Goal: Task Accomplishment & Management: Manage account settings

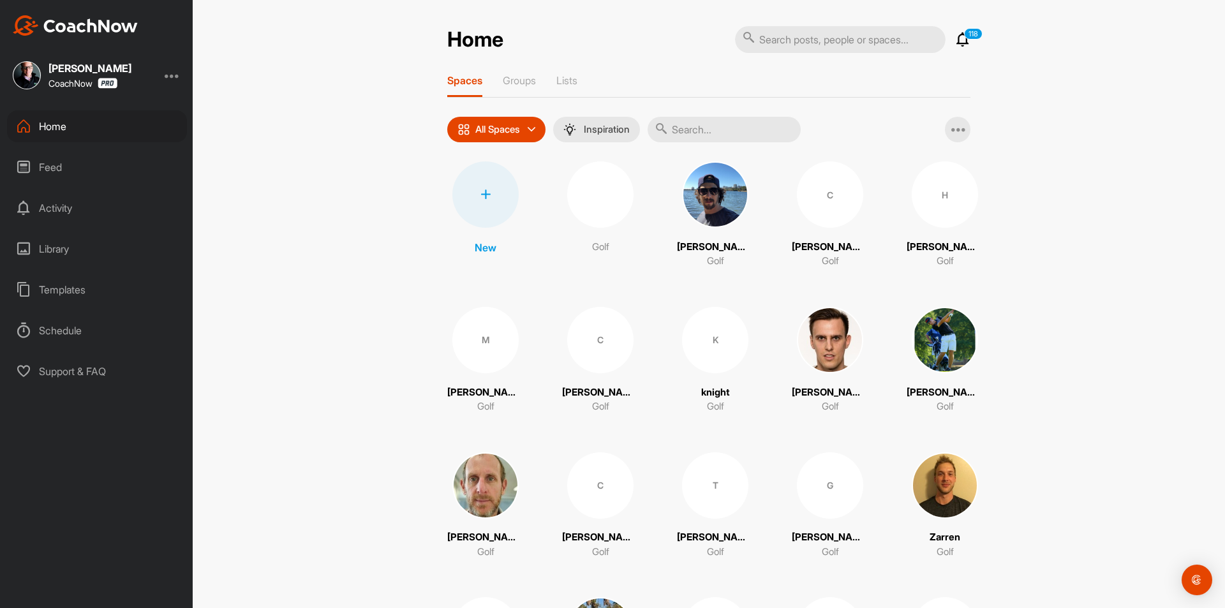
click at [475, 208] on div at bounding box center [485, 194] width 66 height 66
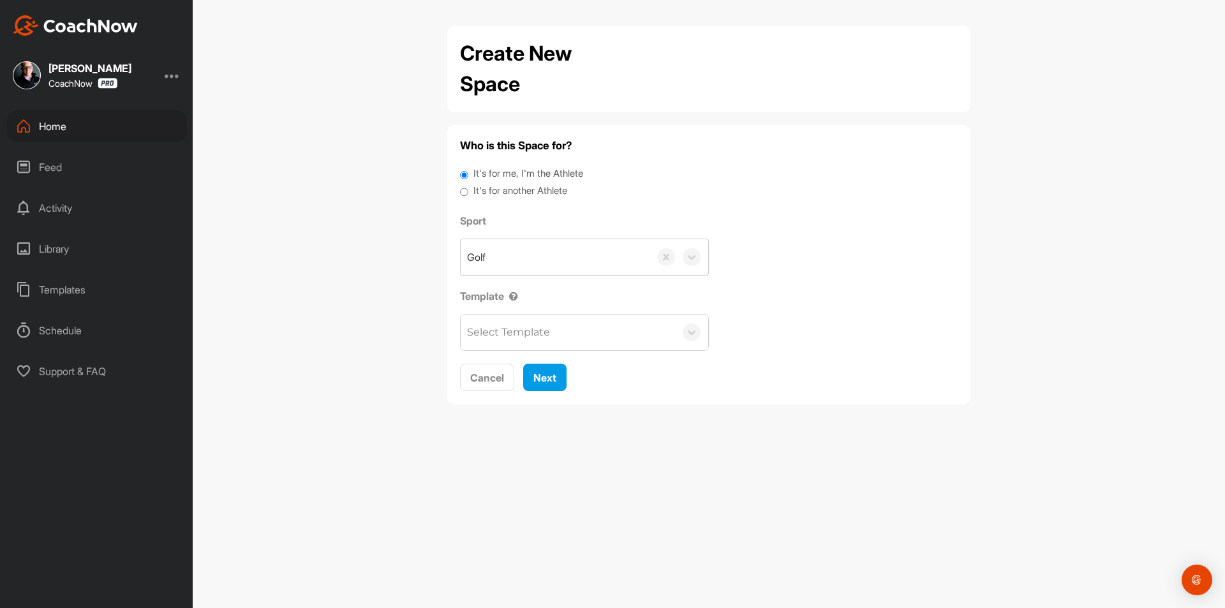
click at [504, 186] on label "It's for another Athlete" at bounding box center [520, 191] width 94 height 15
click at [468, 186] on input "It's for another Athlete" at bounding box center [464, 192] width 8 height 17
radio input "true"
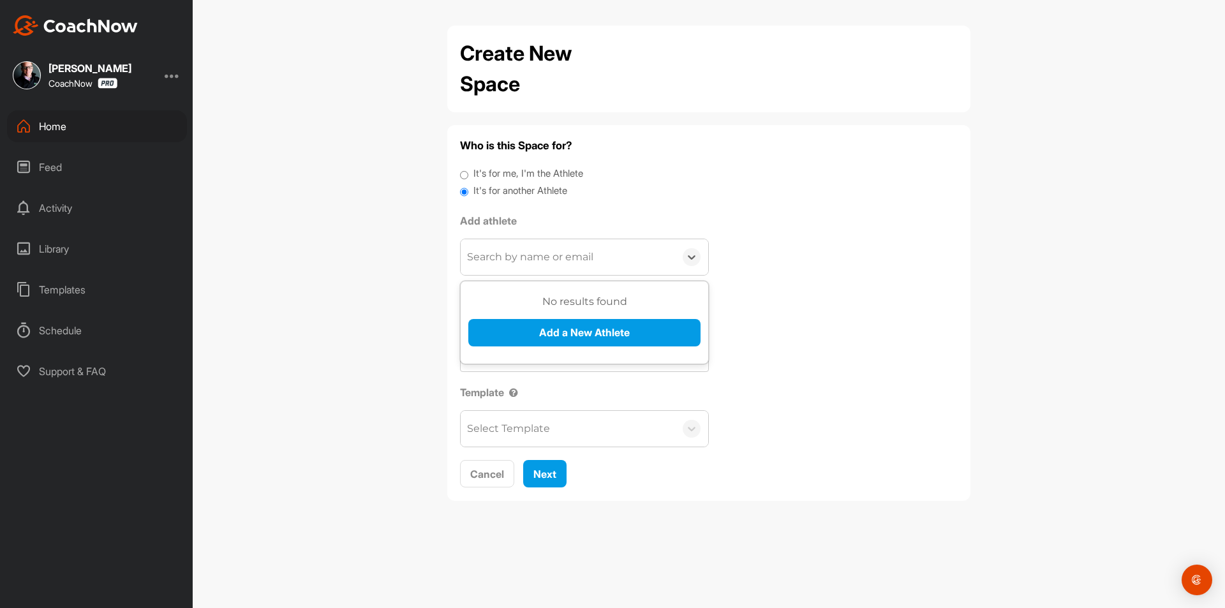
click at [514, 249] on div "Search by name or email" at bounding box center [530, 256] width 126 height 15
paste input "[EMAIL_ADDRESS][DOMAIN_NAME]"
type input "[EMAIL_ADDRESS][DOMAIN_NAME]"
drag, startPoint x: 534, startPoint y: 315, endPoint x: 536, endPoint y: 327, distance: 11.8
click at [535, 316] on div "No results found Add a New Athlete" at bounding box center [584, 325] width 232 height 62
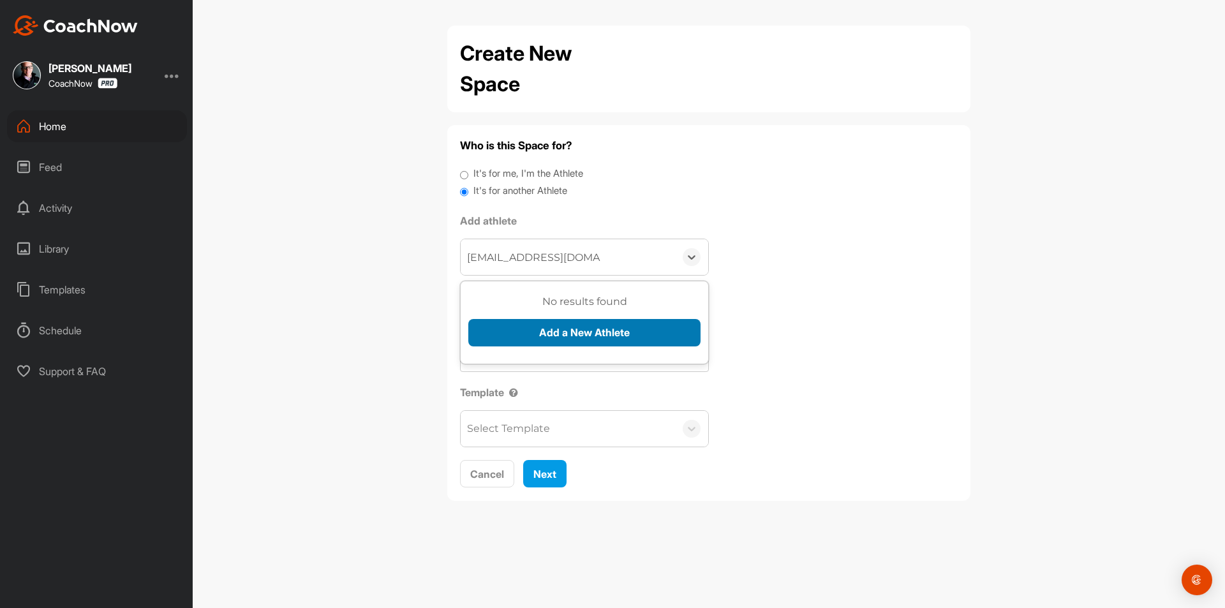
click at [539, 330] on button "Add a New Athlete" at bounding box center [584, 332] width 232 height 27
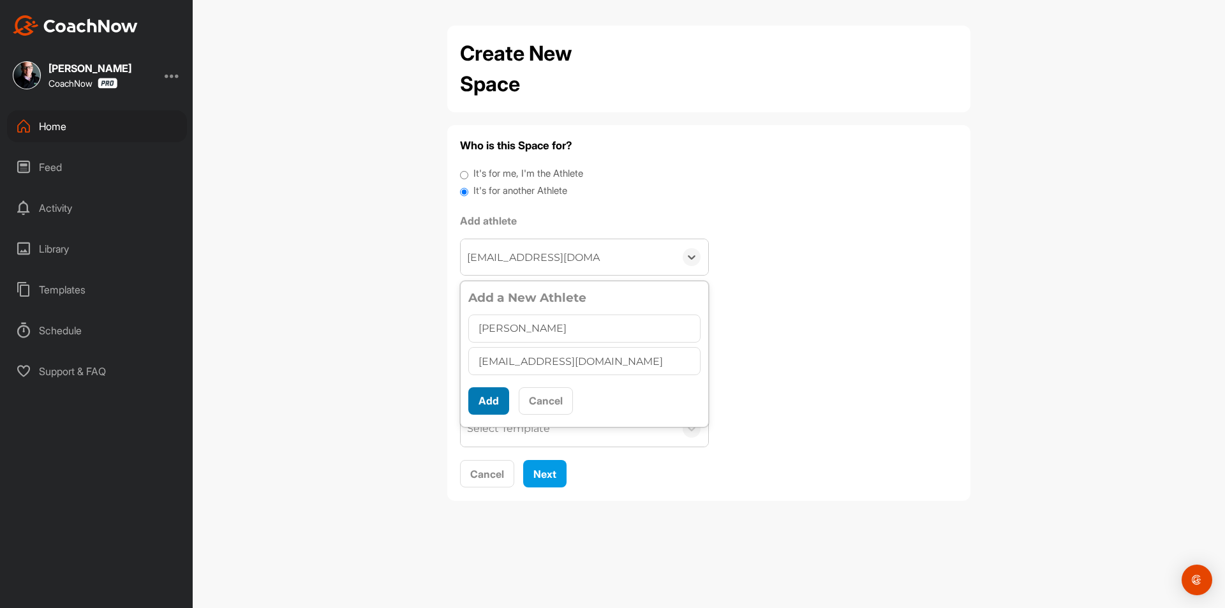
type input "[PERSON_NAME]"
click at [478, 406] on button "Add" at bounding box center [488, 400] width 41 height 27
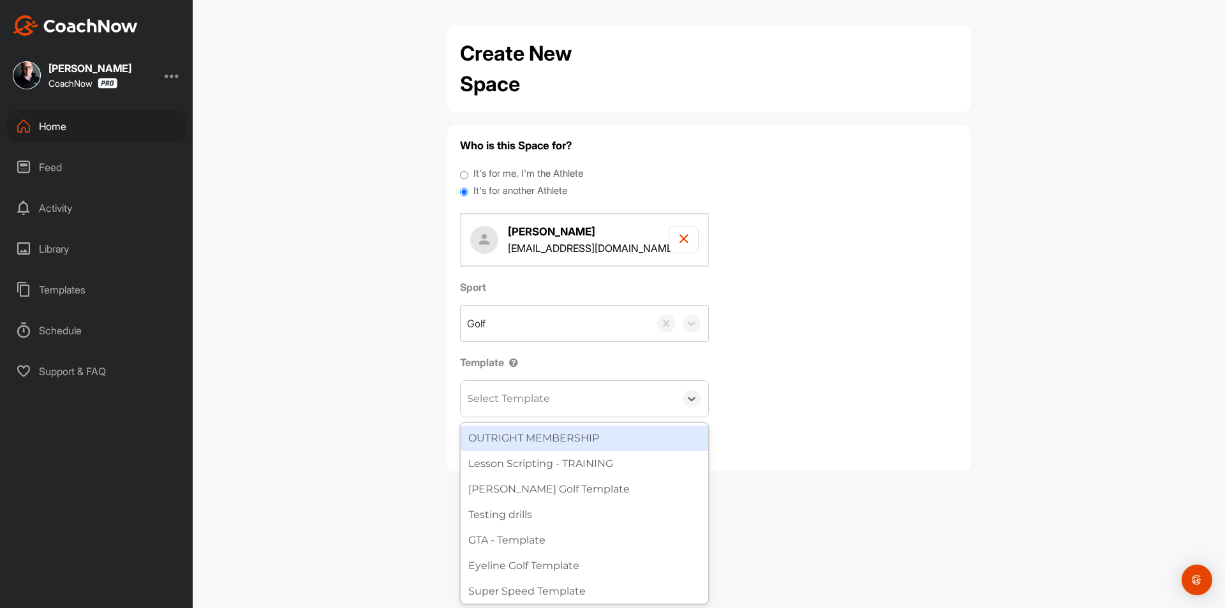
click at [535, 403] on div "Select Template" at bounding box center [508, 398] width 83 height 15
type input "Wa"
click at [532, 443] on div "[PERSON_NAME] Golf Template" at bounding box center [585, 438] width 248 height 26
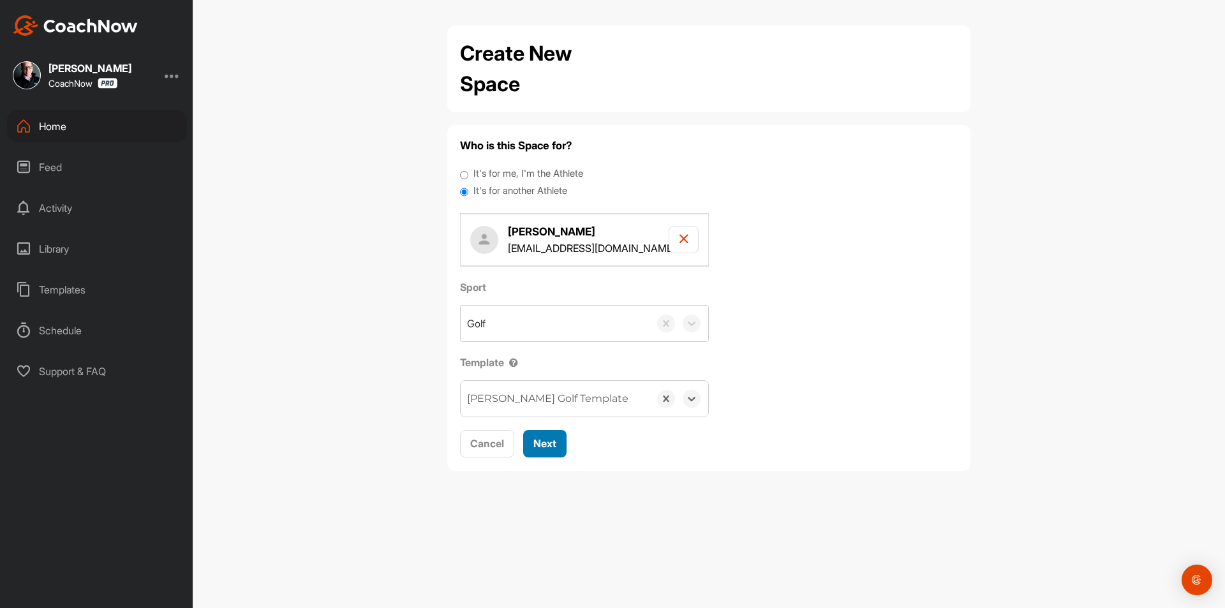
click at [554, 447] on span "Next" at bounding box center [544, 443] width 23 height 13
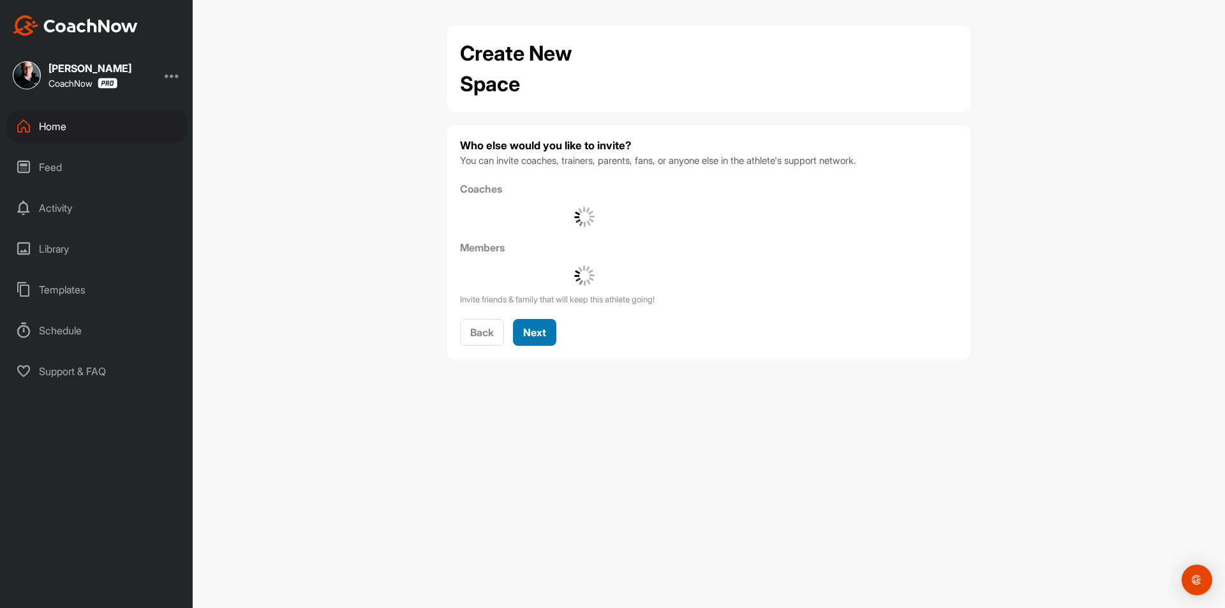
click at [532, 322] on button "Next" at bounding box center [534, 332] width 43 height 27
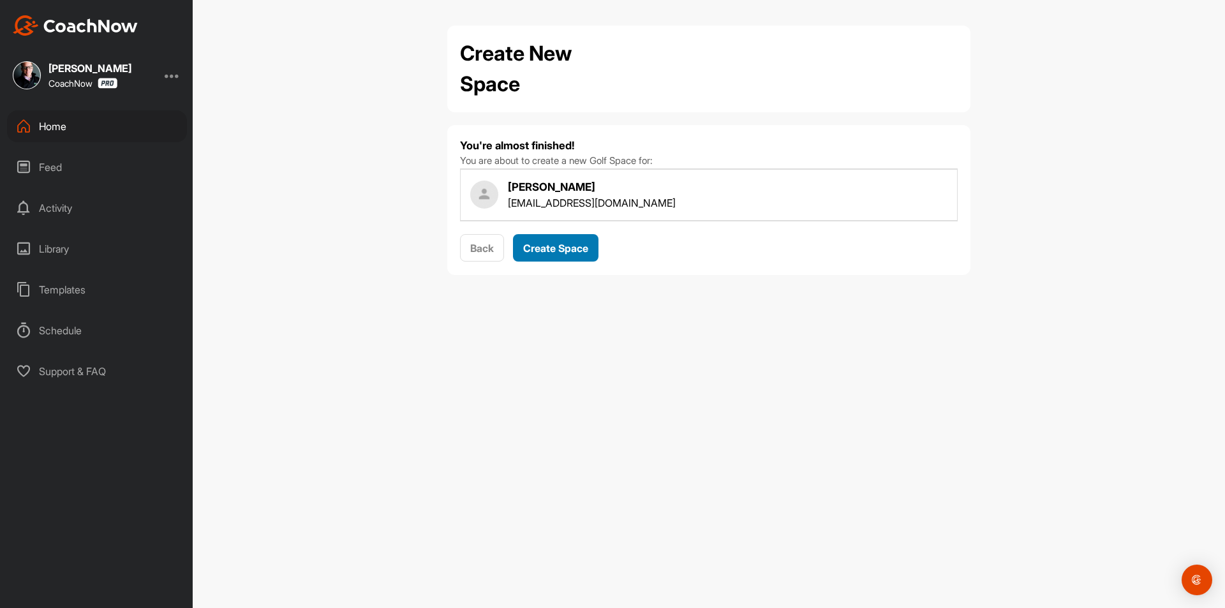
click at [547, 246] on span "Create Space" at bounding box center [555, 248] width 65 height 13
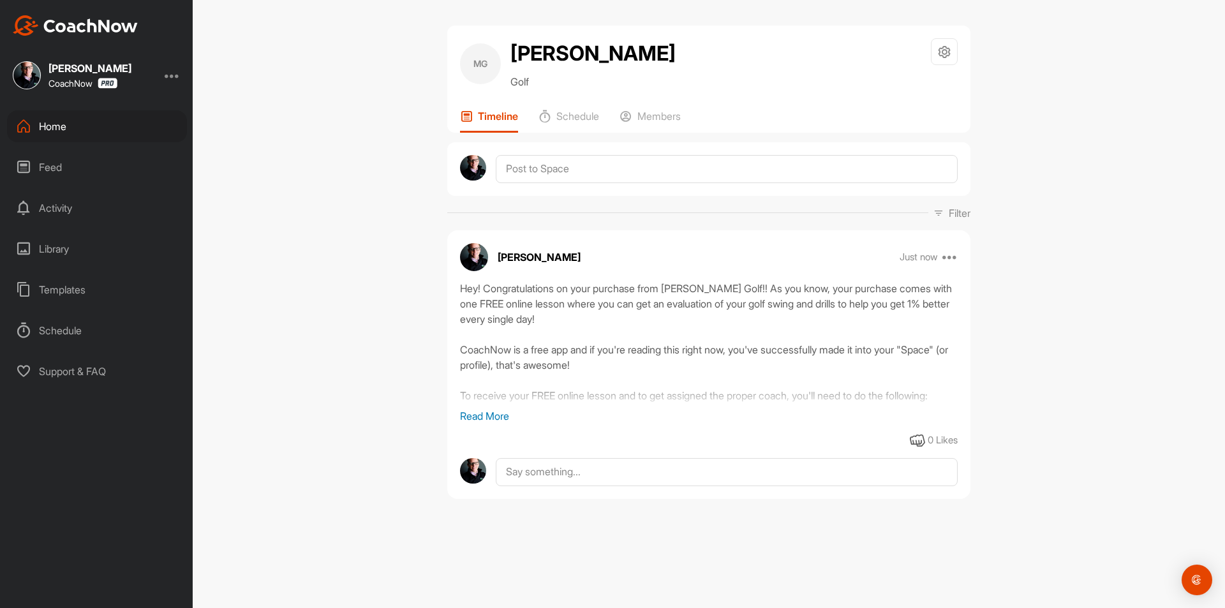
click at [110, 138] on div "Home" at bounding box center [97, 126] width 180 height 32
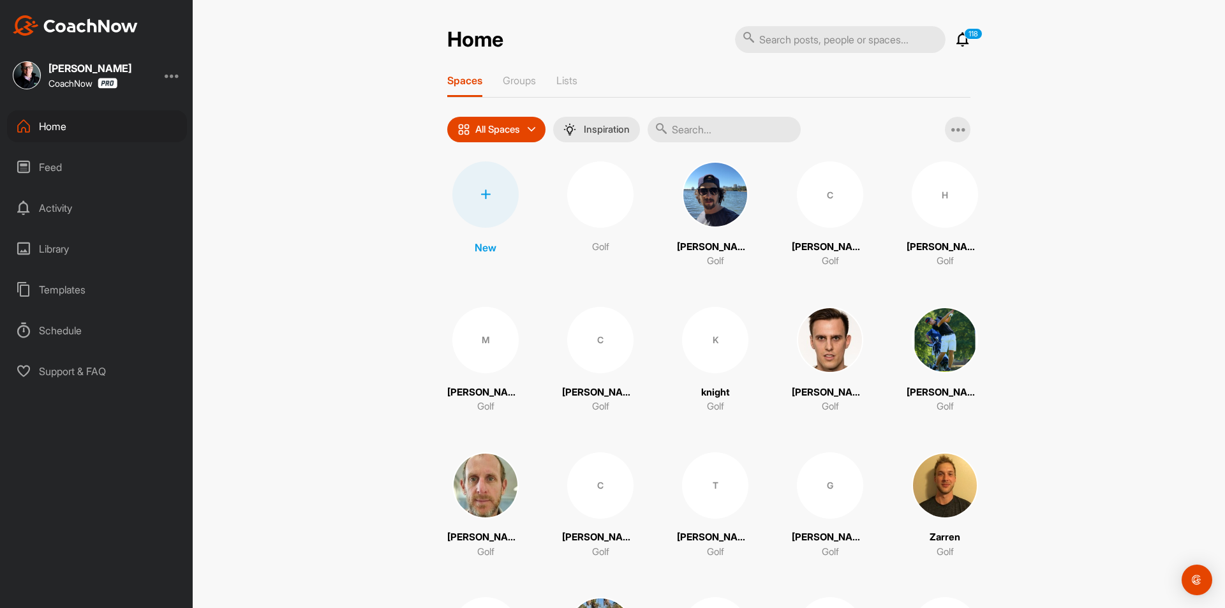
click at [483, 208] on div at bounding box center [485, 194] width 66 height 66
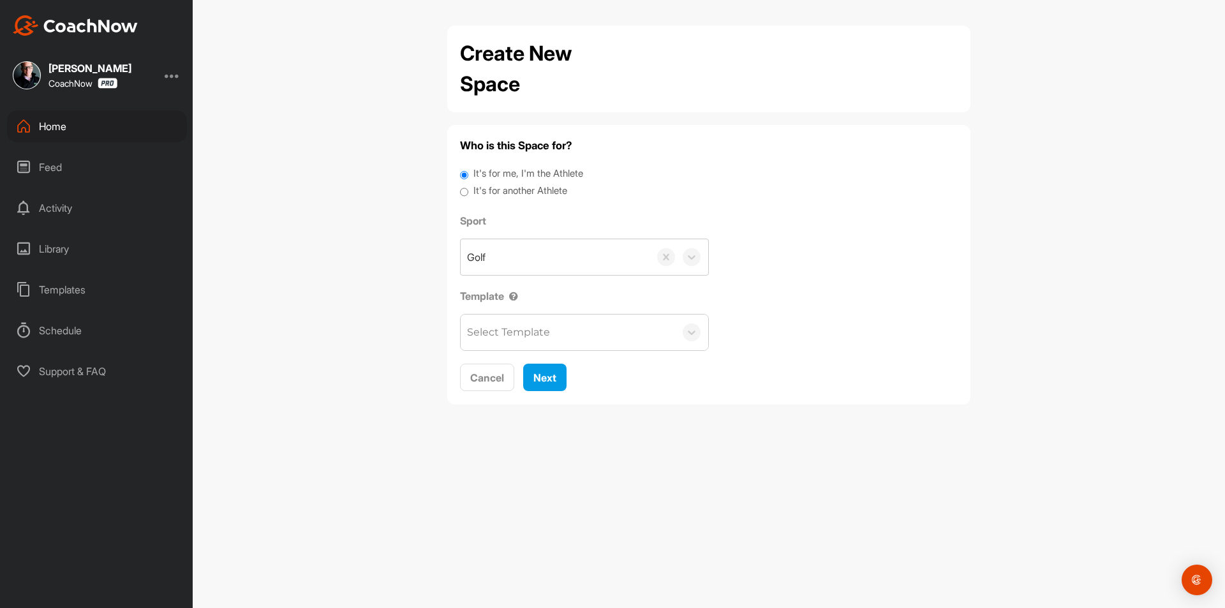
click at [501, 187] on label "It's for another Athlete" at bounding box center [520, 191] width 94 height 15
click at [468, 187] on input "It's for another Athlete" at bounding box center [464, 192] width 8 height 17
radio input "true"
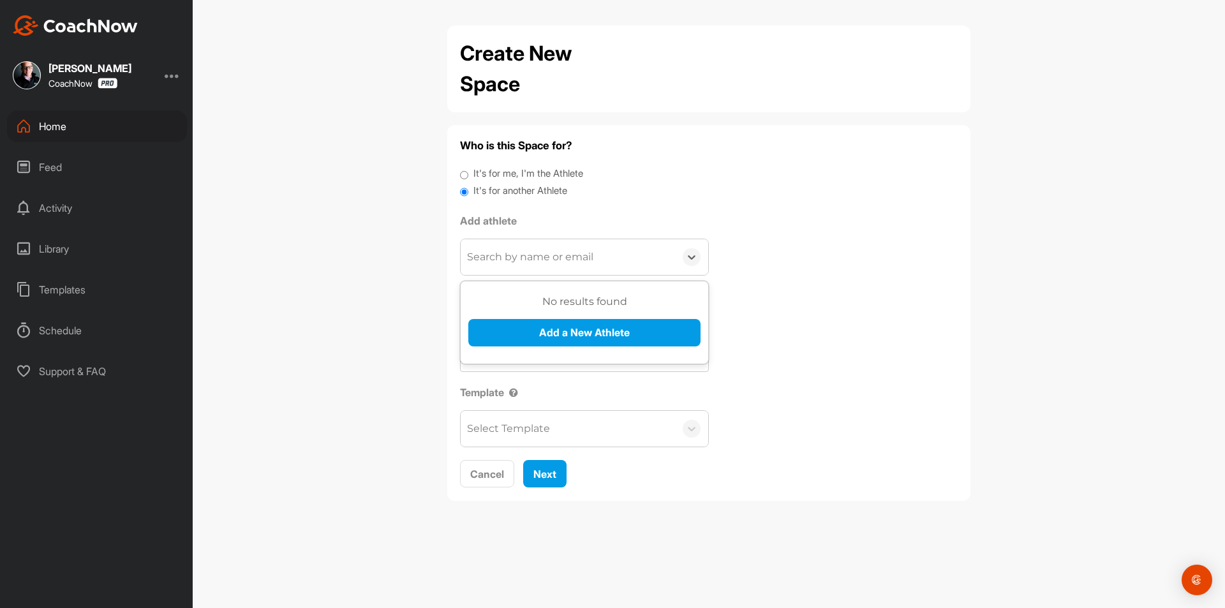
click at [519, 246] on div "Search by name or email" at bounding box center [568, 257] width 214 height 36
paste input "[PERSON_NAME][EMAIL_ADDRESS][DOMAIN_NAME]"
type input "[PERSON_NAME][EMAIL_ADDRESS][DOMAIN_NAME]"
click at [552, 330] on button "Add a New Athlete" at bounding box center [584, 332] width 232 height 27
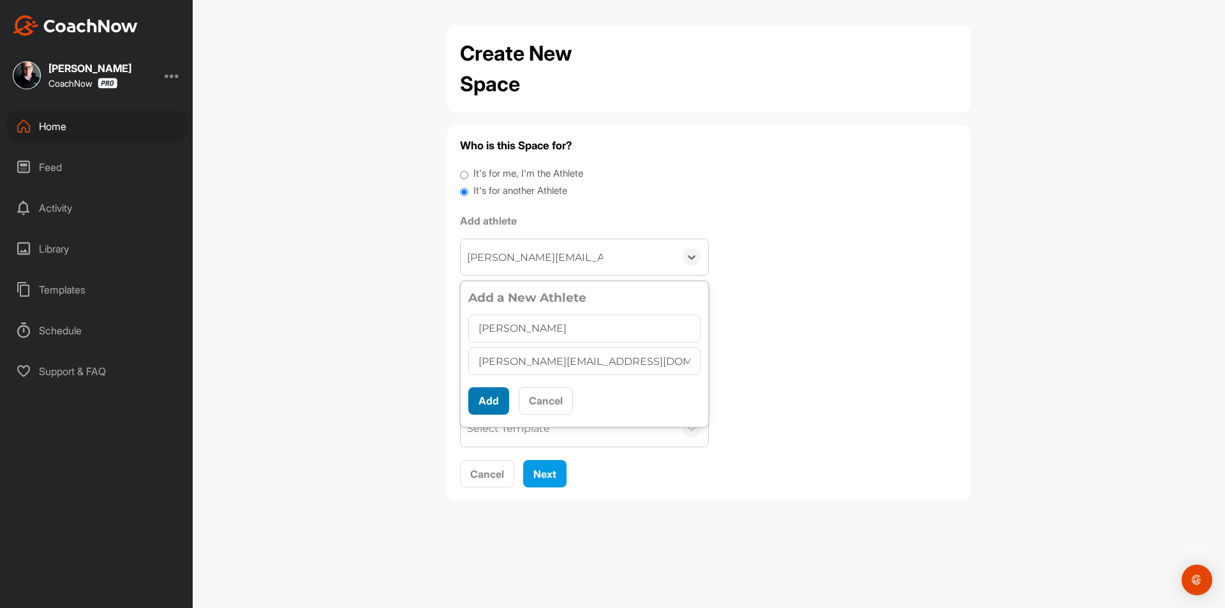
type input "[PERSON_NAME]"
click at [487, 388] on button "Add" at bounding box center [488, 400] width 41 height 27
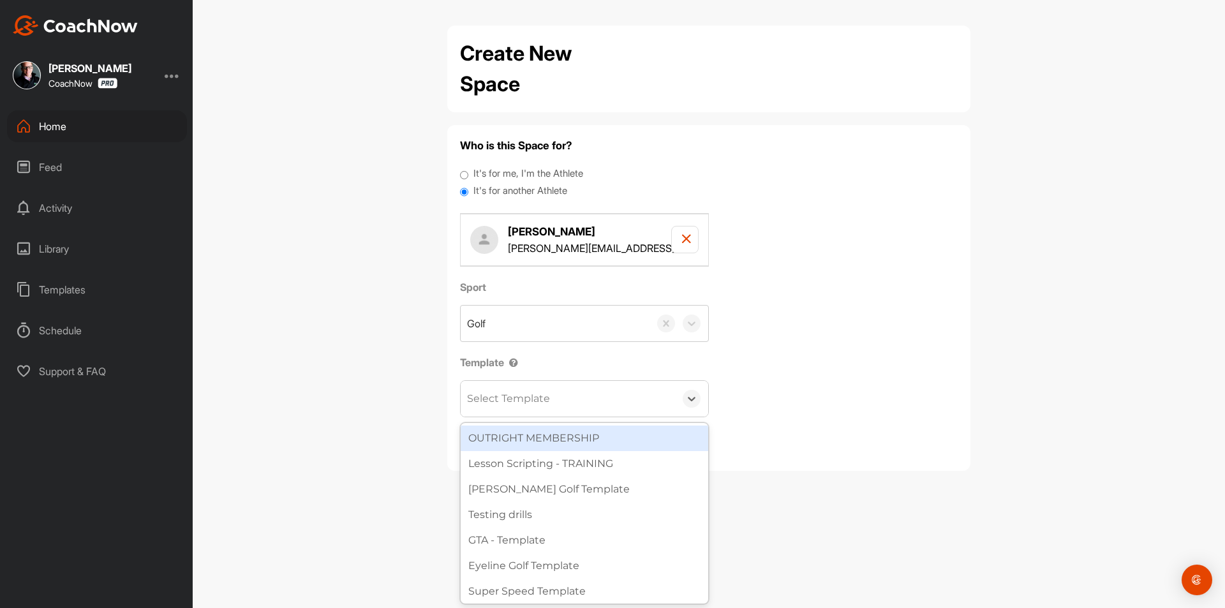
click at [509, 398] on div "Select Template" at bounding box center [508, 398] width 83 height 15
type input "wat"
click at [528, 438] on div "[PERSON_NAME] Golf Template" at bounding box center [585, 438] width 248 height 26
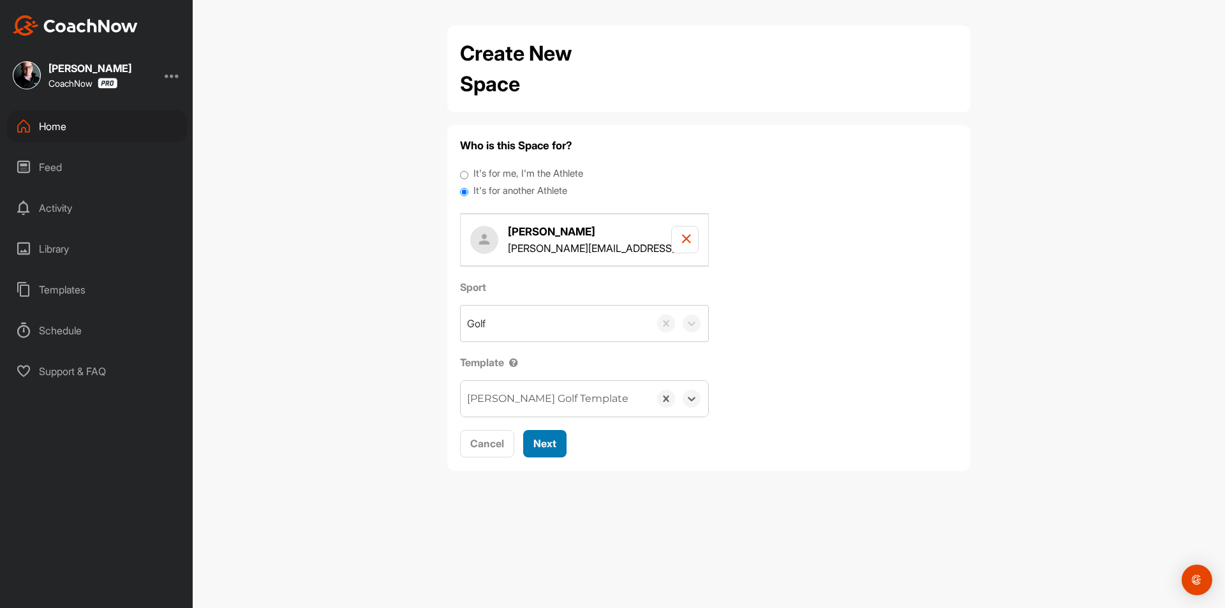
click at [551, 441] on span "Next" at bounding box center [544, 443] width 23 height 13
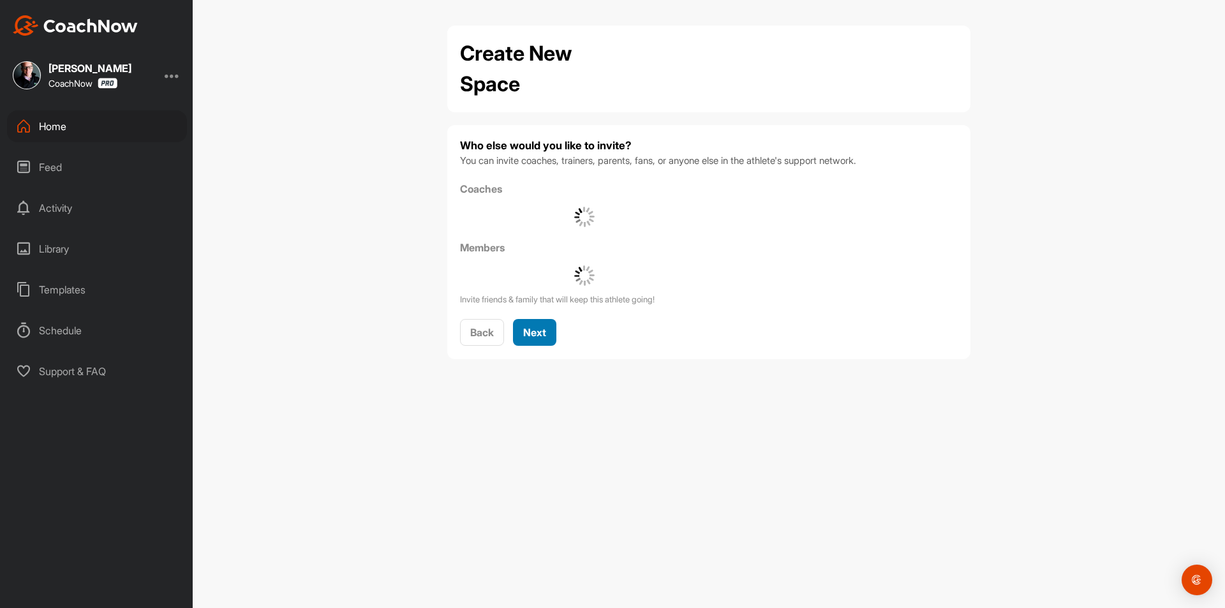
click at [535, 323] on button "Next" at bounding box center [534, 332] width 43 height 27
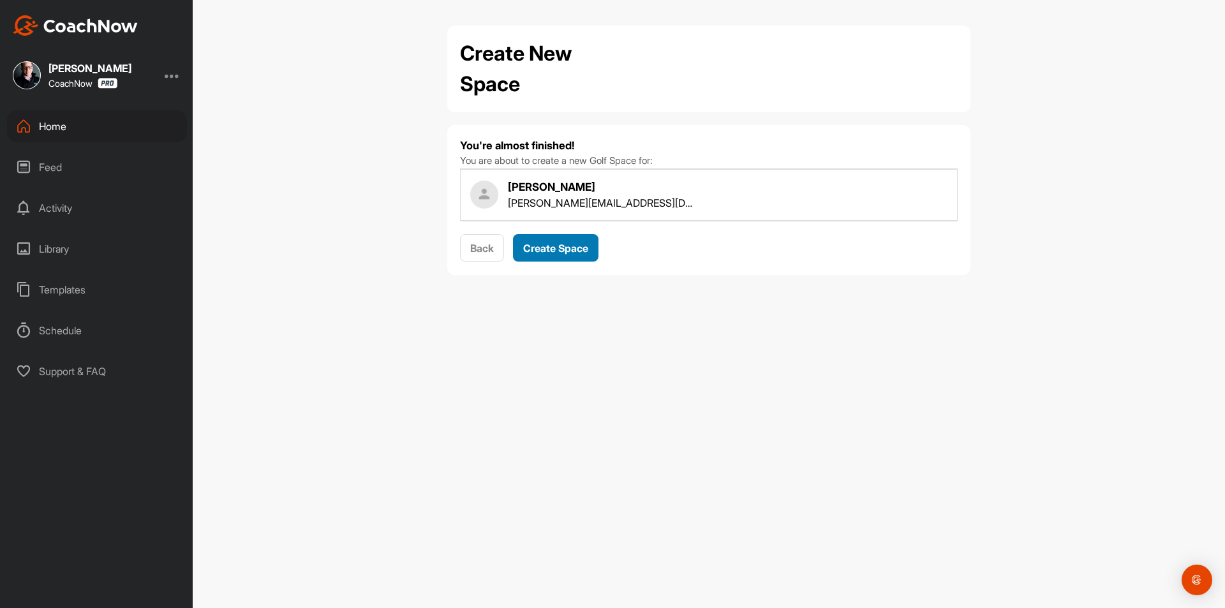
click at [542, 247] on span "Create Space" at bounding box center [555, 248] width 65 height 13
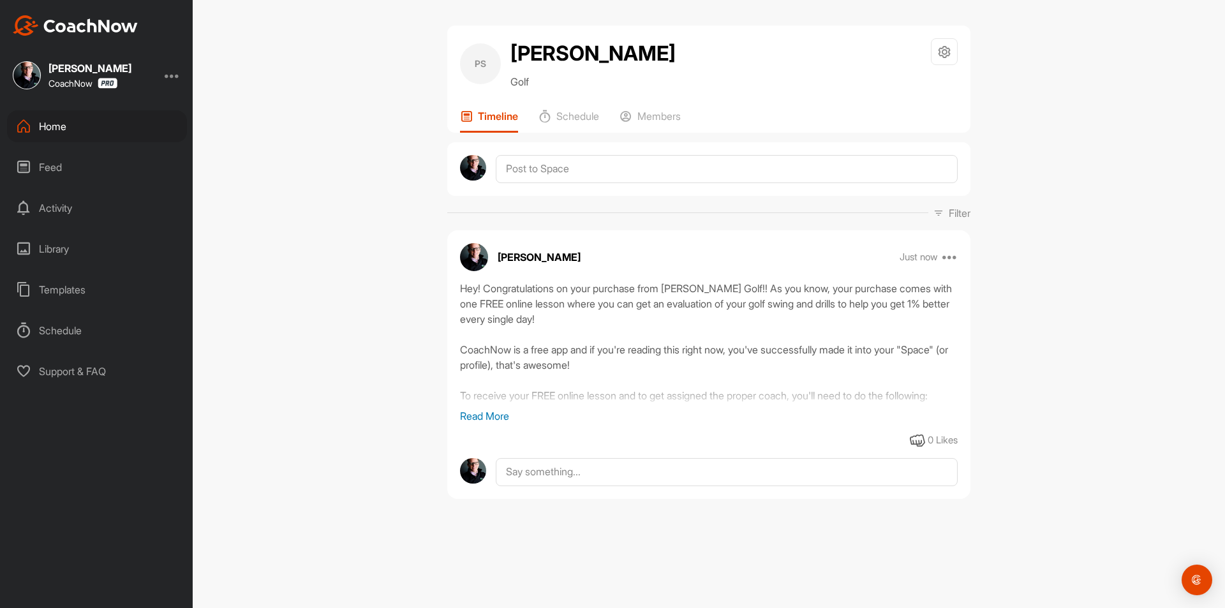
click at [83, 129] on div "Home" at bounding box center [97, 126] width 180 height 32
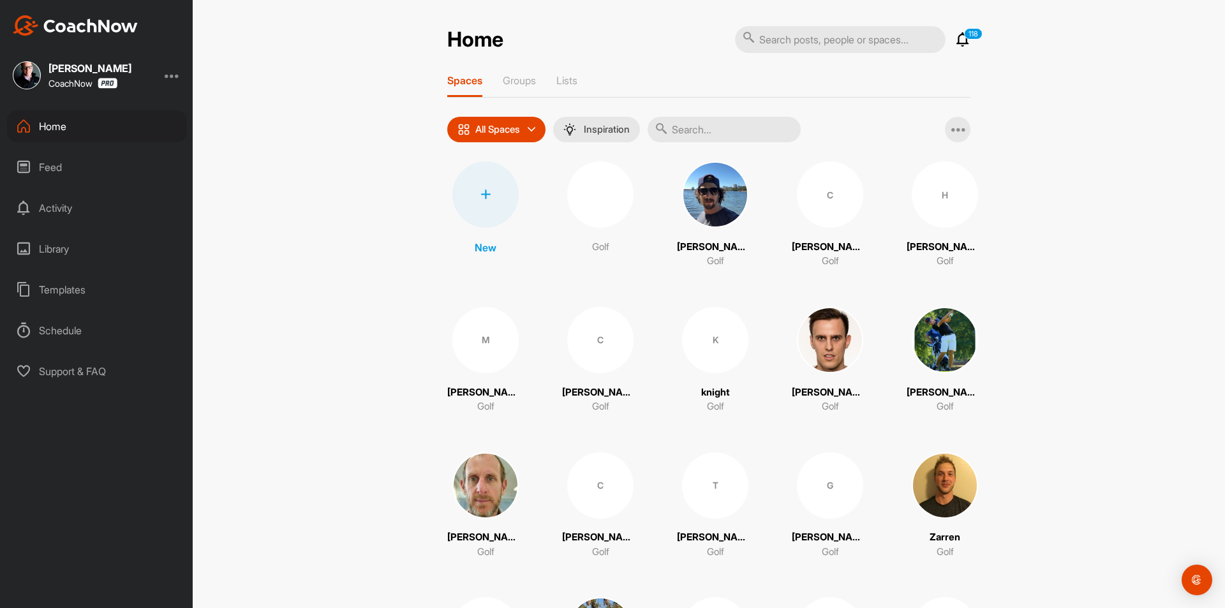
click at [480, 196] on icon at bounding box center [485, 194] width 10 height 10
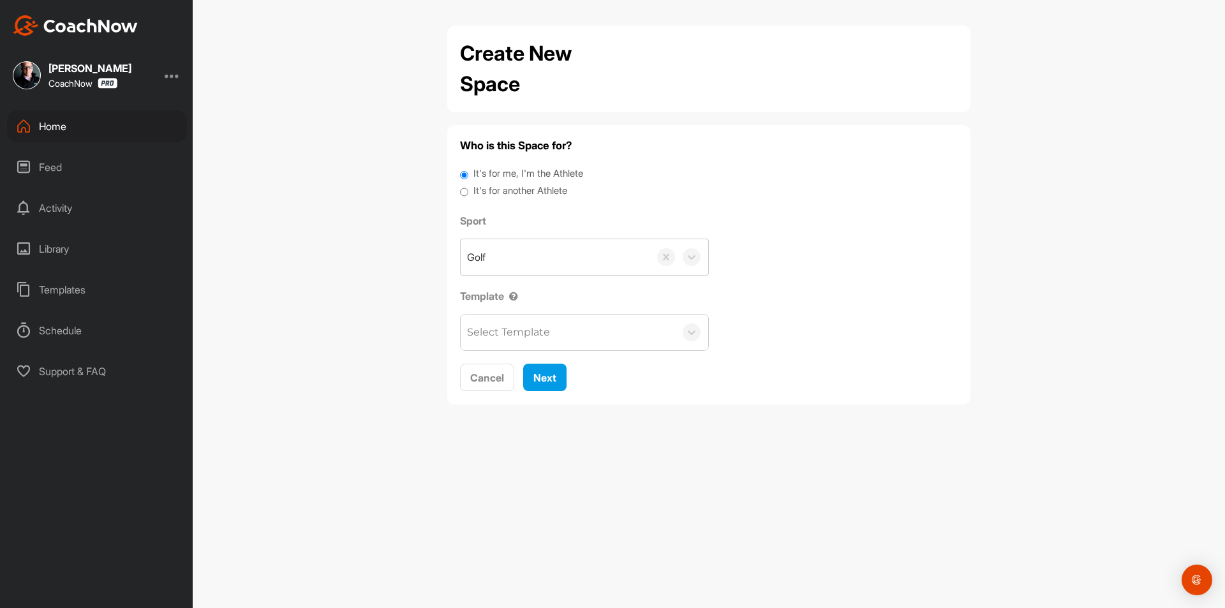
click at [491, 188] on label "It's for another Athlete" at bounding box center [520, 191] width 94 height 15
click at [468, 188] on input "It's for another Athlete" at bounding box center [464, 192] width 8 height 17
radio input "true"
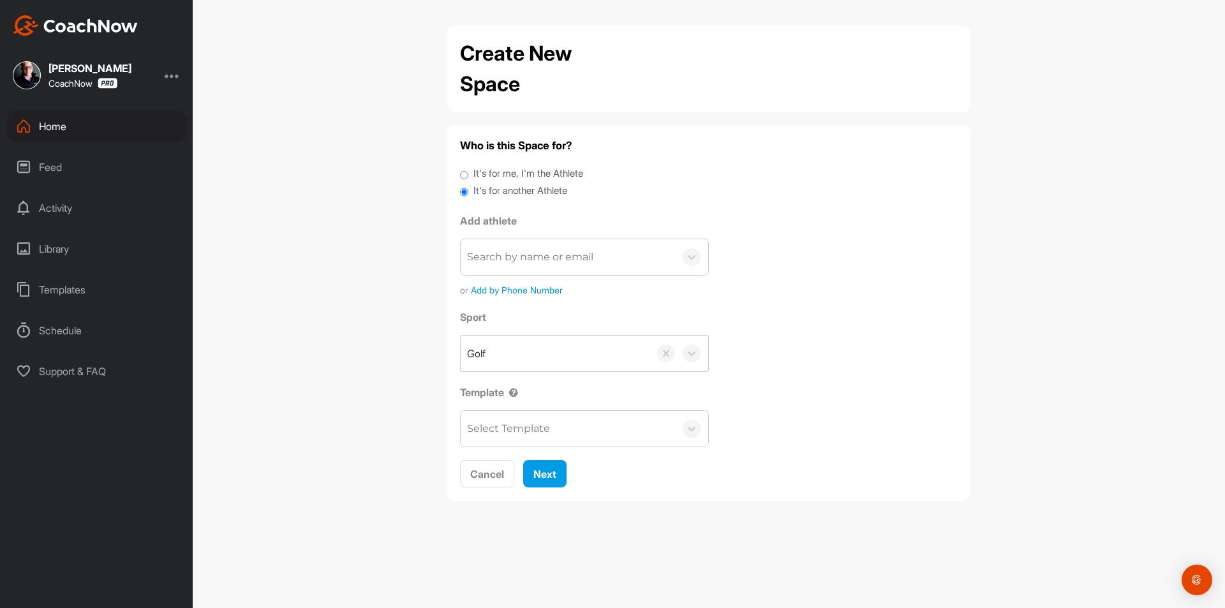
click at [542, 259] on div "Search by name or email" at bounding box center [530, 256] width 126 height 15
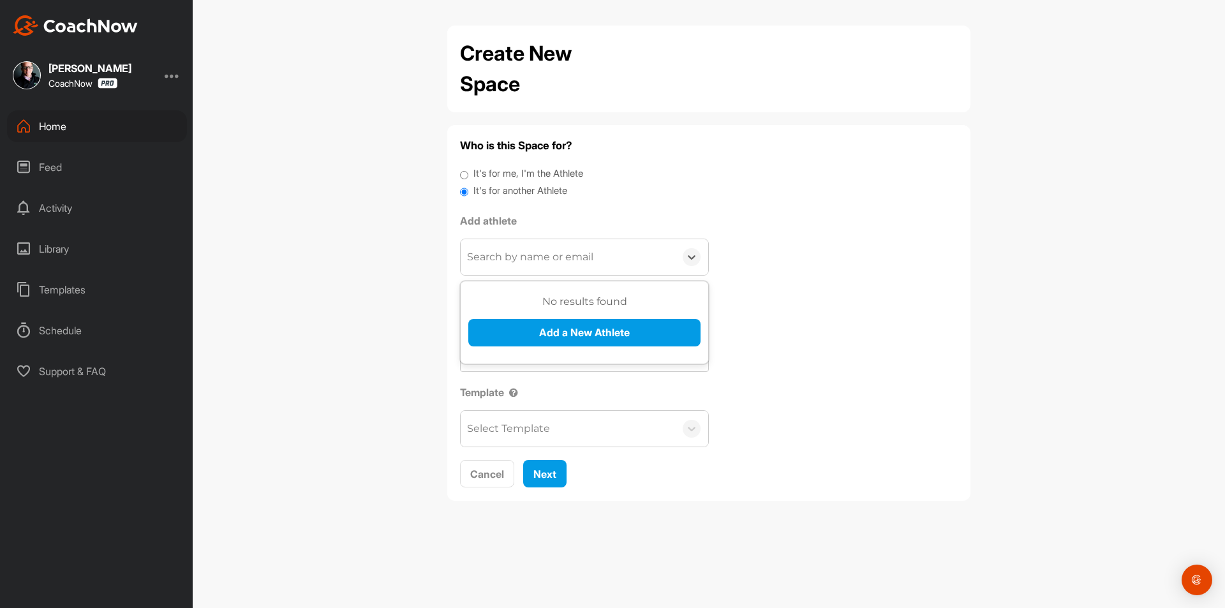
paste input "[EMAIL_ADDRESS][DOMAIN_NAME]"
type input "[EMAIL_ADDRESS][DOMAIN_NAME]"
click at [567, 338] on button "Add a New Athlete" at bounding box center [584, 332] width 232 height 27
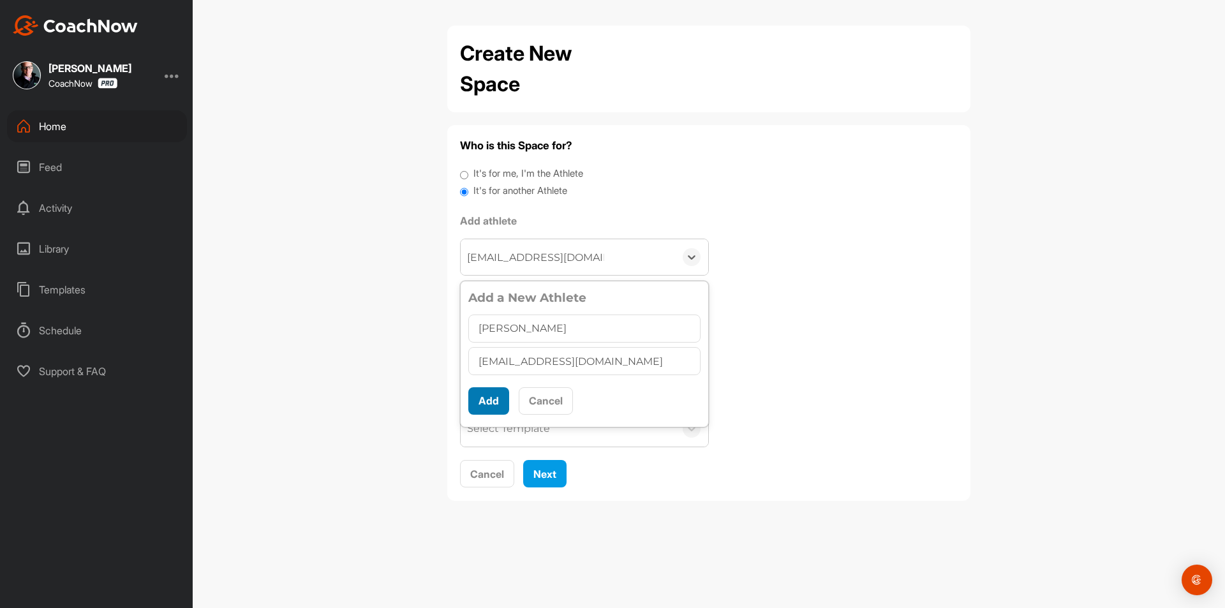
type input "[PERSON_NAME]"
click at [482, 401] on button "Add" at bounding box center [488, 400] width 41 height 27
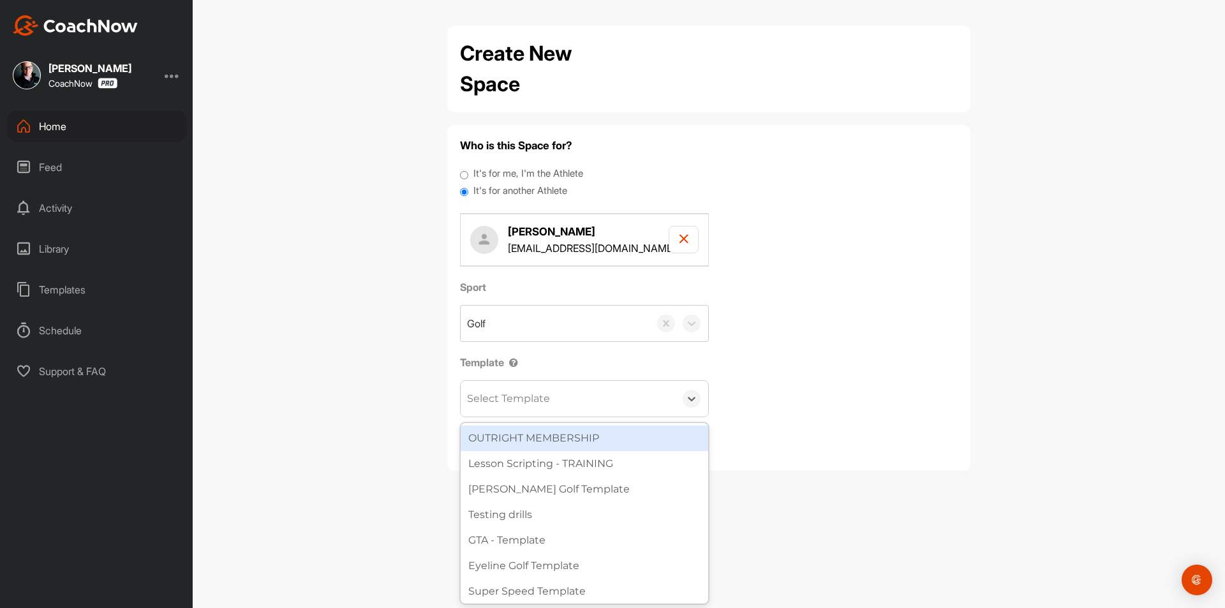
click at [510, 396] on div "Select Template" at bounding box center [508, 398] width 83 height 15
type input "Wat"
click at [514, 443] on div "[PERSON_NAME] Golf Template" at bounding box center [585, 438] width 248 height 26
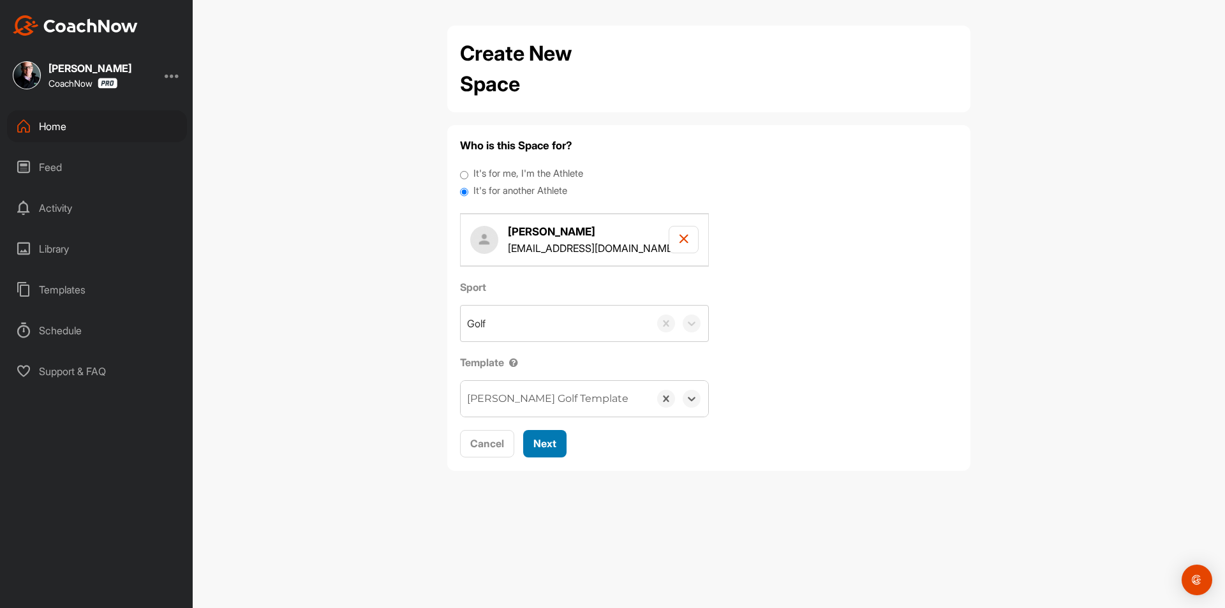
click at [531, 440] on button "Next" at bounding box center [544, 443] width 43 height 27
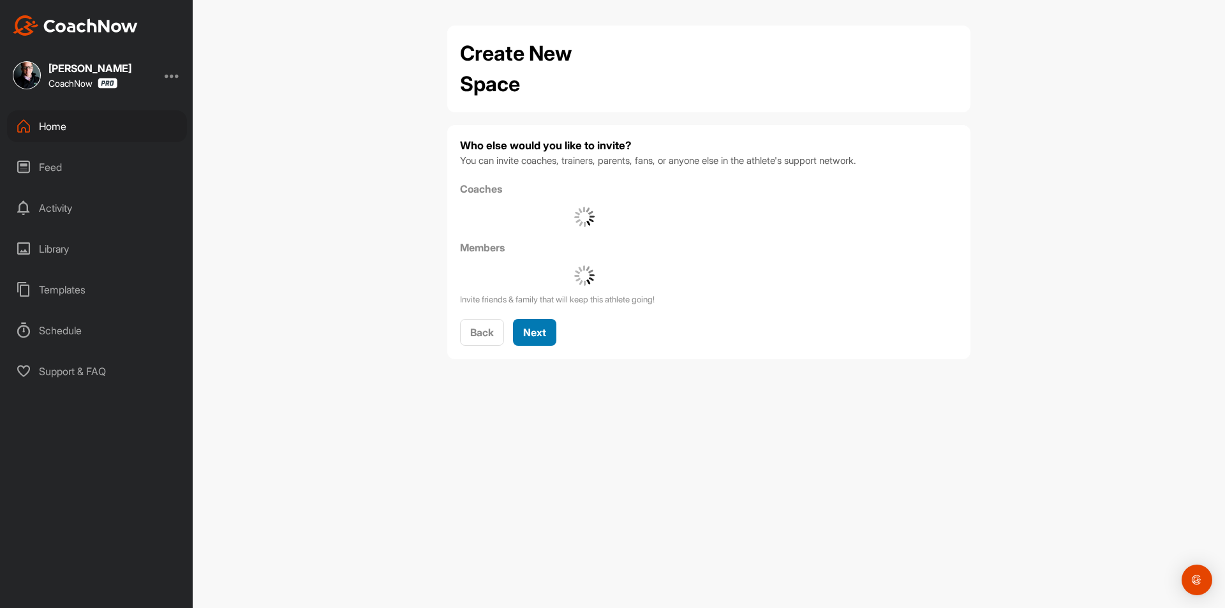
click at [540, 336] on span "Next" at bounding box center [534, 332] width 23 height 13
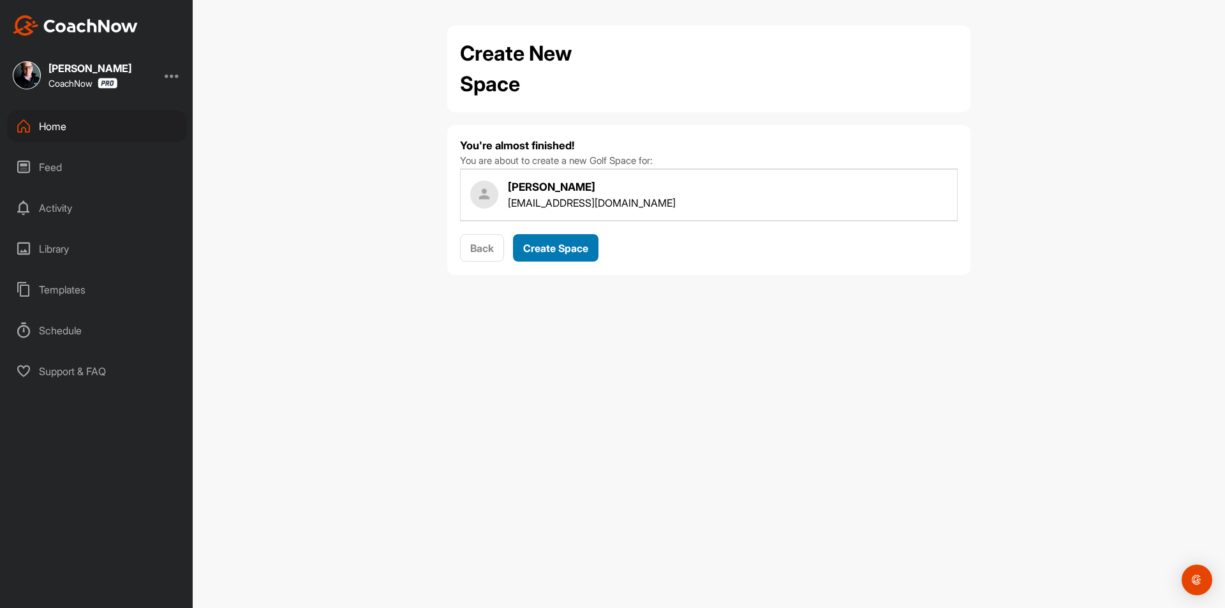
click at [563, 244] on span "Create Space" at bounding box center [555, 248] width 65 height 13
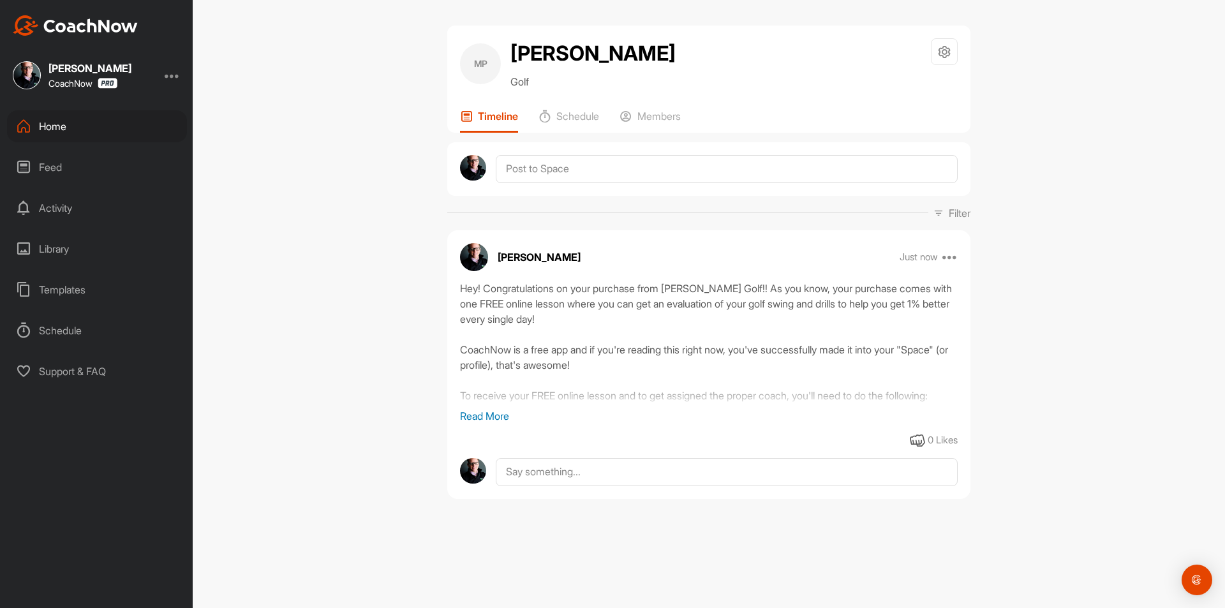
click at [101, 133] on div "Home" at bounding box center [97, 126] width 180 height 32
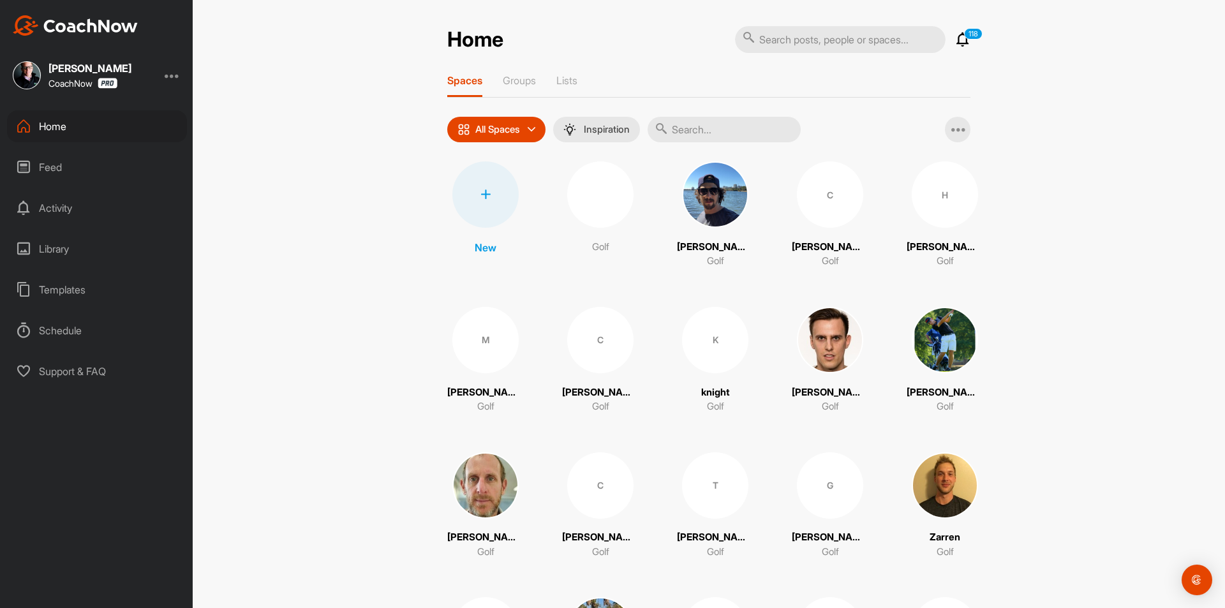
click at [471, 203] on div at bounding box center [485, 194] width 66 height 66
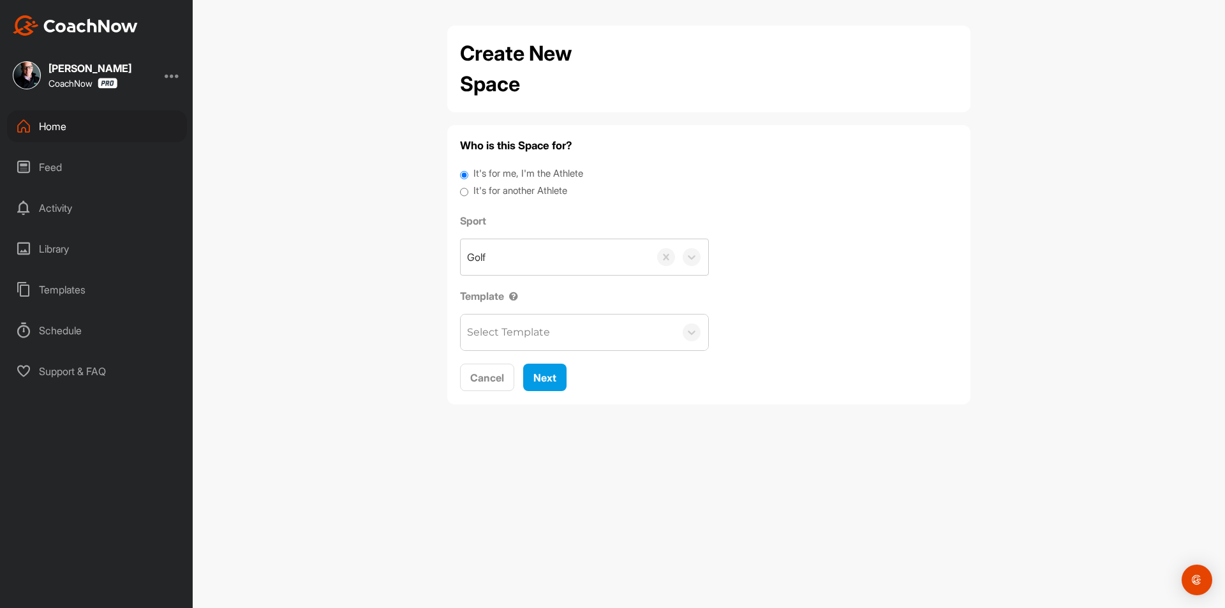
click at [525, 188] on label "It's for another Athlete" at bounding box center [520, 191] width 94 height 15
click at [468, 188] on input "It's for another Athlete" at bounding box center [464, 192] width 8 height 17
radio input "true"
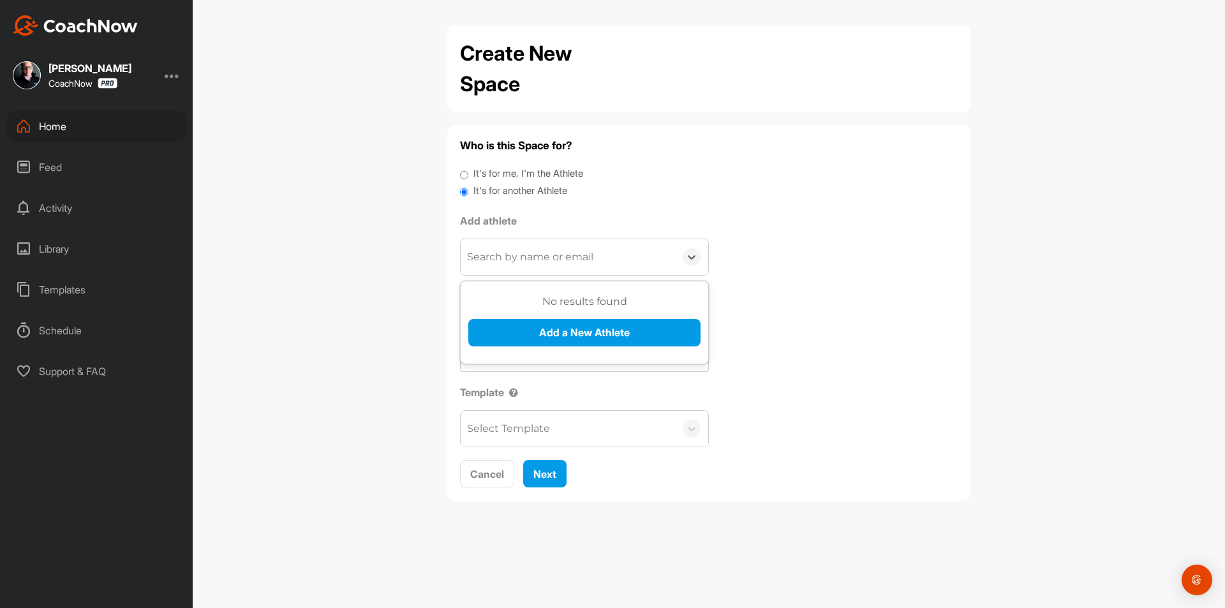
click at [527, 263] on div "Search by name or email" at bounding box center [530, 256] width 126 height 15
paste input "[EMAIL_ADDRESS][DOMAIN_NAME]"
type input "[EMAIL_ADDRESS][DOMAIN_NAME]"
click at [531, 326] on button "Add a New Athlete" at bounding box center [584, 332] width 232 height 27
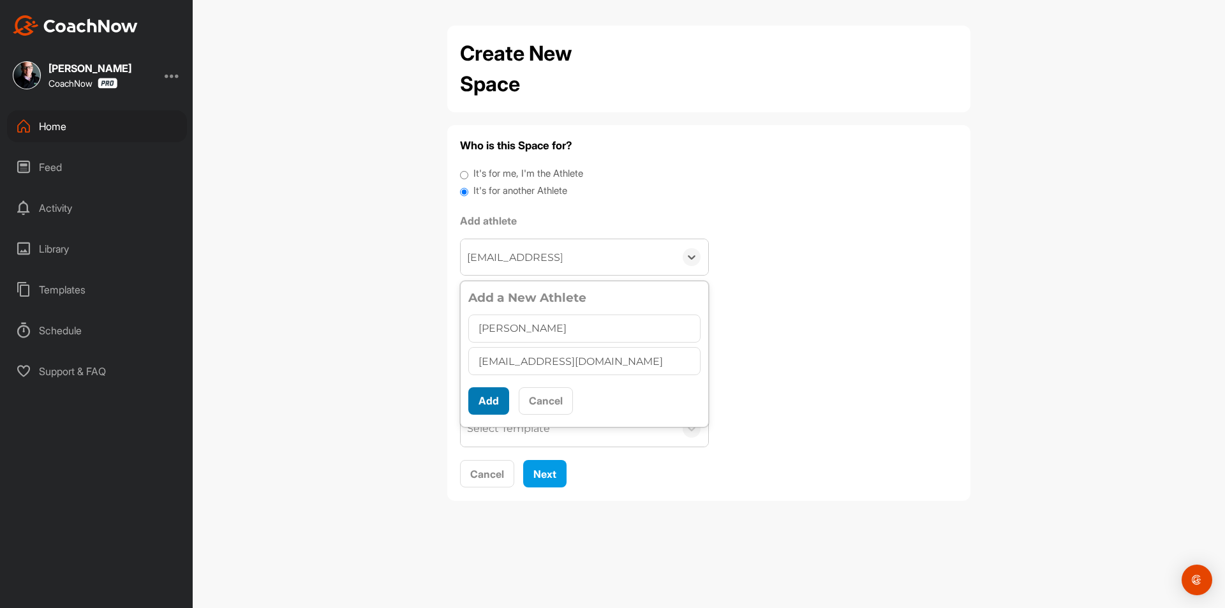
type input "[PERSON_NAME]"
click at [496, 397] on button "Add" at bounding box center [488, 400] width 41 height 27
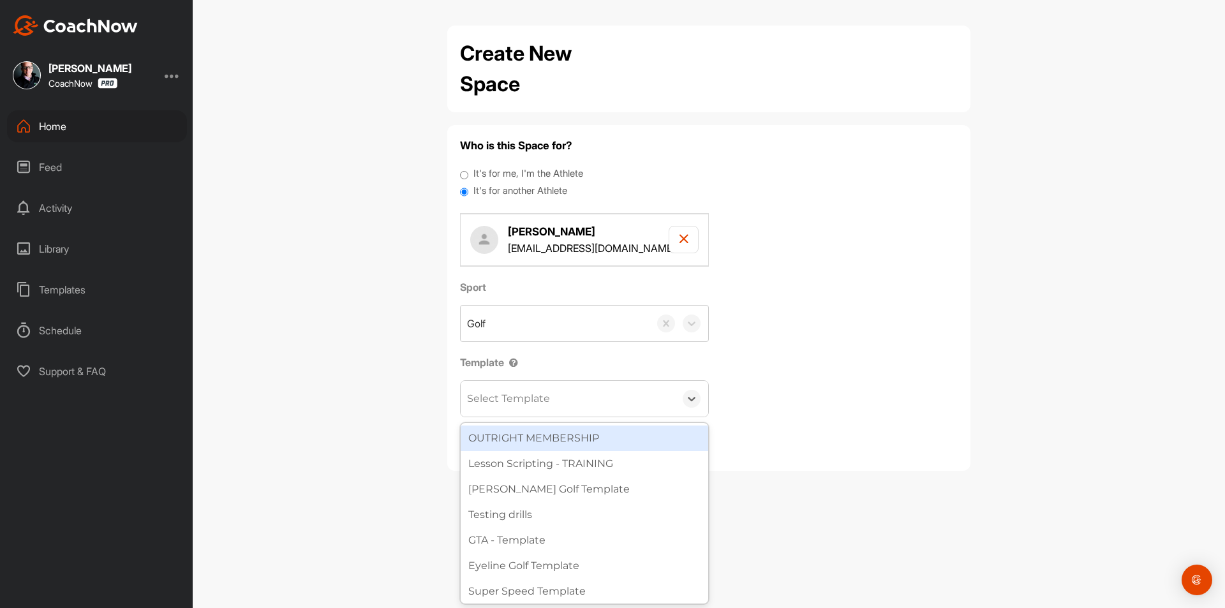
click at [501, 392] on div "Select Template" at bounding box center [508, 398] width 83 height 15
type input "Wat"
drag, startPoint x: 522, startPoint y: 434, endPoint x: 542, endPoint y: 440, distance: 21.0
click at [522, 435] on div "[PERSON_NAME] Golf Template" at bounding box center [585, 438] width 248 height 26
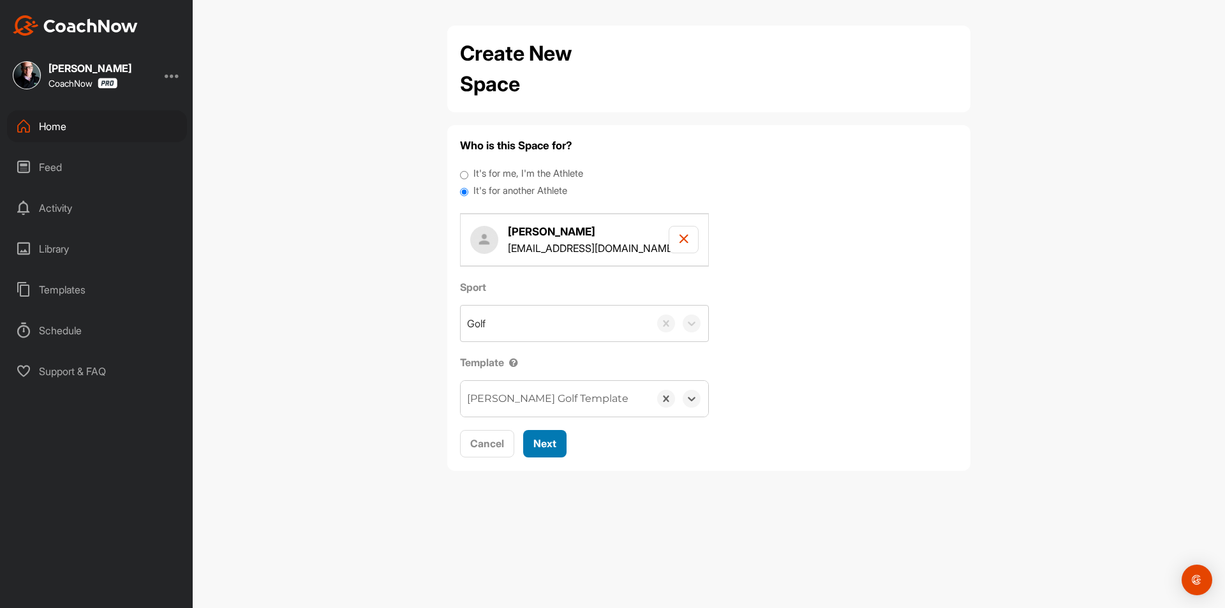
drag, startPoint x: 550, startPoint y: 440, endPoint x: 551, endPoint y: 431, distance: 8.3
click at [551, 440] on span "Next" at bounding box center [544, 443] width 23 height 13
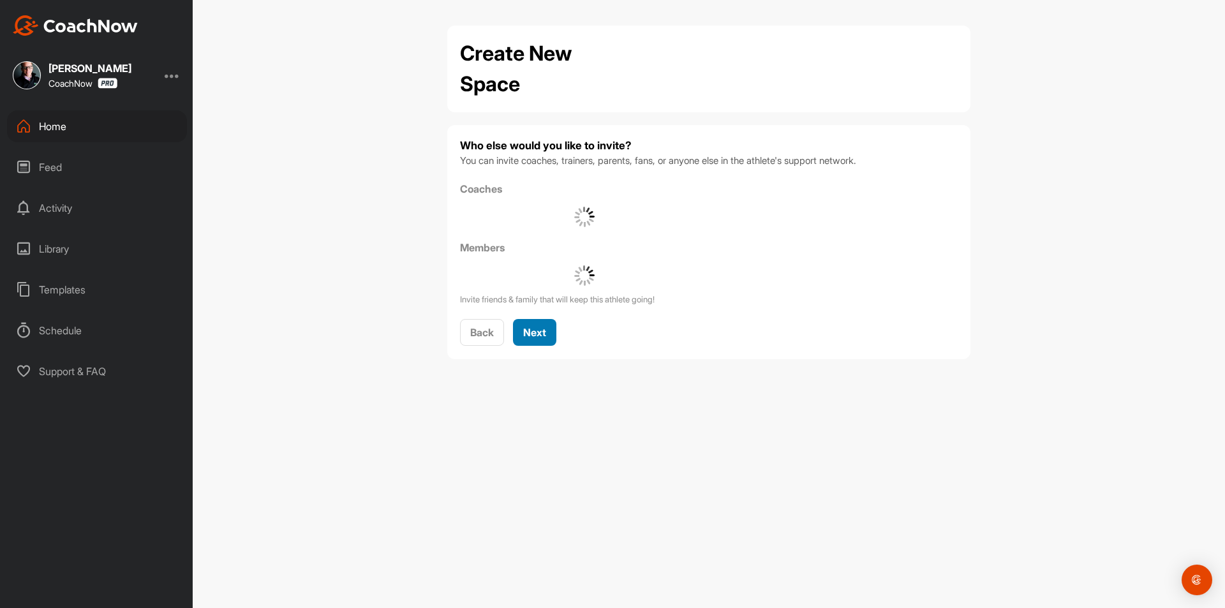
click at [543, 339] on div "Next" at bounding box center [534, 332] width 23 height 15
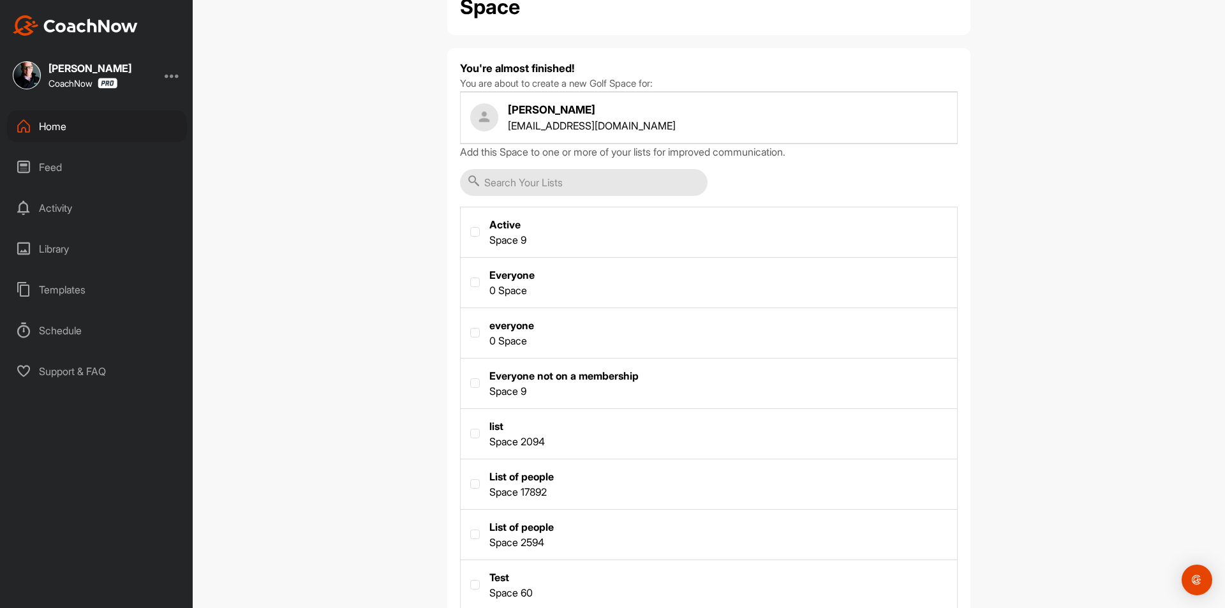
scroll to position [163, 0]
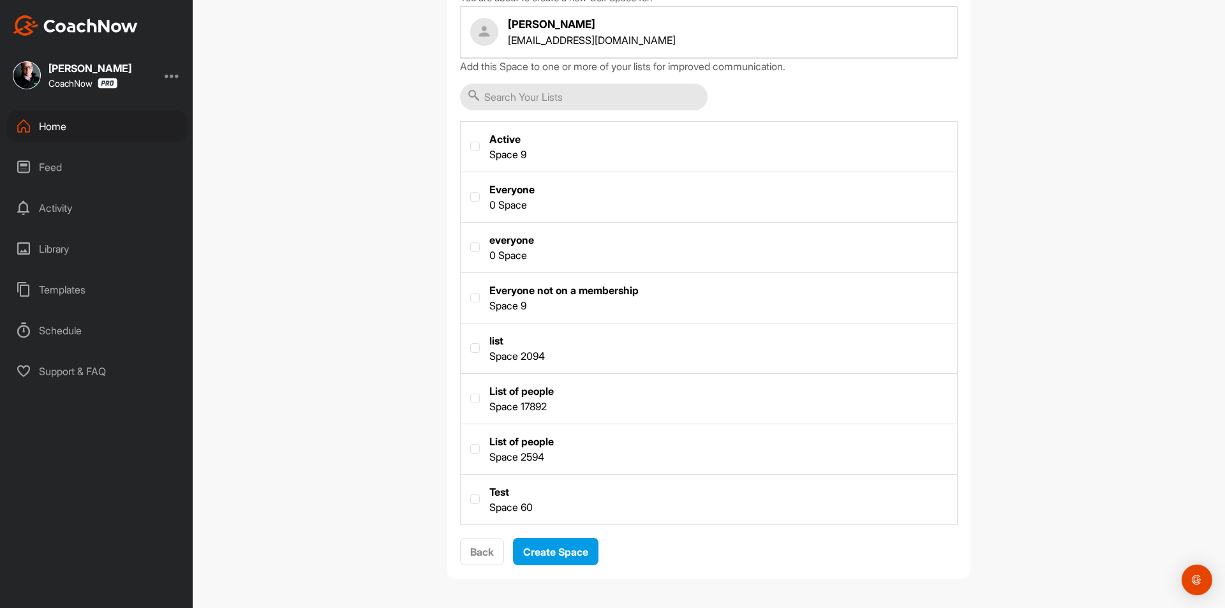
click at [563, 567] on div "You're almost finished! You are about to create a new Golf Space for: [PERSON_N…" at bounding box center [708, 270] width 523 height 616
click at [566, 556] on span "Create Space" at bounding box center [555, 551] width 65 height 13
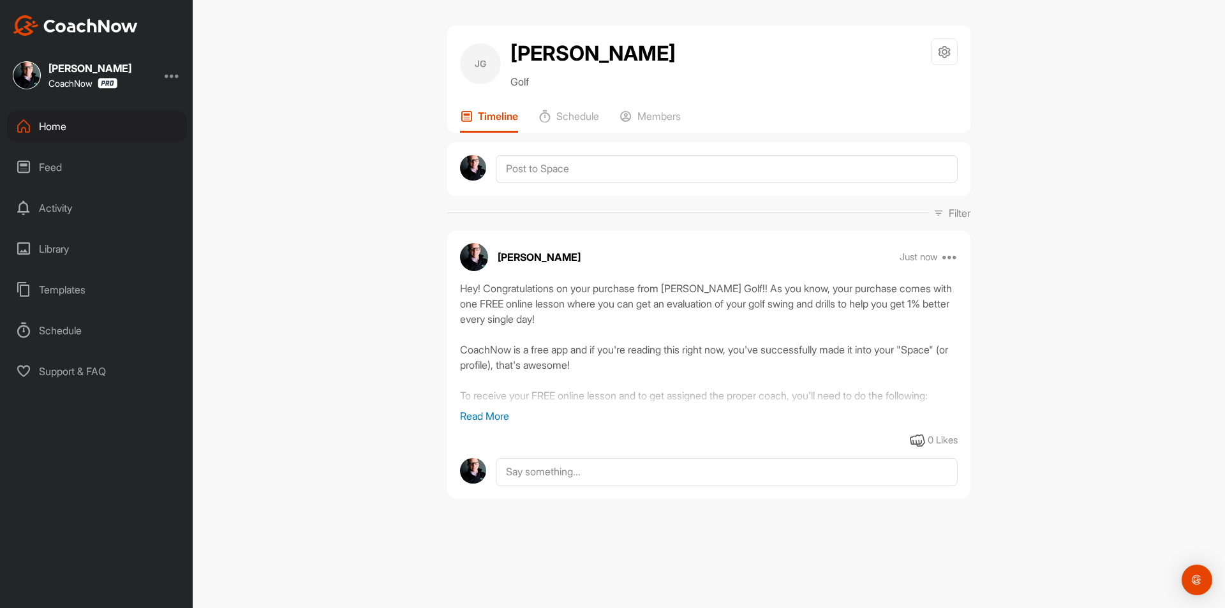
click at [98, 123] on div "Home" at bounding box center [97, 126] width 180 height 32
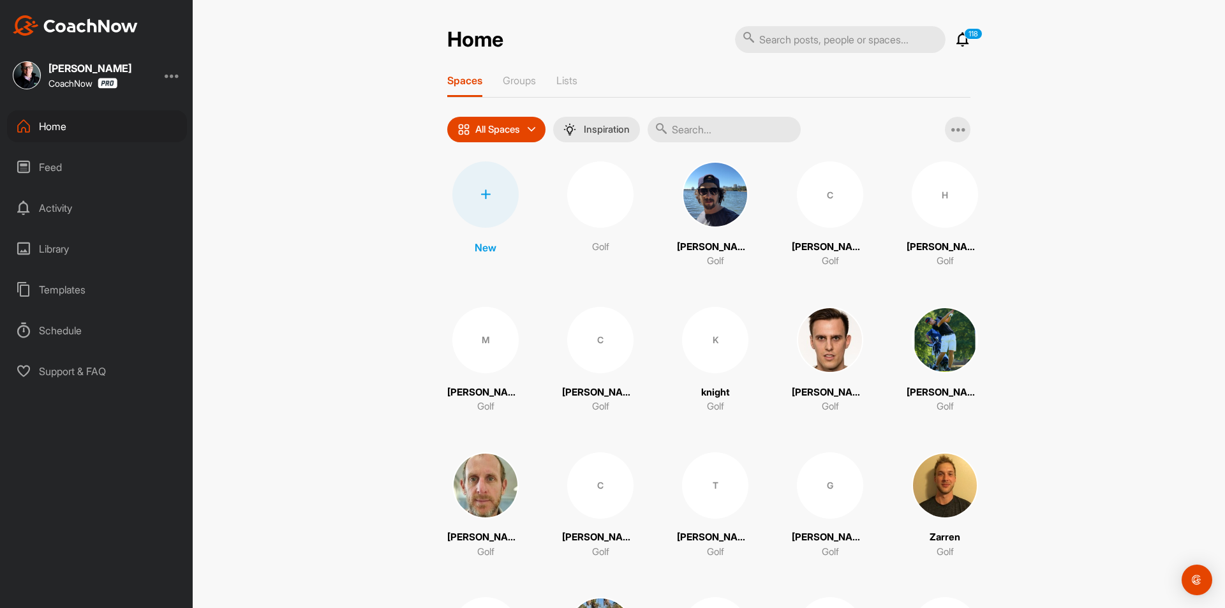
click at [491, 189] on div at bounding box center [485, 194] width 66 height 66
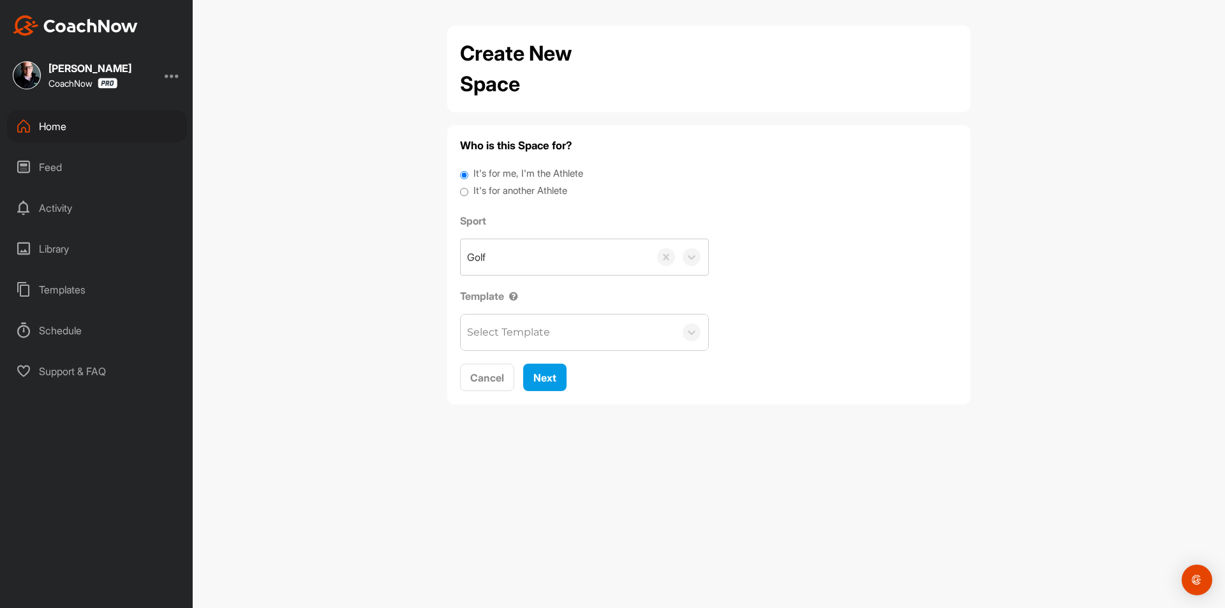
click at [509, 187] on label "It's for another Athlete" at bounding box center [520, 191] width 94 height 15
click at [468, 187] on input "It's for another Athlete" at bounding box center [464, 192] width 8 height 17
radio input "true"
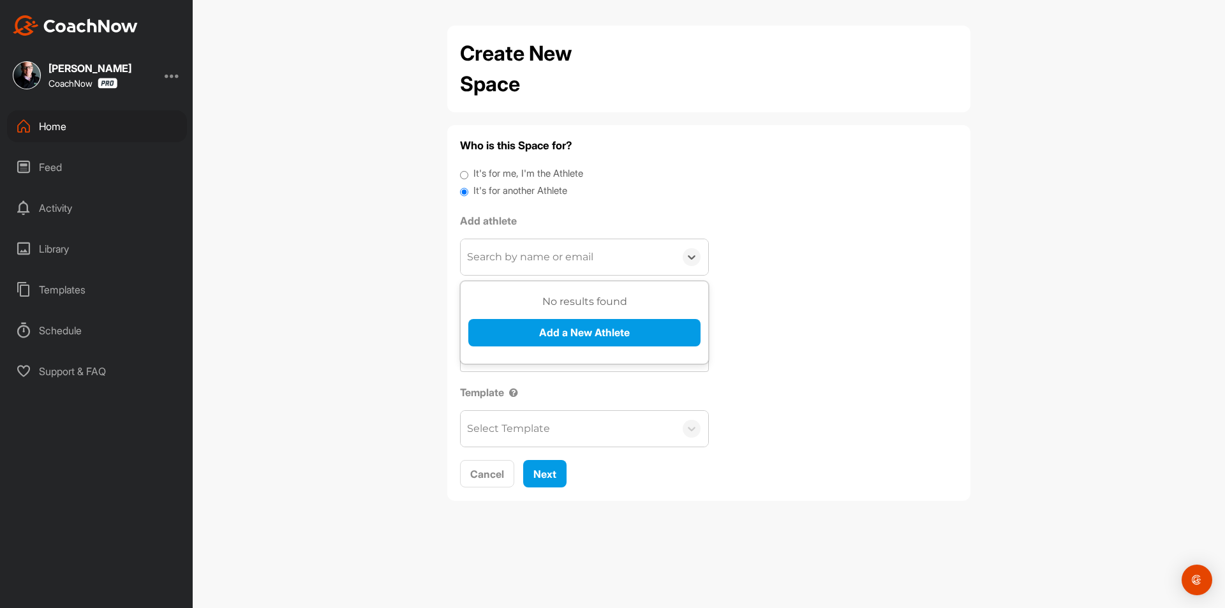
click at [518, 244] on div "Search by name or email" at bounding box center [568, 257] width 214 height 36
paste input "[EMAIL_ADDRESS][DOMAIN_NAME]"
type input "[EMAIL_ADDRESS][DOMAIN_NAME]"
click at [519, 332] on button "Add a New Athlete" at bounding box center [584, 332] width 232 height 27
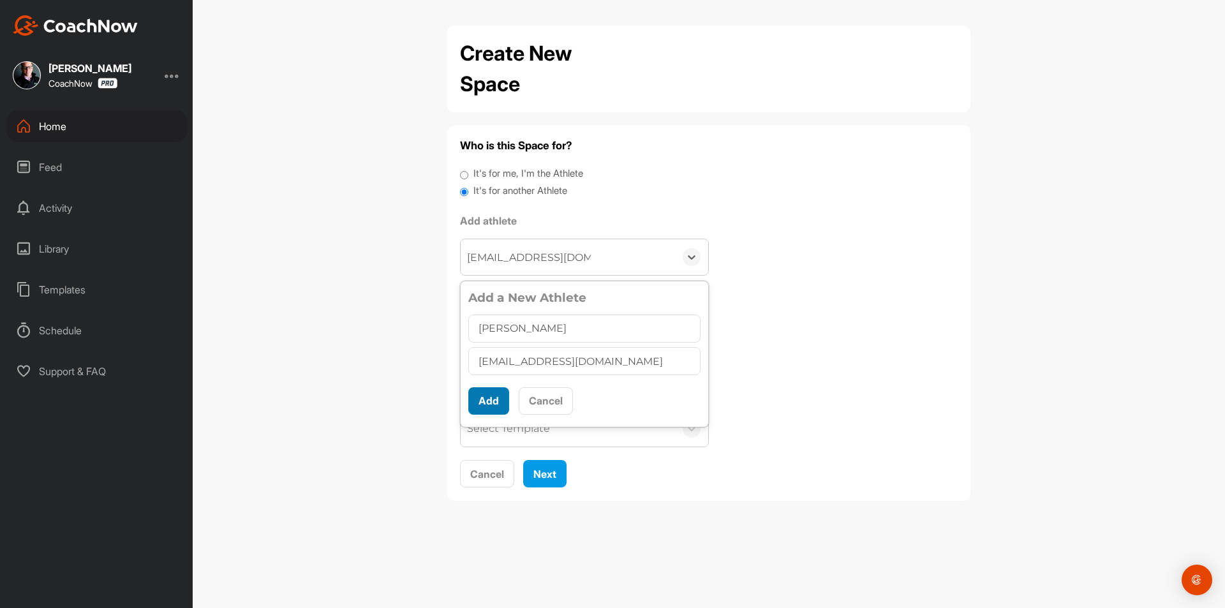
type input "[PERSON_NAME]"
click at [504, 396] on button "Add" at bounding box center [488, 400] width 41 height 27
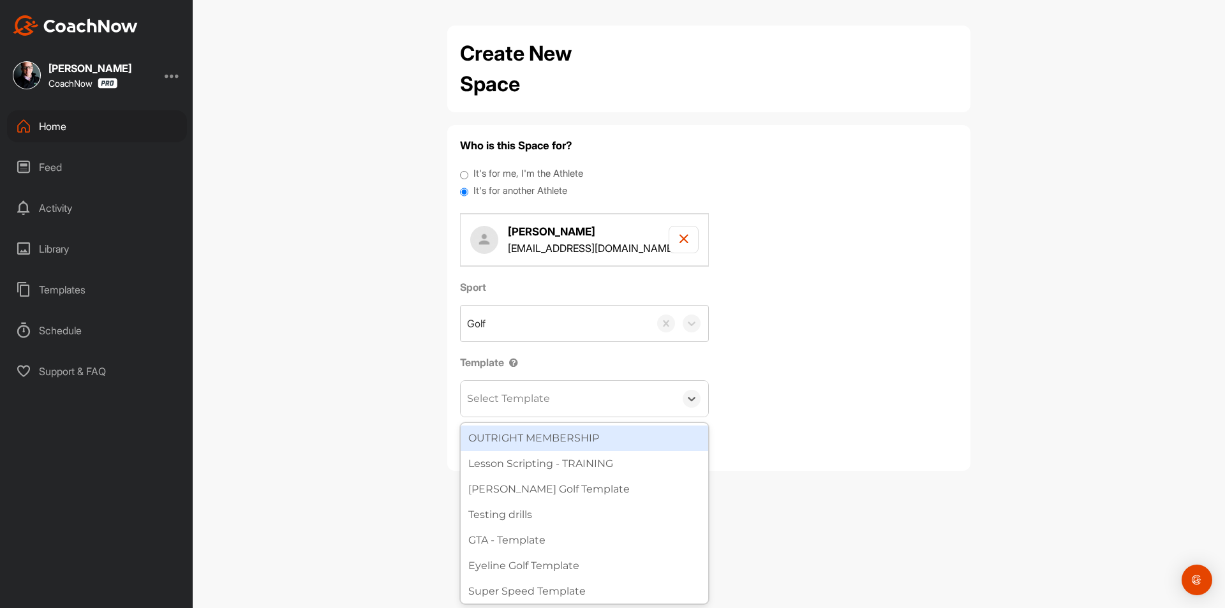
click at [507, 395] on div "Select Template" at bounding box center [508, 398] width 83 height 15
type input "Wat"
click at [520, 444] on div "[PERSON_NAME] Golf Template" at bounding box center [585, 438] width 248 height 26
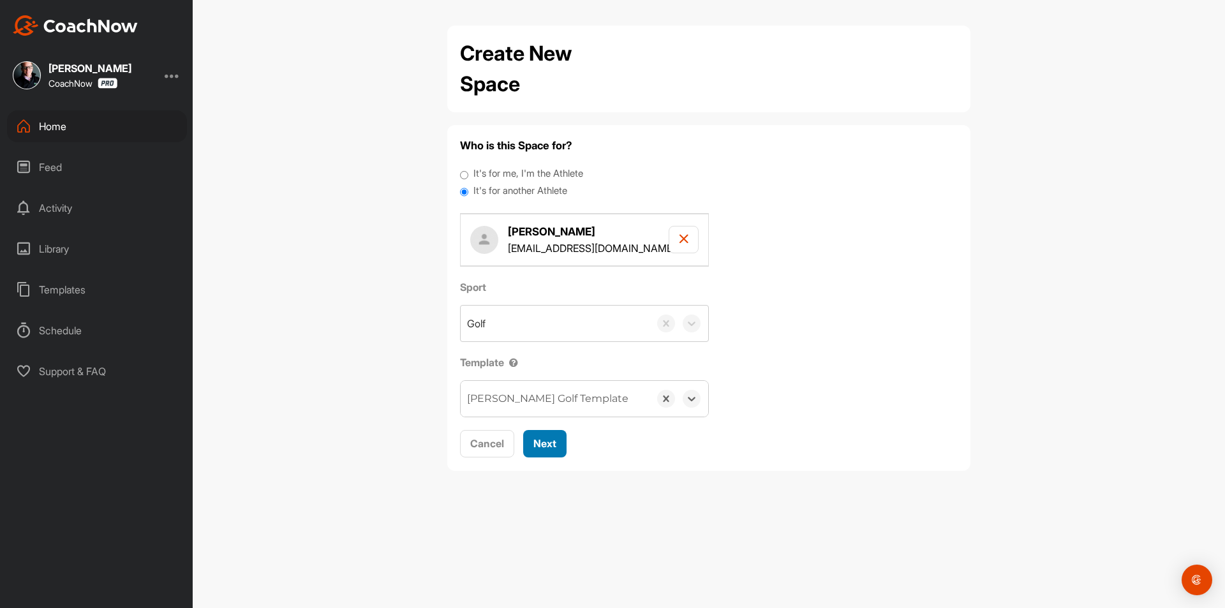
click at [554, 441] on span "Next" at bounding box center [544, 443] width 23 height 13
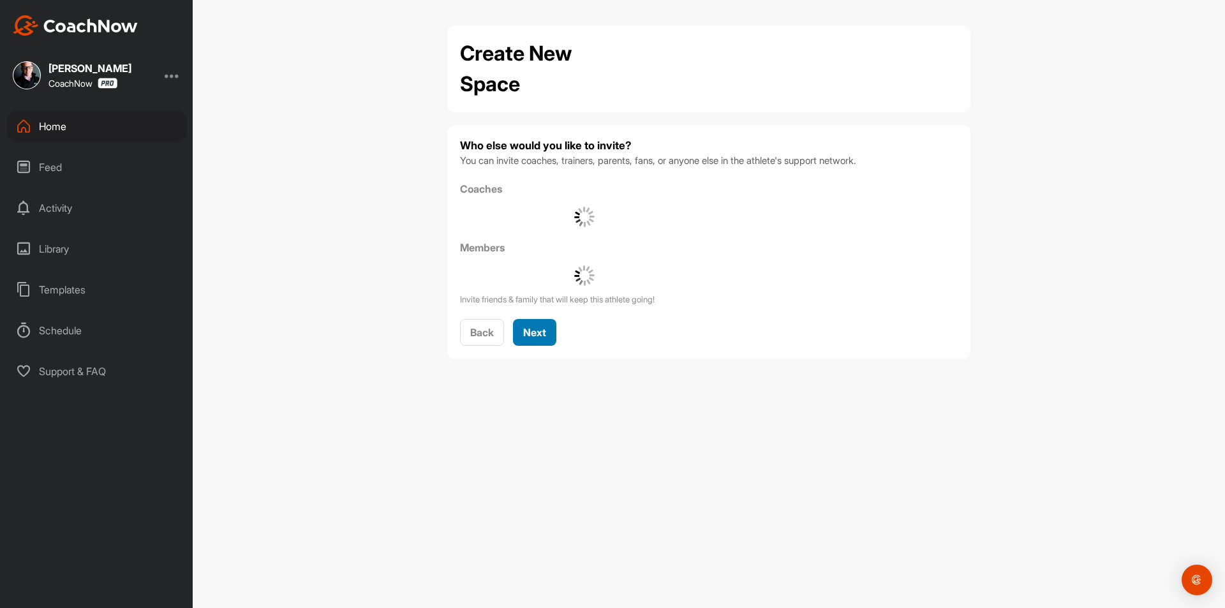
click at [528, 344] on button "Next" at bounding box center [534, 332] width 43 height 27
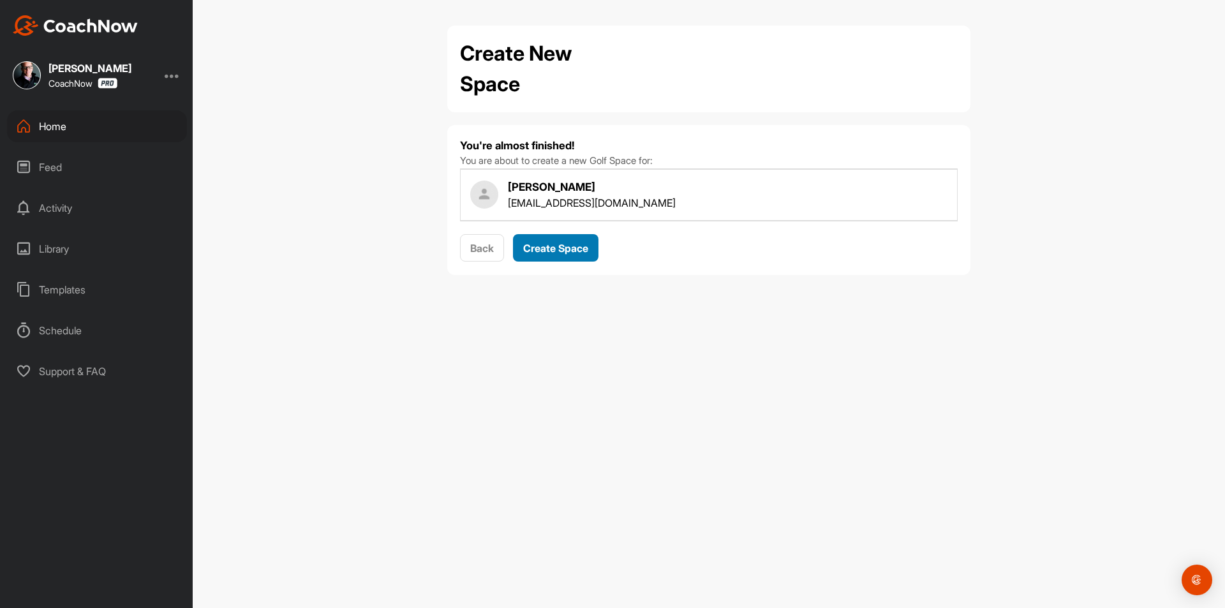
click at [540, 246] on span "Create Space" at bounding box center [555, 248] width 65 height 13
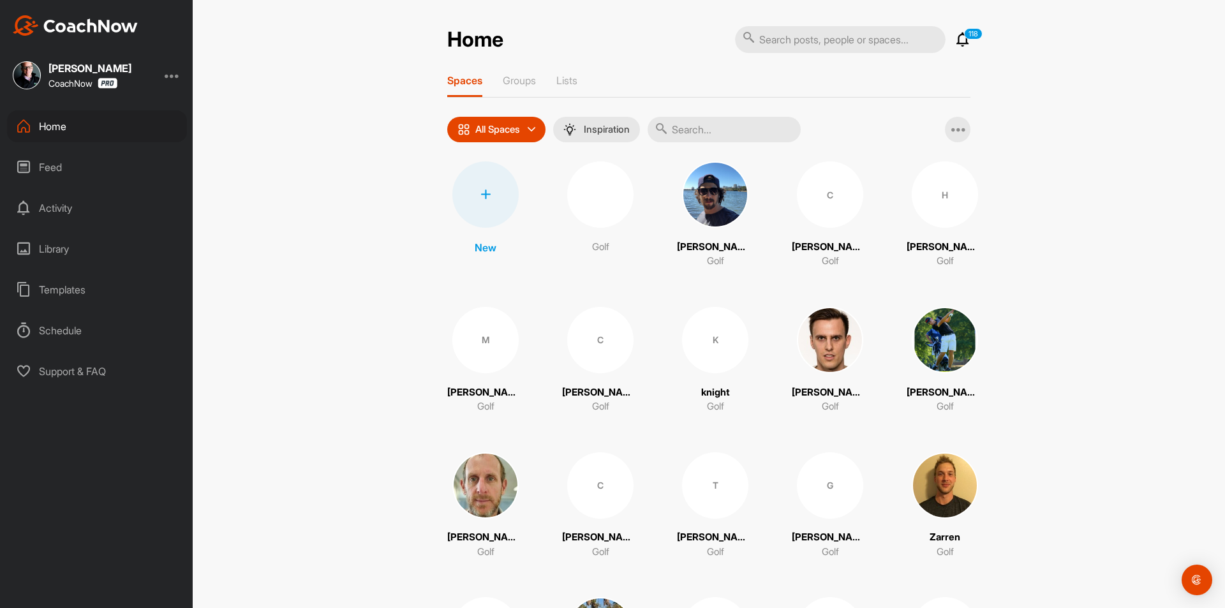
click at [480, 209] on div at bounding box center [485, 194] width 66 height 66
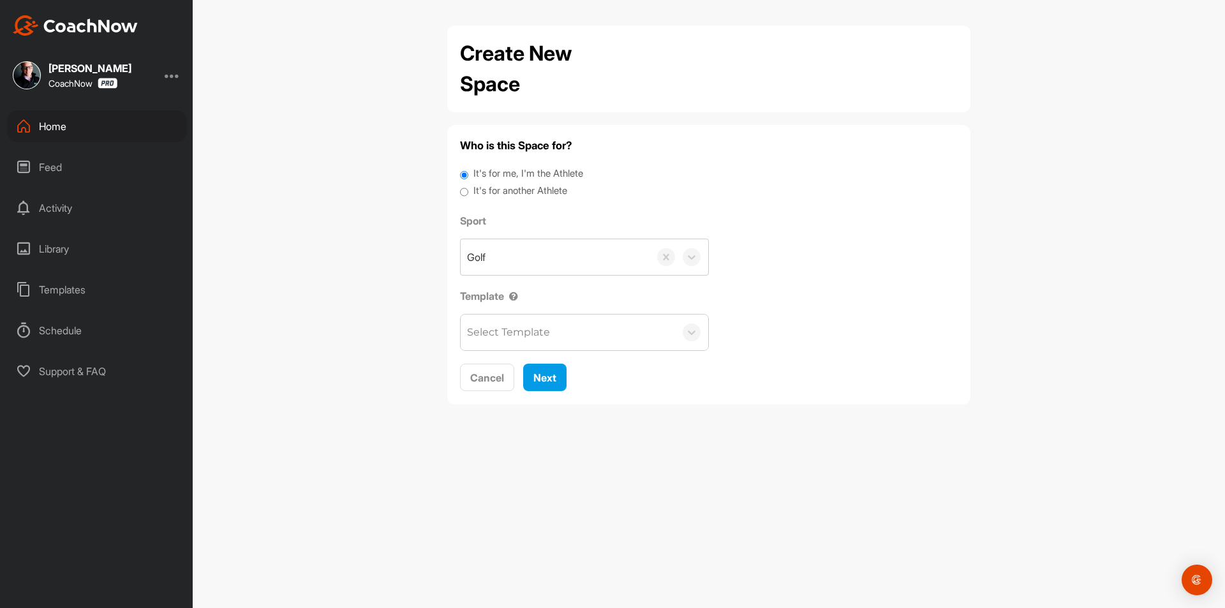
click at [520, 188] on label "It's for another Athlete" at bounding box center [520, 191] width 94 height 15
click at [468, 188] on input "It's for another Athlete" at bounding box center [464, 192] width 8 height 17
radio input "true"
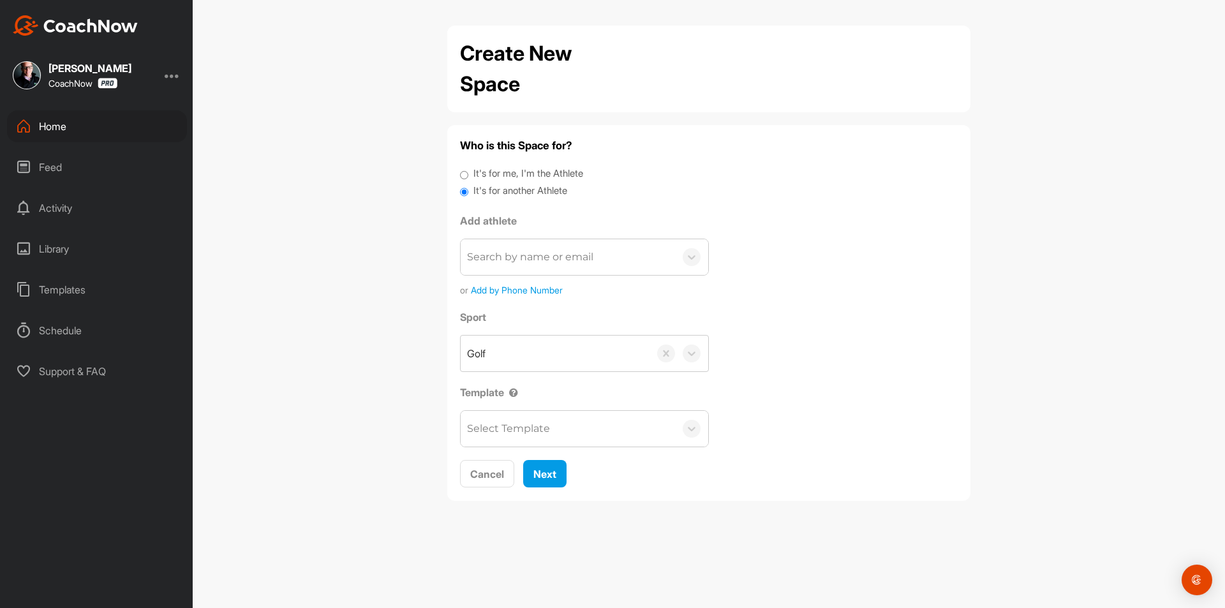
click at [515, 249] on div "Search by name or email" at bounding box center [568, 257] width 214 height 36
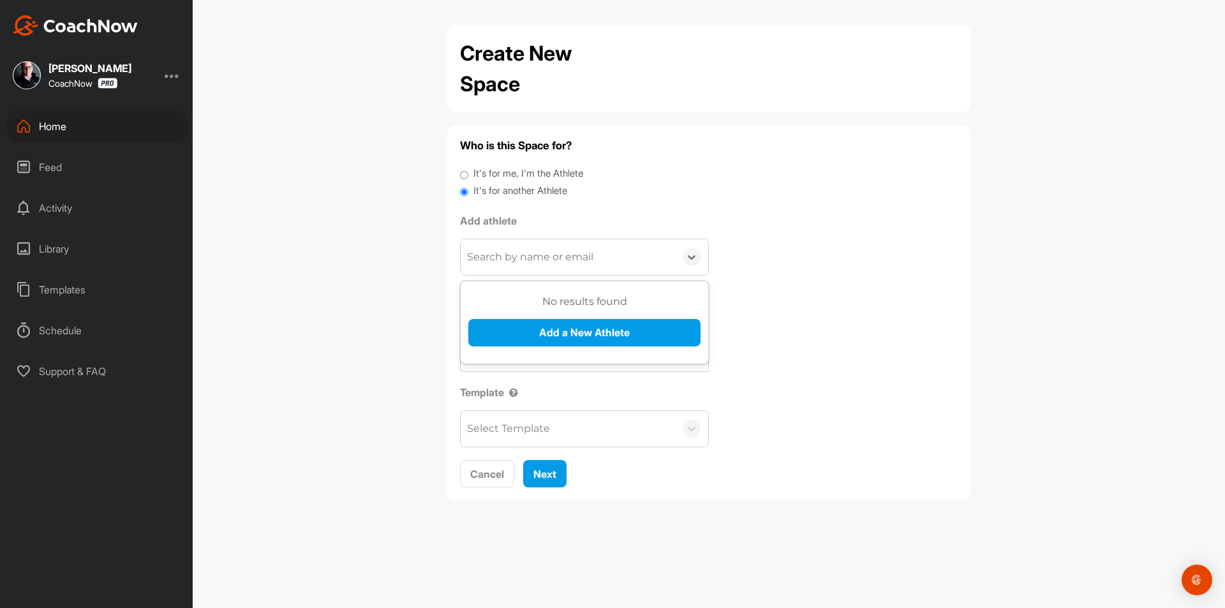
paste input "[PERSON_NAME][EMAIL_ADDRESS][DOMAIN_NAME]"
type input "[PERSON_NAME][EMAIL_ADDRESS][DOMAIN_NAME]"
click at [550, 340] on button "Add a New Athlete" at bounding box center [584, 332] width 232 height 27
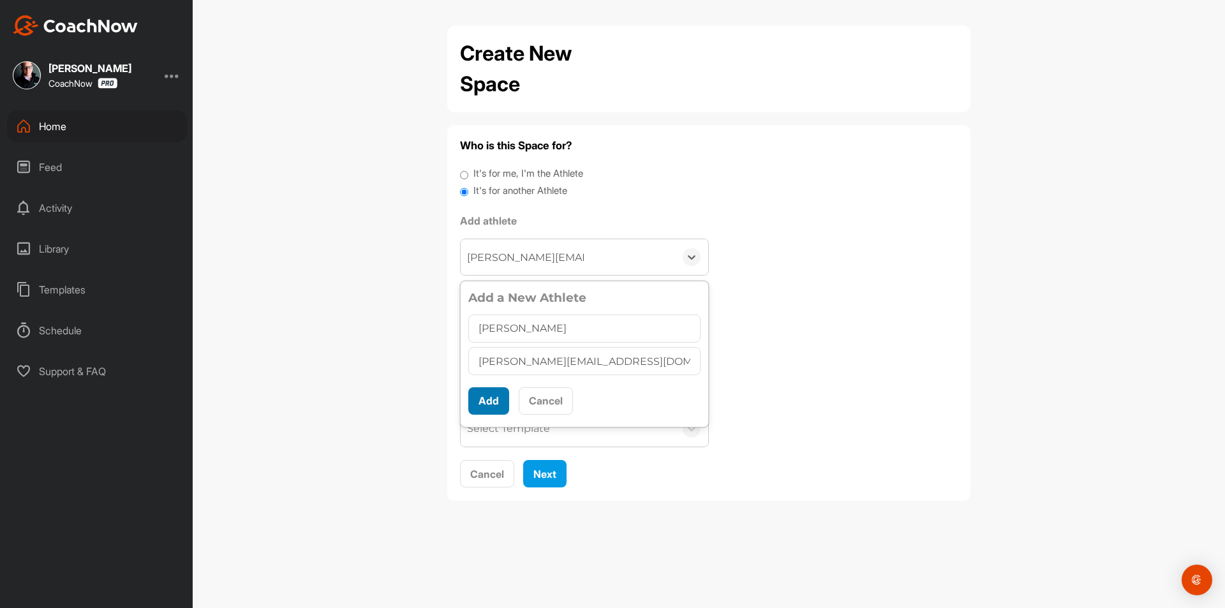
type input "[PERSON_NAME]"
click at [489, 402] on button "Add" at bounding box center [488, 400] width 41 height 27
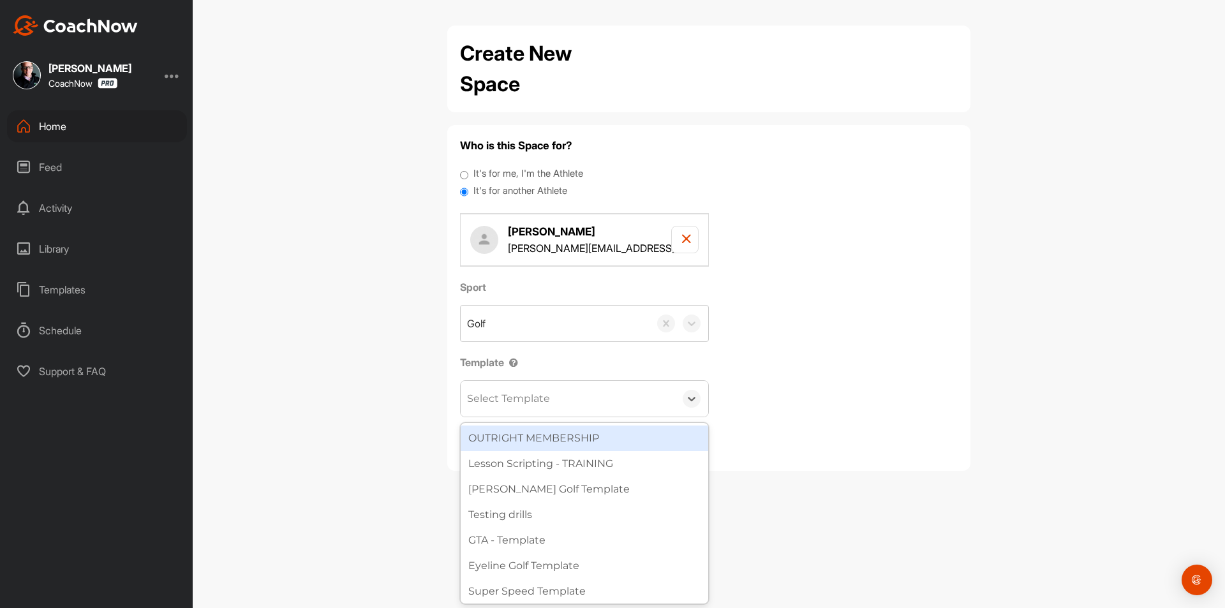
click at [503, 397] on div "Select Template" at bounding box center [508, 398] width 83 height 15
type input "tou"
drag, startPoint x: 518, startPoint y: 446, endPoint x: 531, endPoint y: 443, distance: 13.8
click at [519, 445] on div "Tour Aim" at bounding box center [585, 438] width 248 height 26
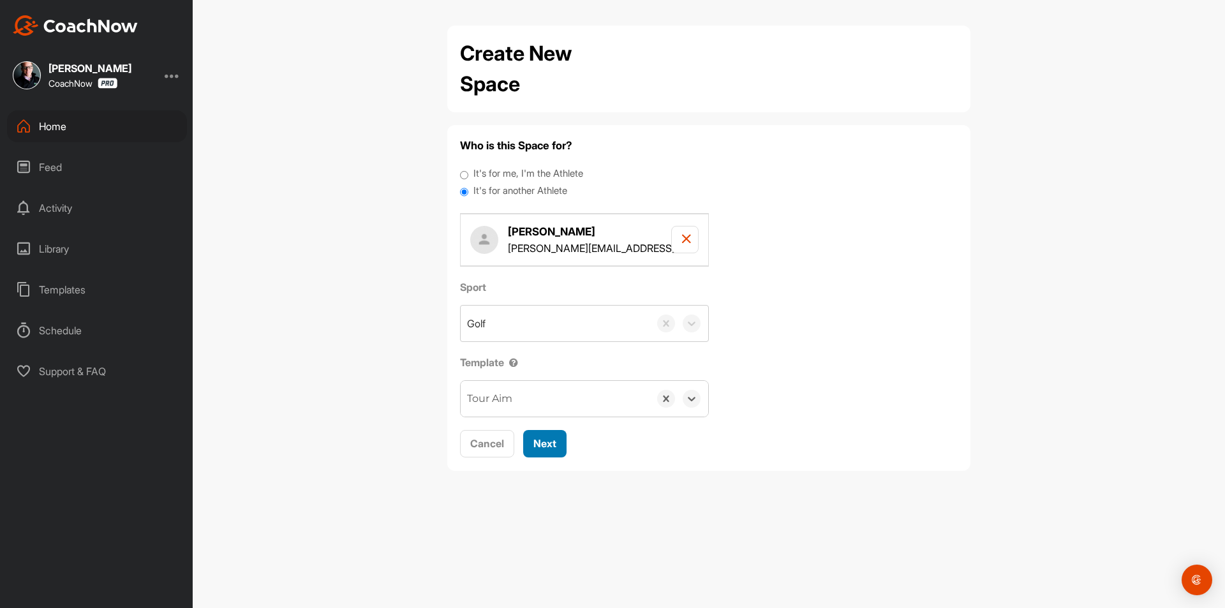
click at [535, 443] on span "Next" at bounding box center [544, 443] width 23 height 13
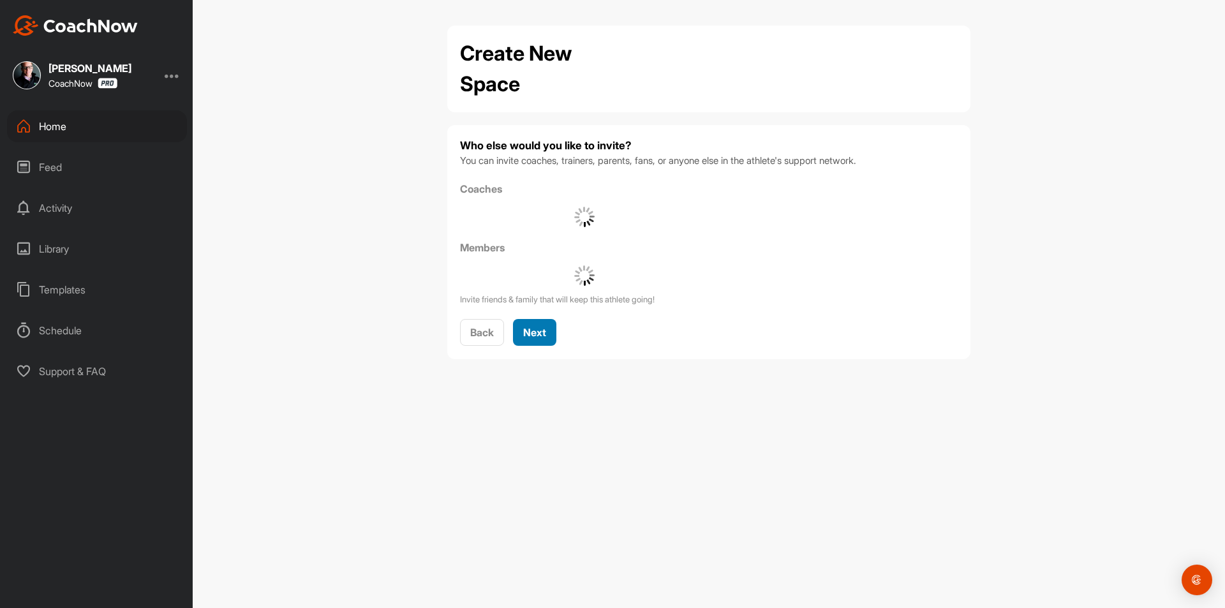
click at [534, 330] on span "Next" at bounding box center [534, 332] width 23 height 13
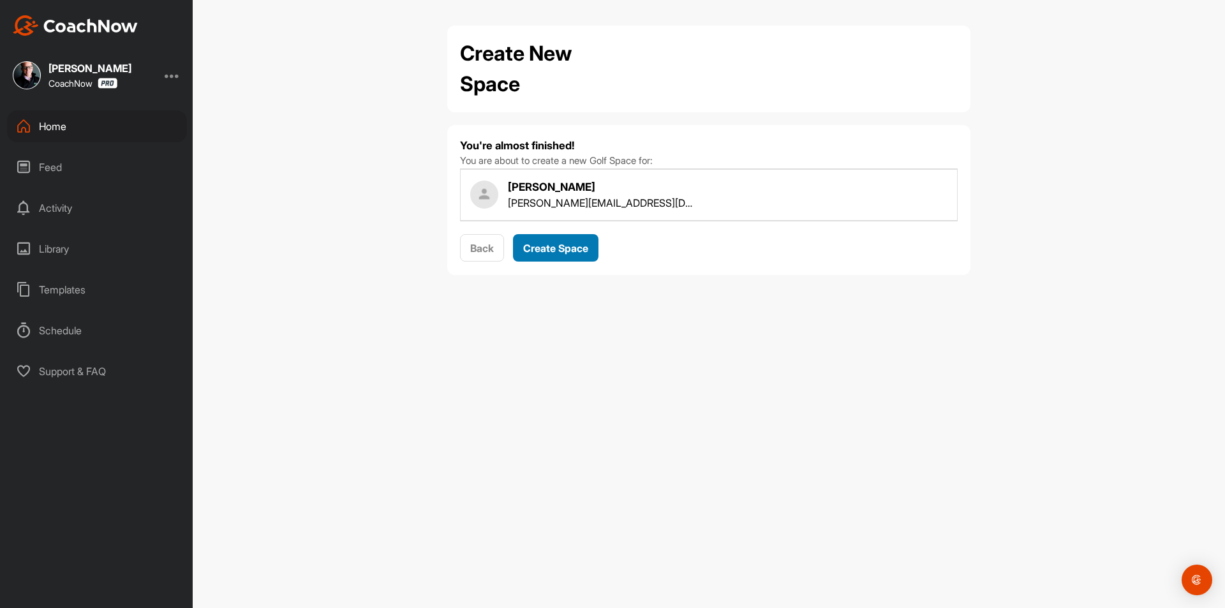
click at [555, 249] on span "Create Space" at bounding box center [555, 248] width 65 height 13
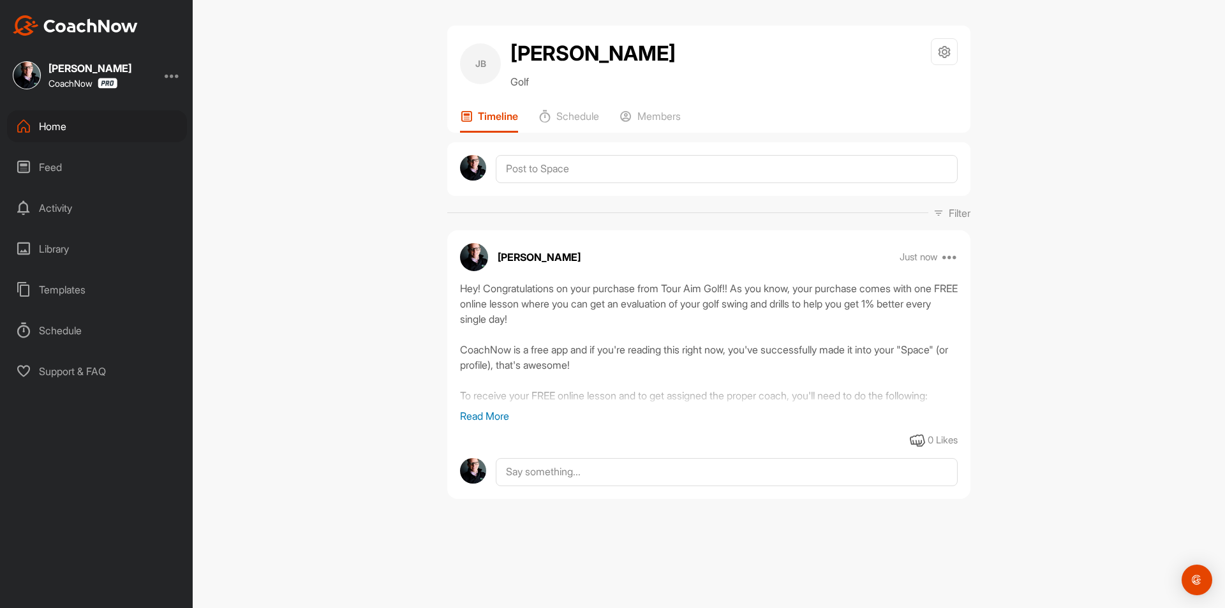
click at [126, 128] on div "Home" at bounding box center [97, 126] width 180 height 32
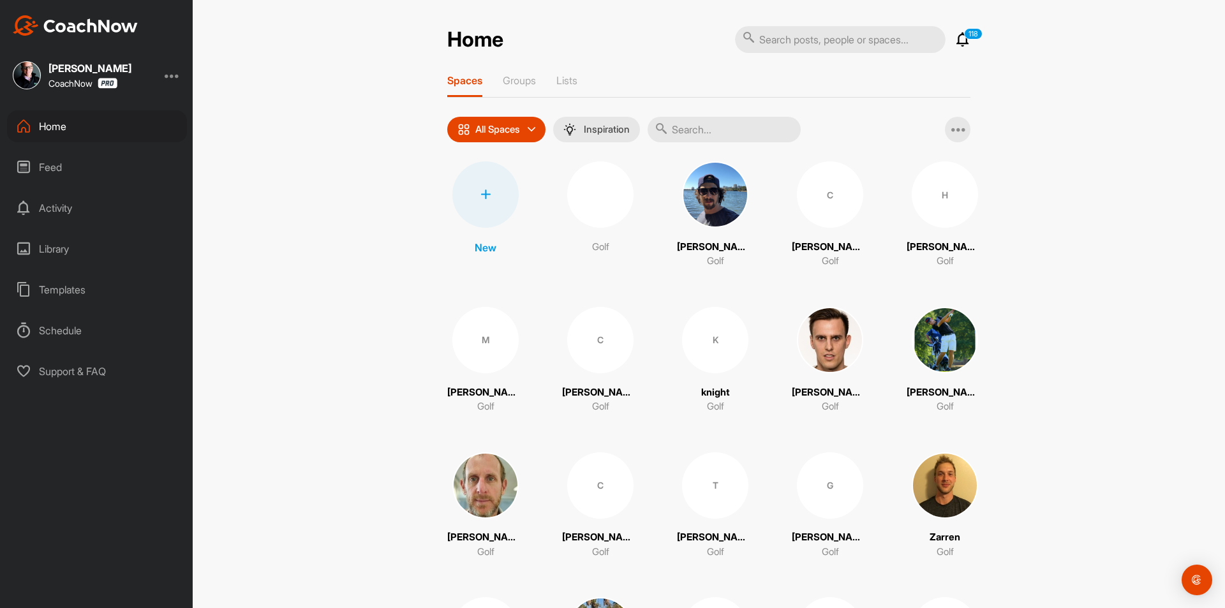
drag, startPoint x: 615, startPoint y: 248, endPoint x: 482, endPoint y: 209, distance: 138.5
click at [482, 209] on div at bounding box center [485, 194] width 66 height 66
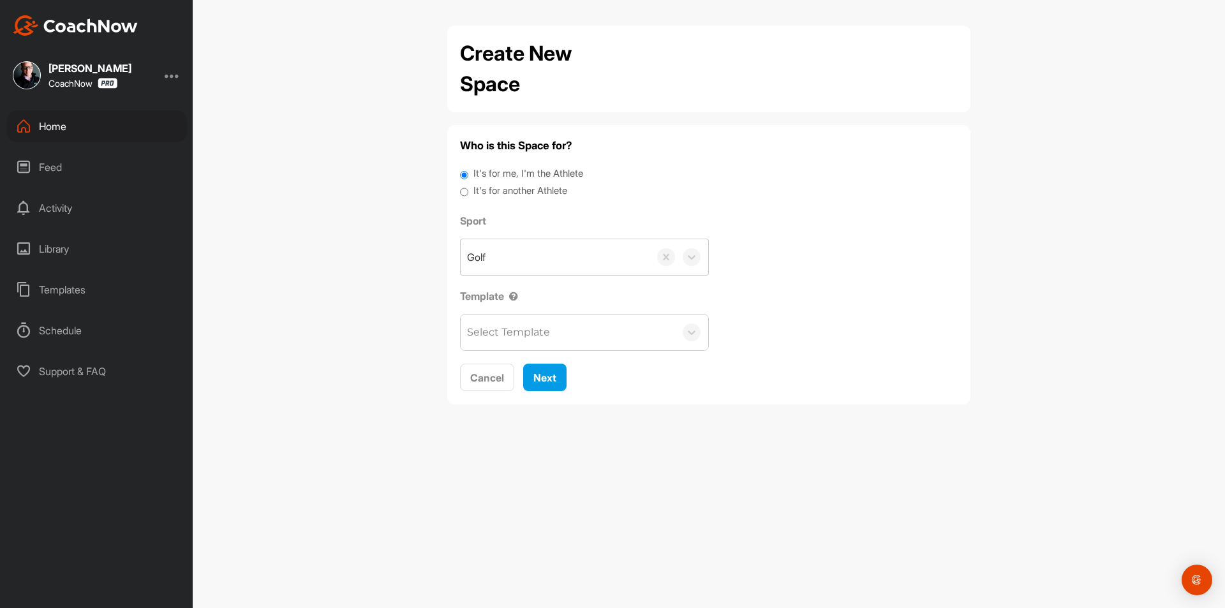
click at [520, 191] on label "It's for another Athlete" at bounding box center [520, 191] width 94 height 15
click at [468, 191] on input "It's for another Athlete" at bounding box center [464, 192] width 8 height 17
radio input "true"
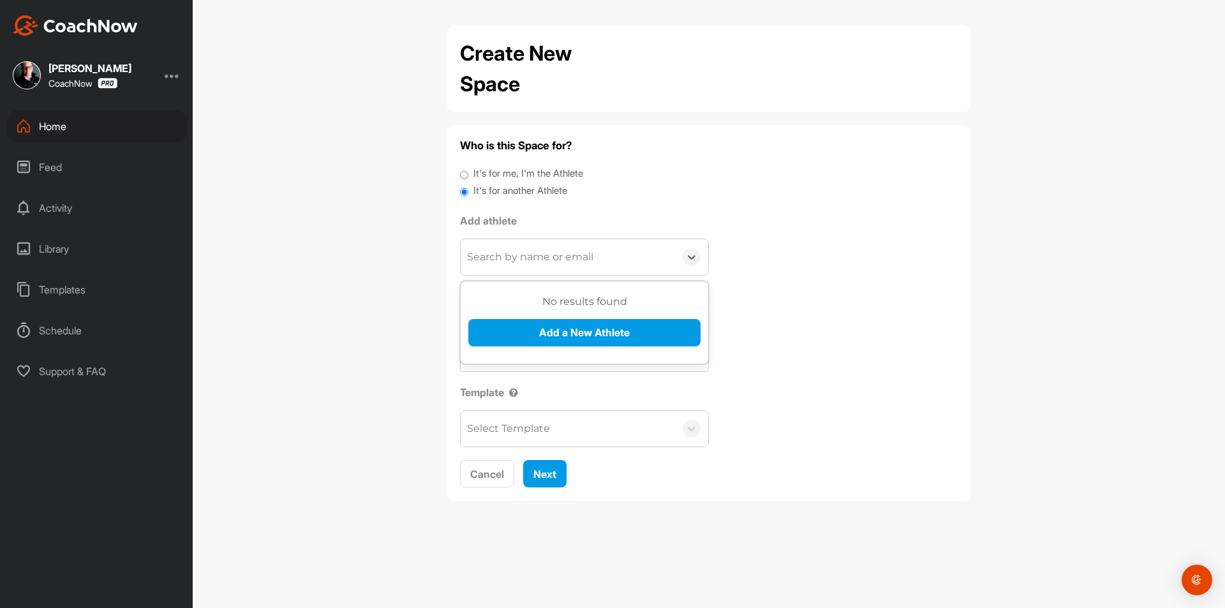
click at [528, 243] on div "Search by name or email" at bounding box center [568, 257] width 214 height 36
paste input "paulsimpson500@gmail.com"
type input "paulsimpson500@gmail.com"
click at [534, 330] on button "Add a New Athlete" at bounding box center [584, 332] width 232 height 27
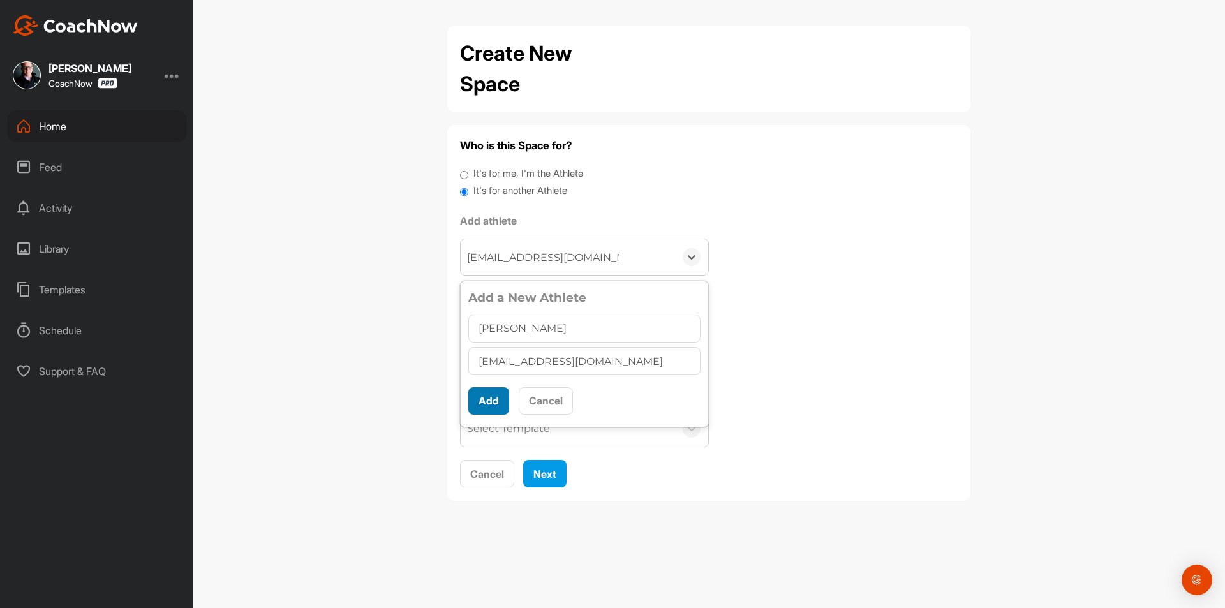
type input "PAUL SIMPSON"
click at [484, 397] on button "Add" at bounding box center [488, 400] width 41 height 27
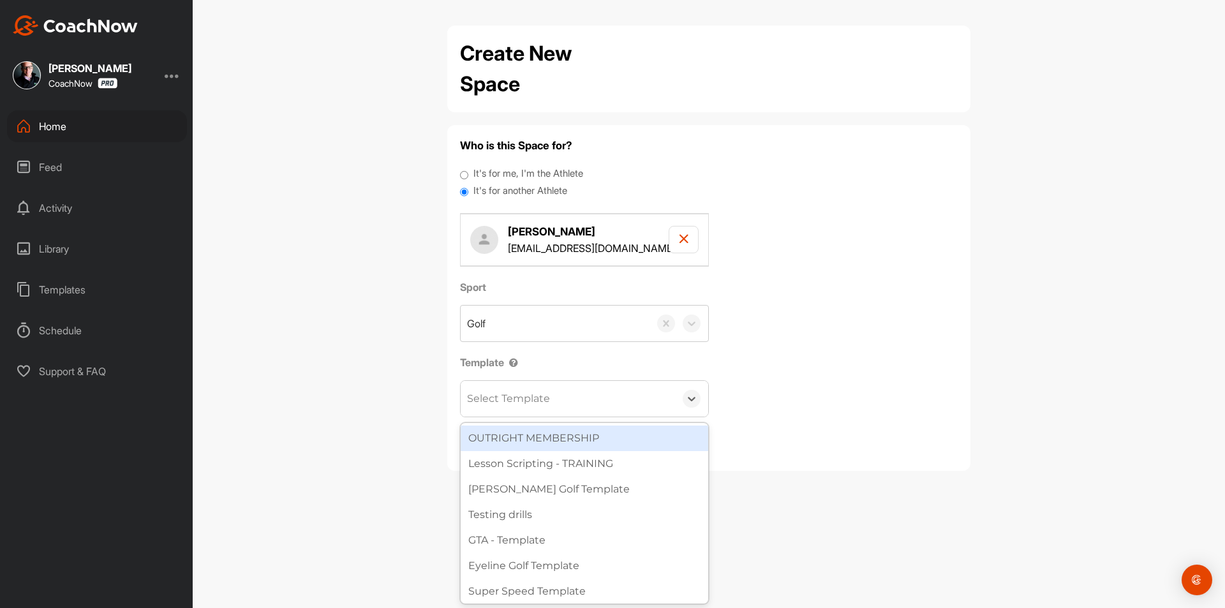
click at [492, 392] on div "Select Template" at bounding box center [508, 398] width 83 height 15
type input "W"
type input "tou"
click at [500, 433] on div "Tour Aim" at bounding box center [585, 438] width 248 height 26
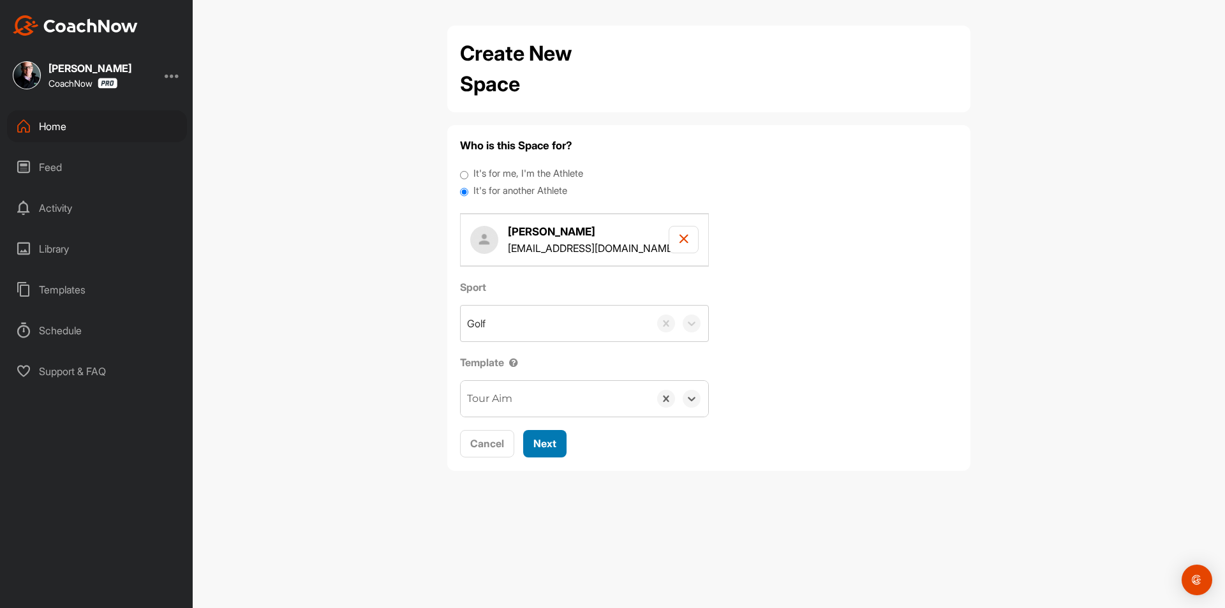
click at [542, 442] on span "Next" at bounding box center [544, 443] width 23 height 13
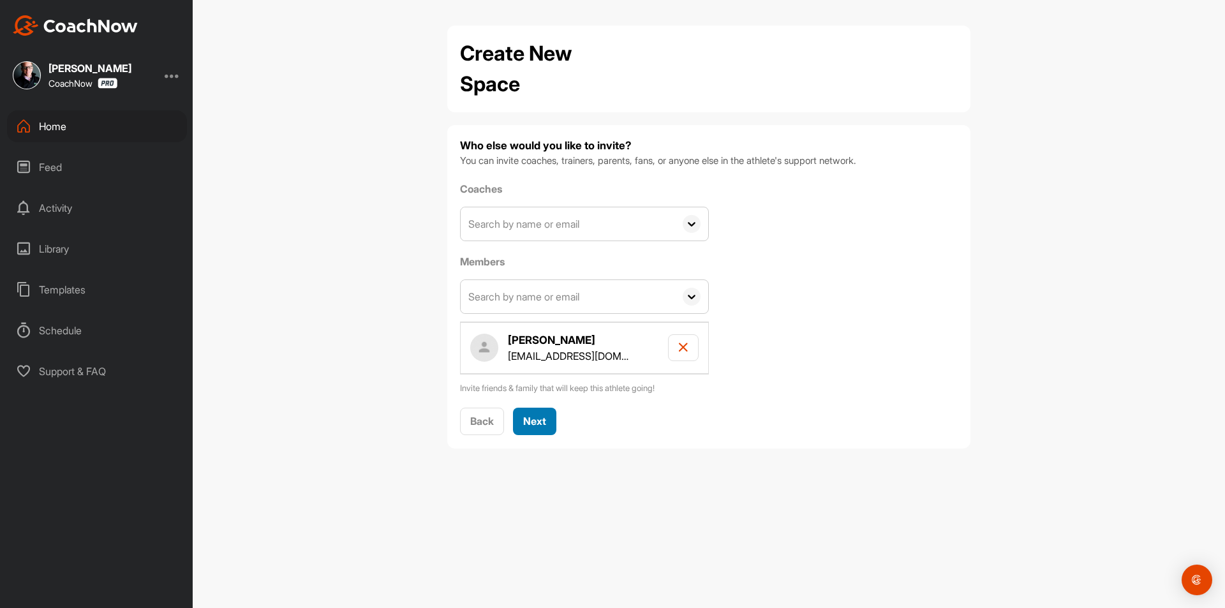
click at [549, 418] on button "Next" at bounding box center [534, 421] width 43 height 27
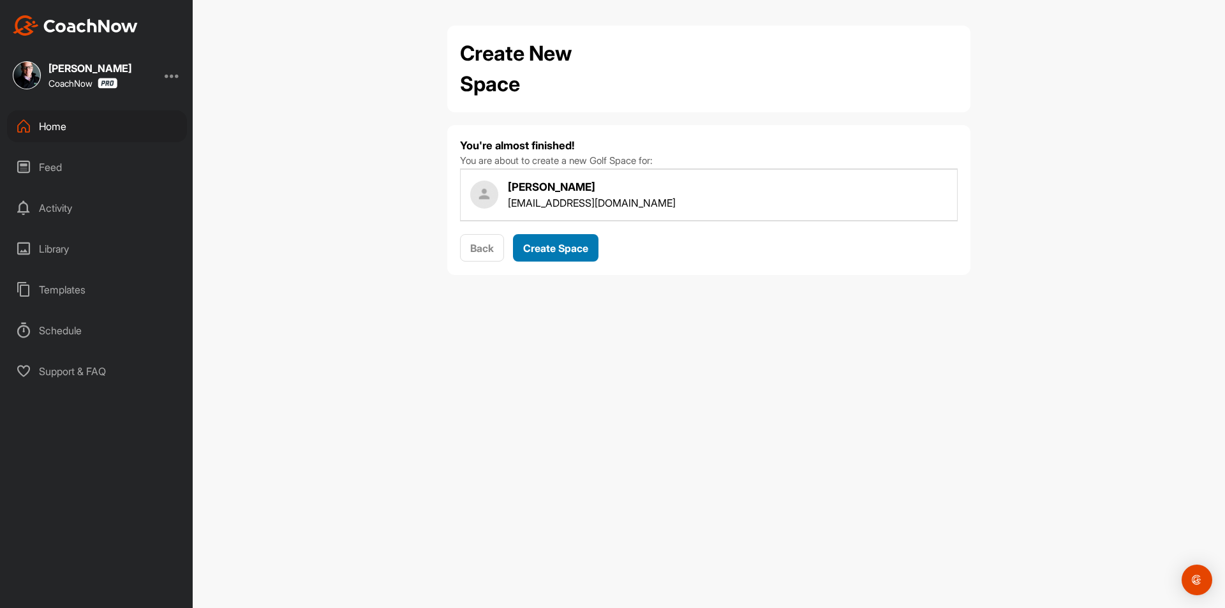
click at [567, 239] on button "Create Space" at bounding box center [555, 247] width 85 height 27
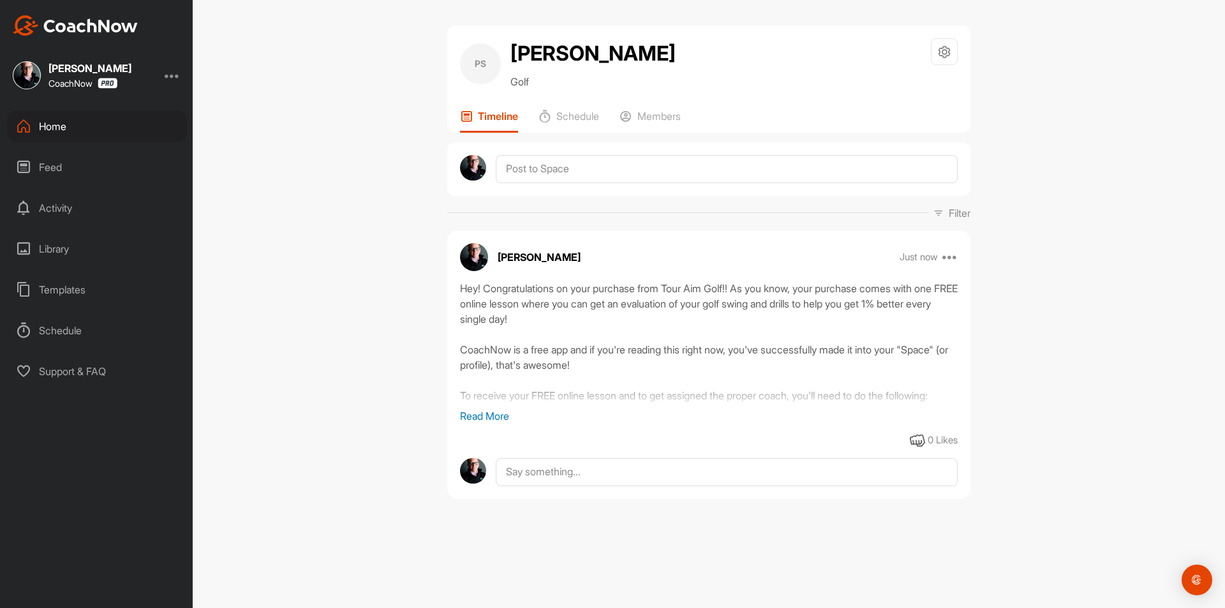
click at [103, 121] on div "Home" at bounding box center [97, 126] width 180 height 32
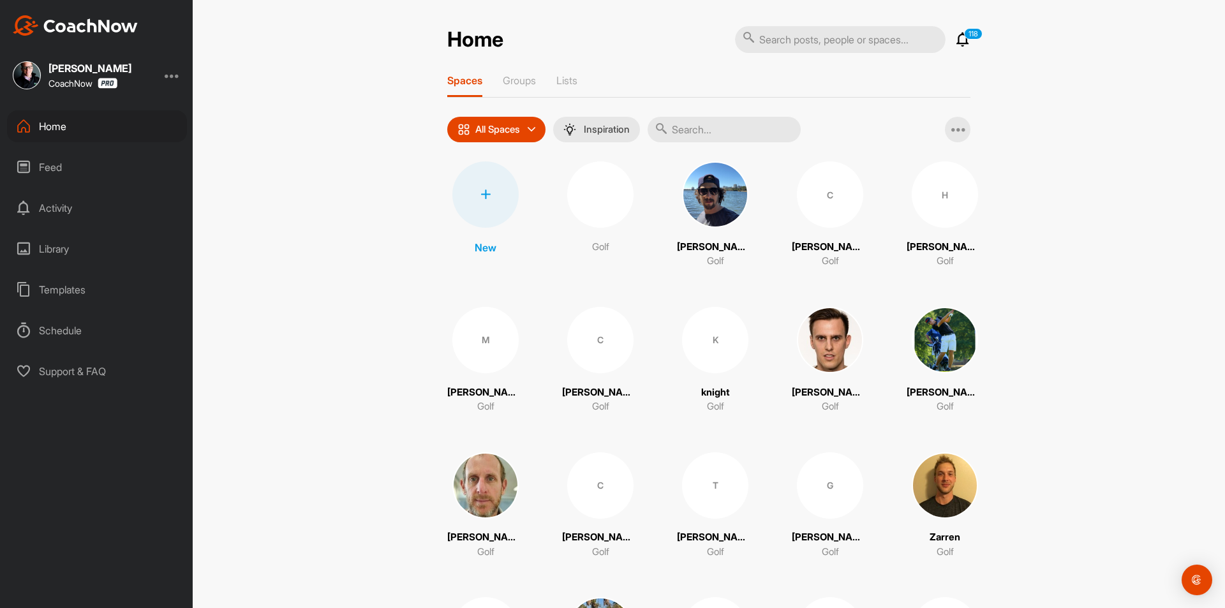
click at [488, 206] on div at bounding box center [485, 194] width 66 height 66
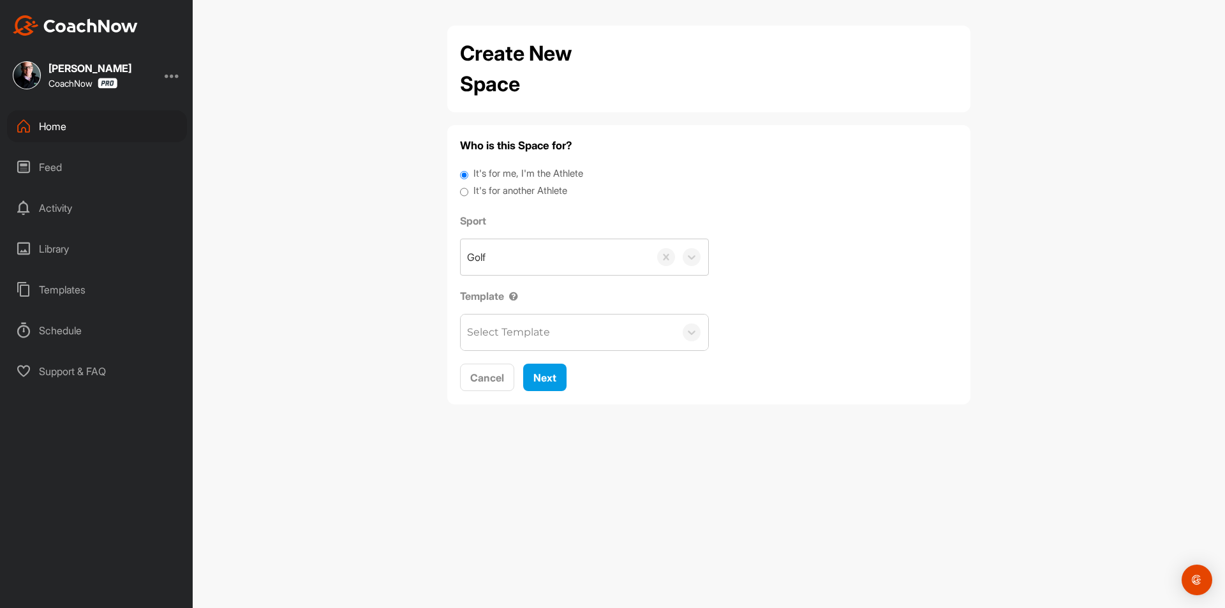
click at [512, 191] on label "It's for another Athlete" at bounding box center [520, 191] width 94 height 15
click at [468, 191] on input "It's for another Athlete" at bounding box center [464, 192] width 8 height 17
radio input "true"
click at [510, 256] on div "Golf" at bounding box center [555, 257] width 189 height 36
click at [515, 189] on label "It's for another Athlete" at bounding box center [520, 191] width 94 height 15
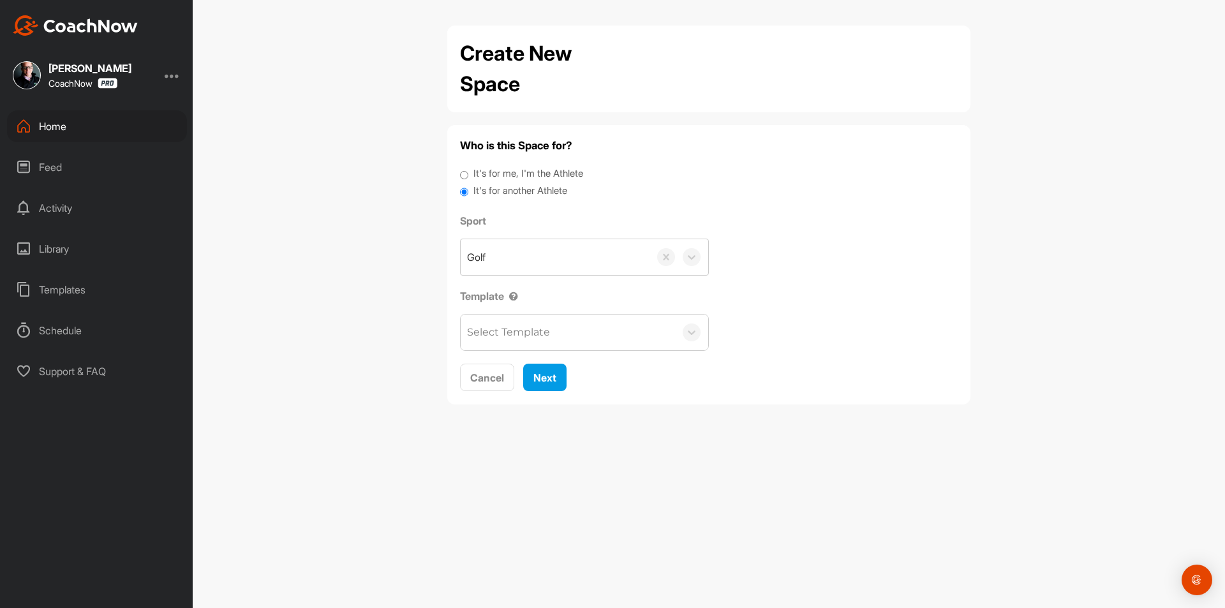
click at [468, 189] on input "It's for another Athlete" at bounding box center [464, 192] width 8 height 17
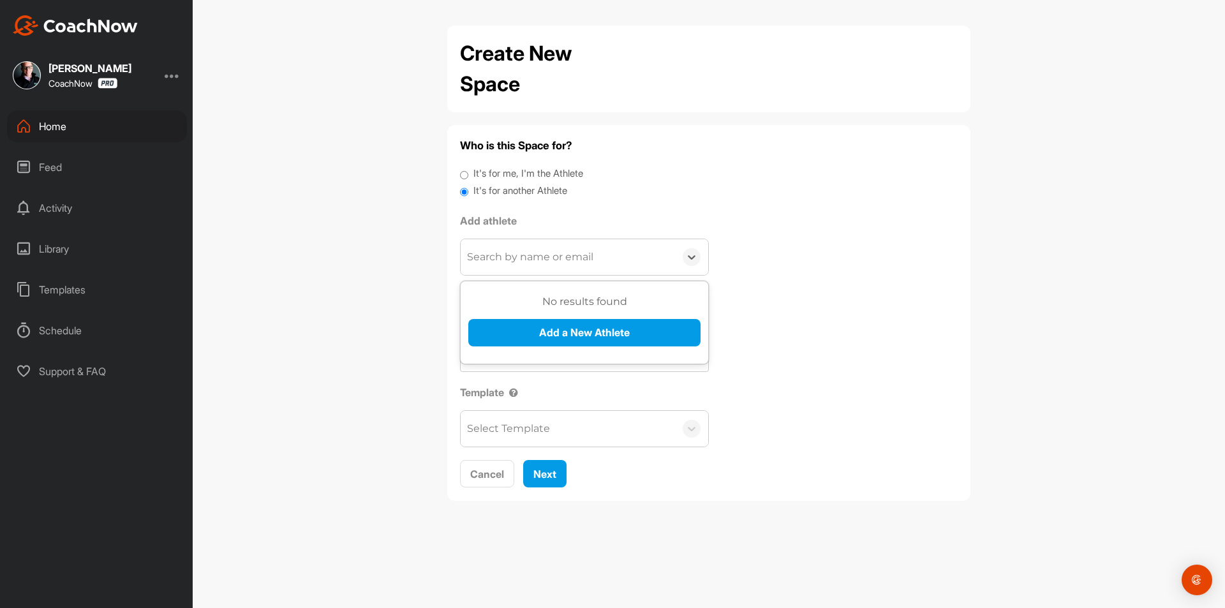
click at [499, 249] on div "Search by name or email" at bounding box center [530, 256] width 126 height 15
paste input "kitchensorbaths@yahoo.com"
type input "kitchensorbaths@yahoo.com"
click at [521, 334] on button "Add a New Athlete" at bounding box center [584, 332] width 232 height 27
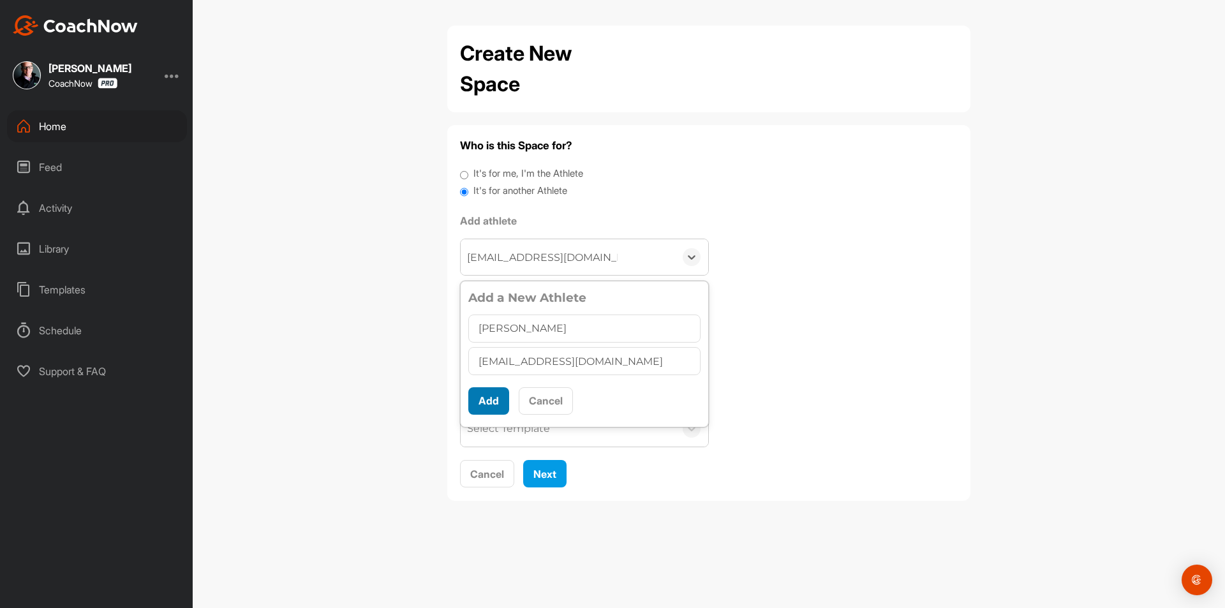
type input "PAUL Hayes"
click at [481, 393] on button "Add" at bounding box center [488, 400] width 41 height 27
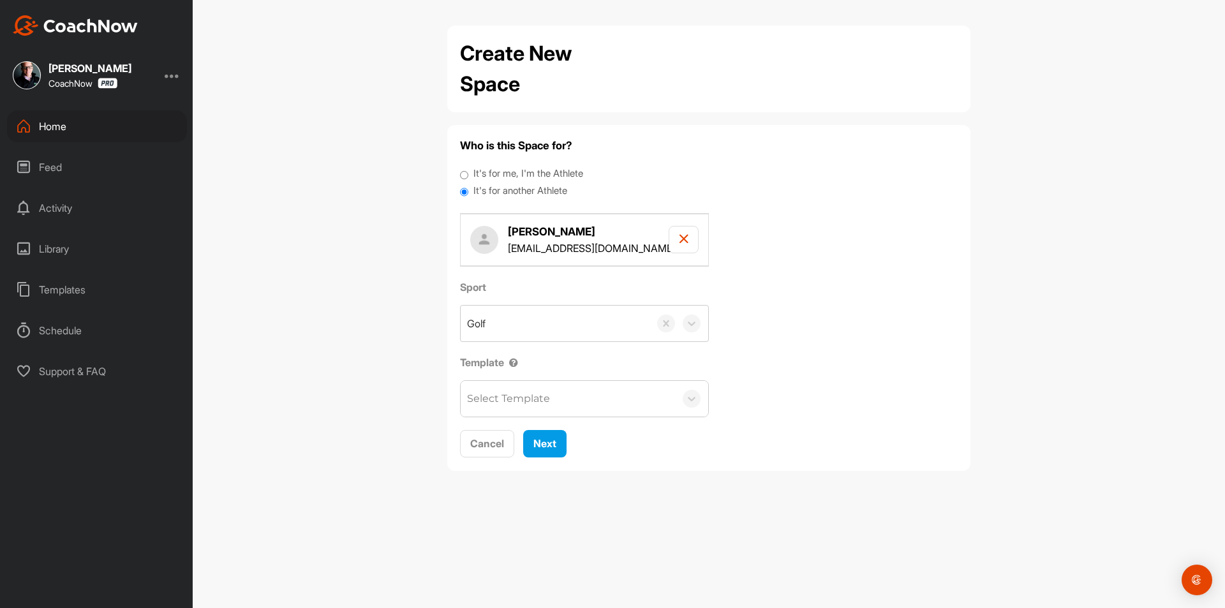
click at [520, 401] on div "Select Template" at bounding box center [508, 398] width 83 height 15
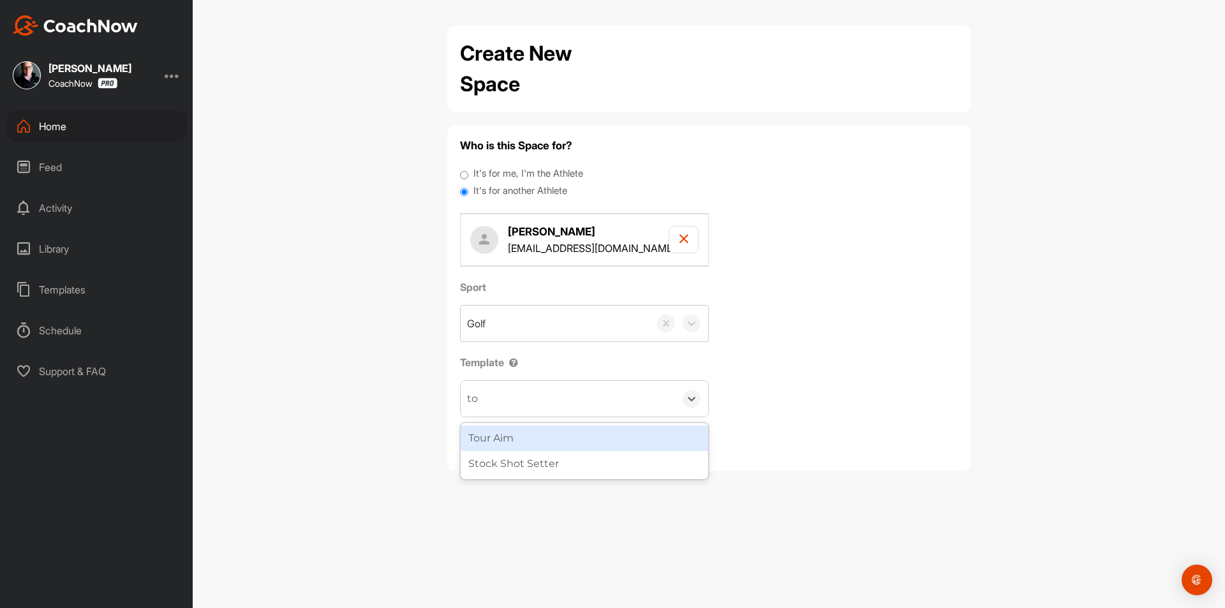
type input "tou"
click at [524, 438] on div "Tour Aim" at bounding box center [585, 438] width 248 height 26
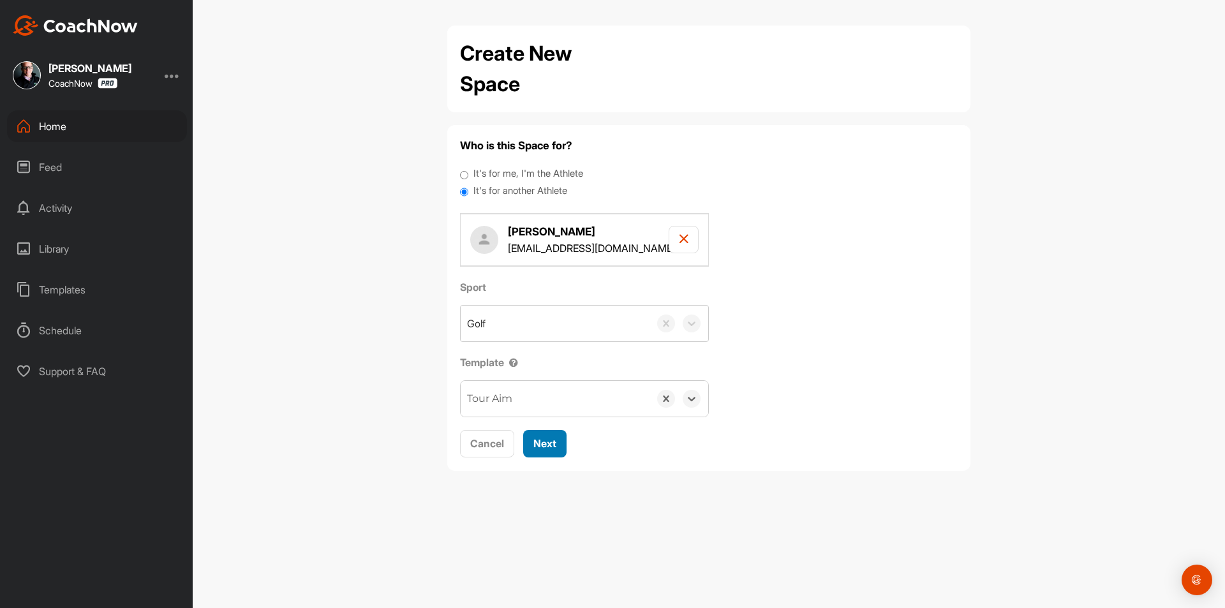
drag, startPoint x: 550, startPoint y: 447, endPoint x: 544, endPoint y: 434, distance: 14.0
click at [551, 447] on span "Next" at bounding box center [544, 443] width 23 height 13
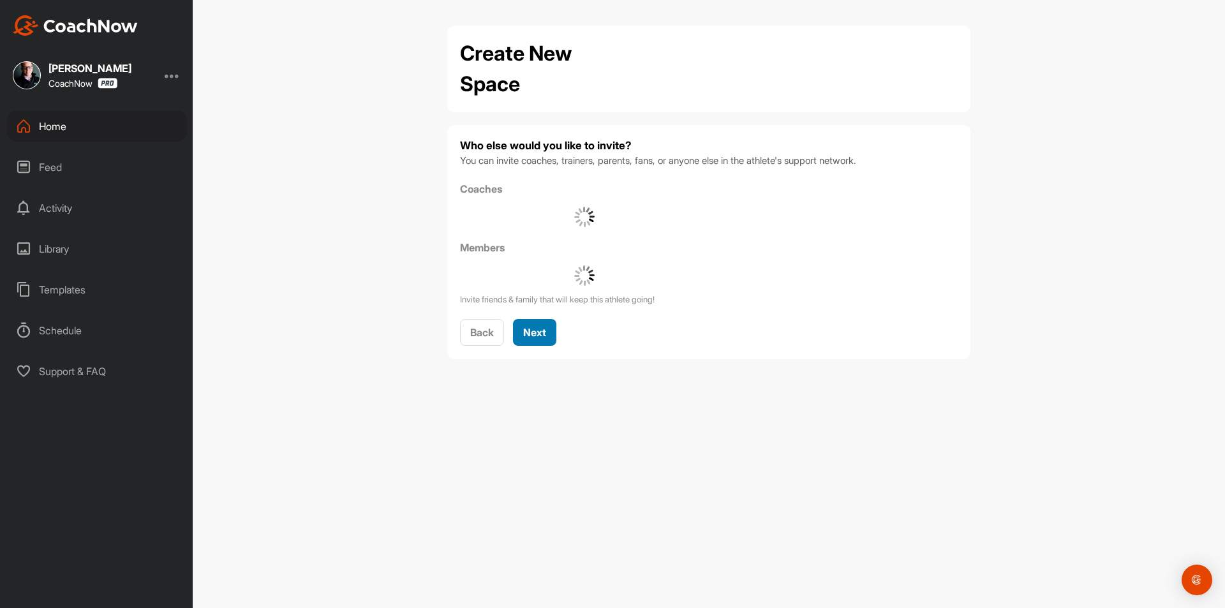
click at [546, 327] on span "Next" at bounding box center [534, 332] width 23 height 13
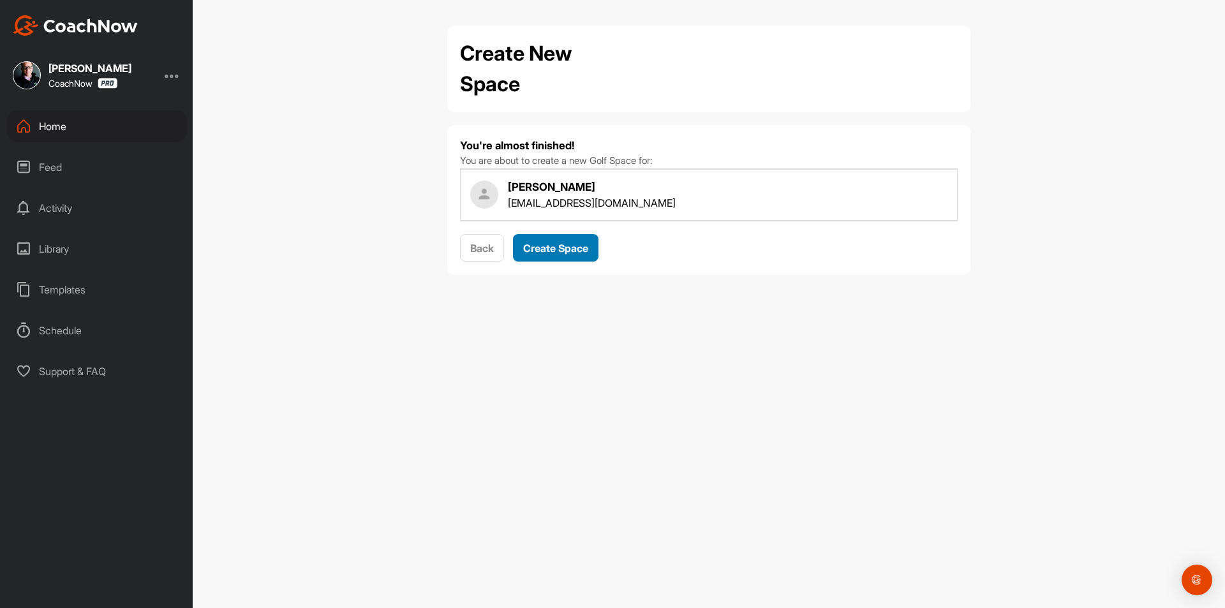
click at [564, 243] on span "Create Space" at bounding box center [555, 248] width 65 height 13
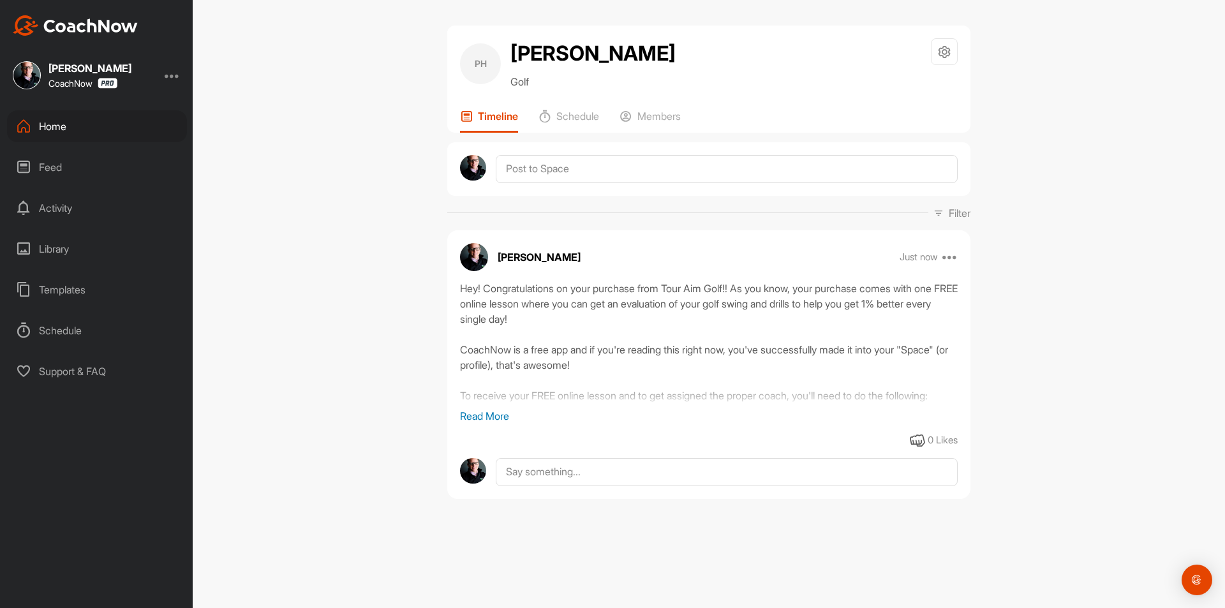
click at [96, 115] on div "Home" at bounding box center [97, 126] width 180 height 32
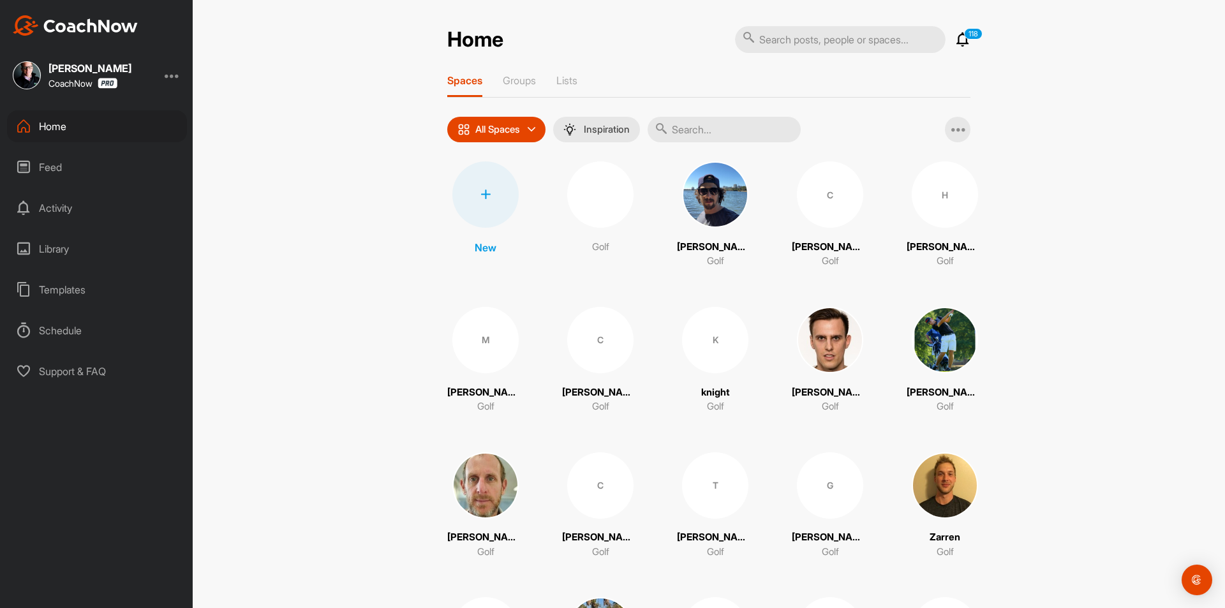
click at [480, 203] on div at bounding box center [485, 194] width 66 height 66
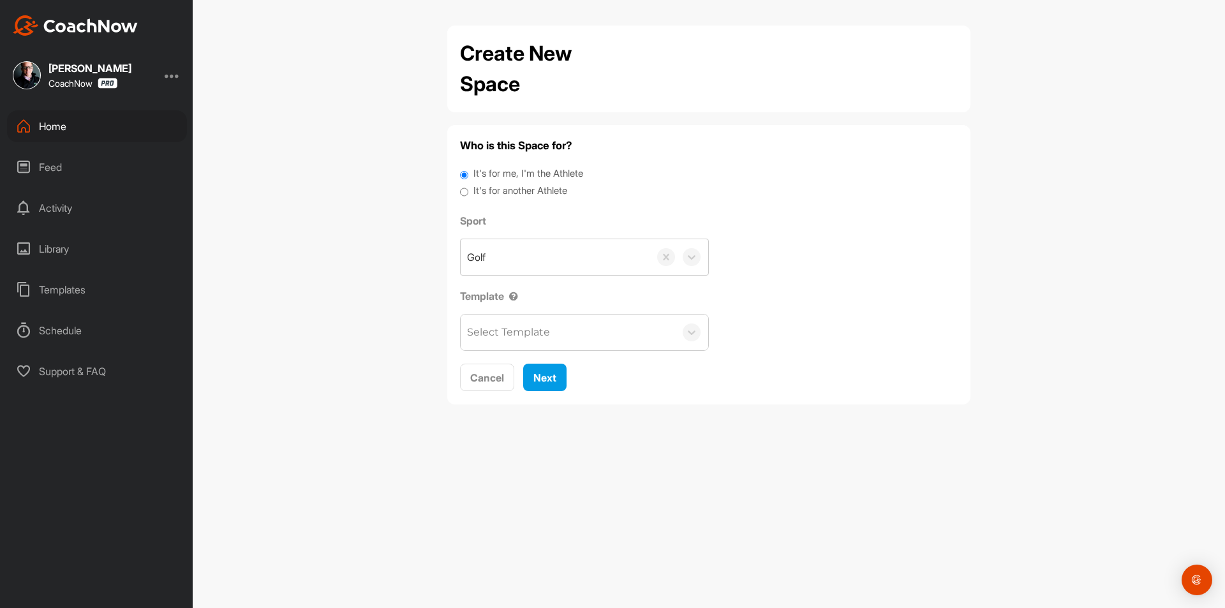
click at [504, 184] on label "It's for another Athlete" at bounding box center [520, 191] width 94 height 15
click at [468, 184] on input "It's for another Athlete" at bounding box center [464, 192] width 8 height 17
radio input "true"
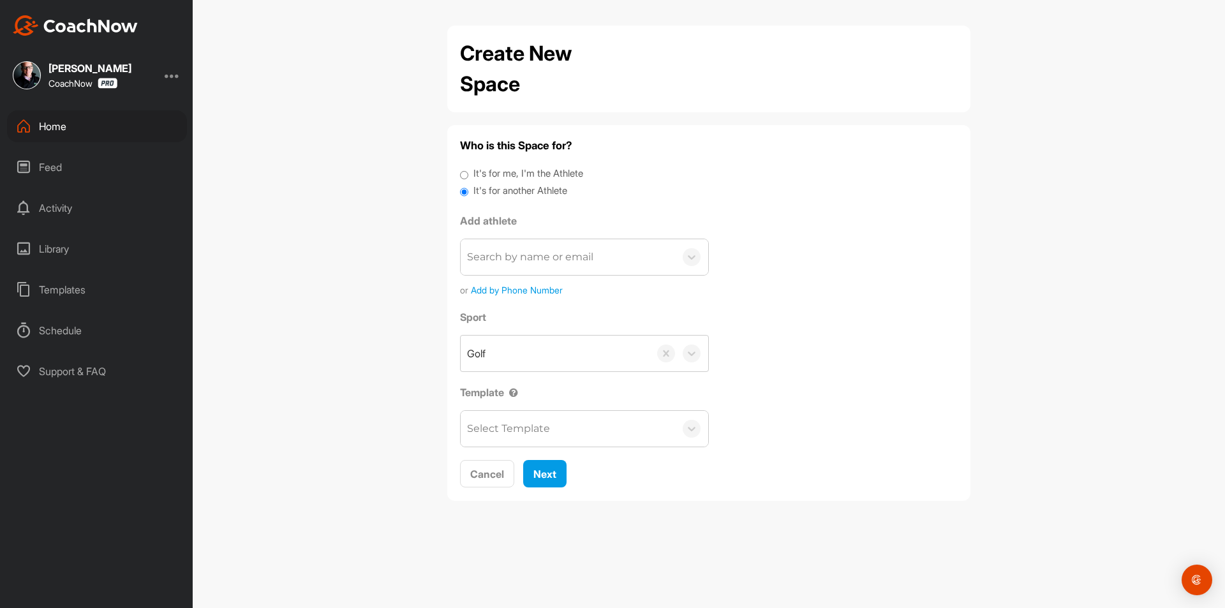
click at [534, 261] on div "Search by name or email" at bounding box center [530, 256] width 126 height 15
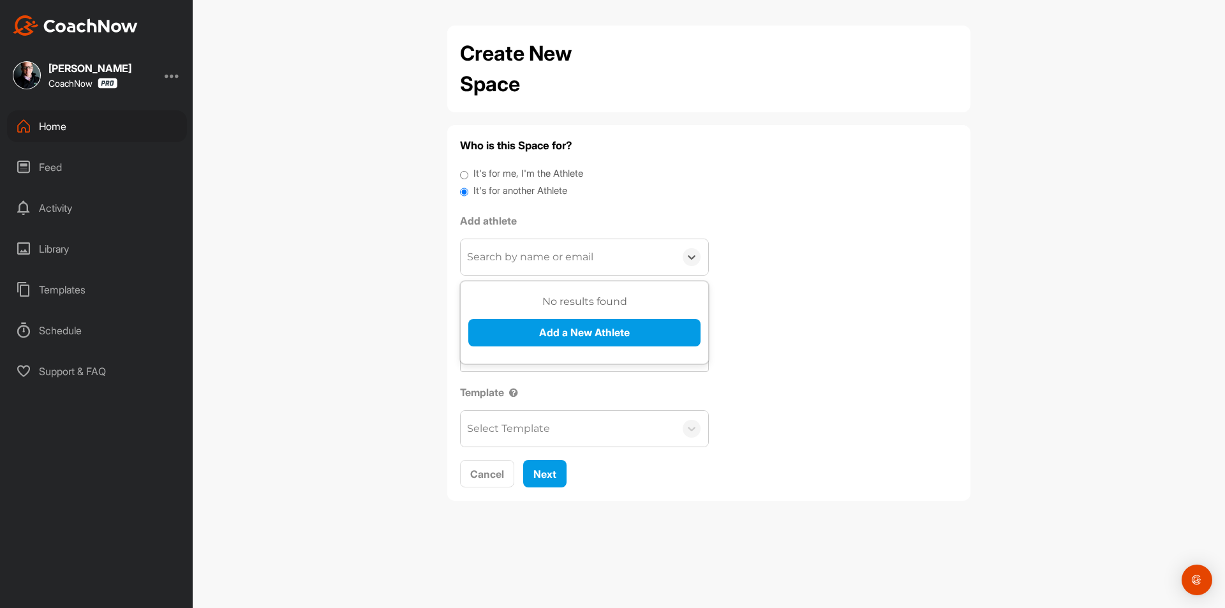
paste input "tbarksdale1@gmail.com"
type input "tbarksdale1@gmail.com"
click at [556, 332] on button "Add a New Athlete" at bounding box center [584, 332] width 232 height 27
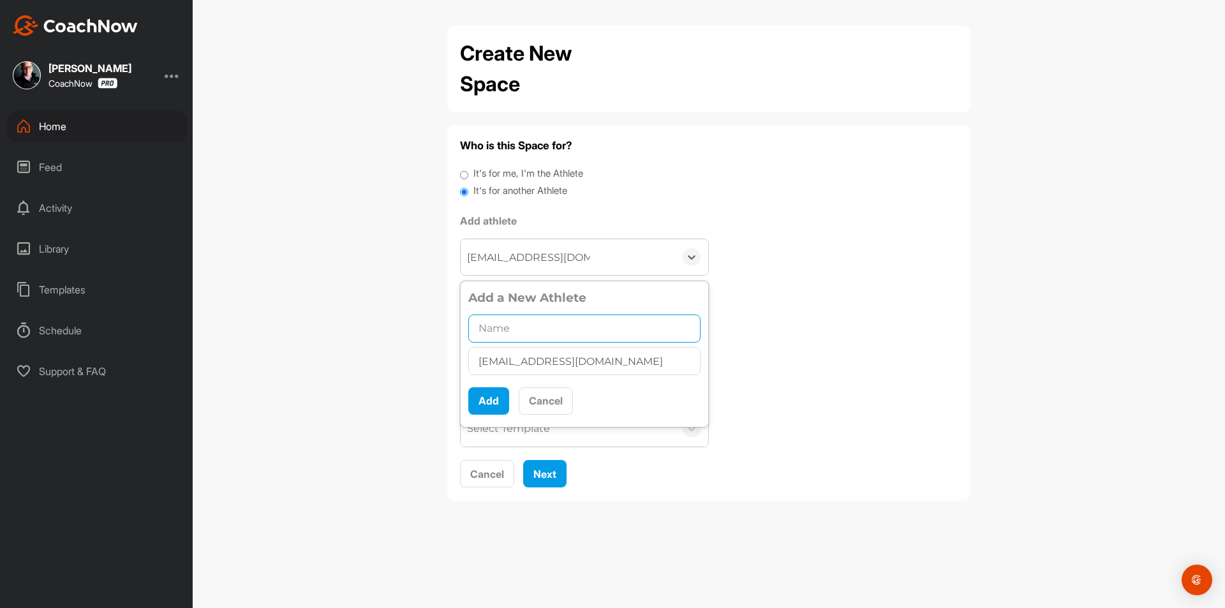
click at [545, 332] on input "text" at bounding box center [584, 328] width 232 height 28
click at [548, 331] on input "text" at bounding box center [584, 328] width 232 height 28
paste input "Terrance Barksdale"
type input "Terrance Barksdale"
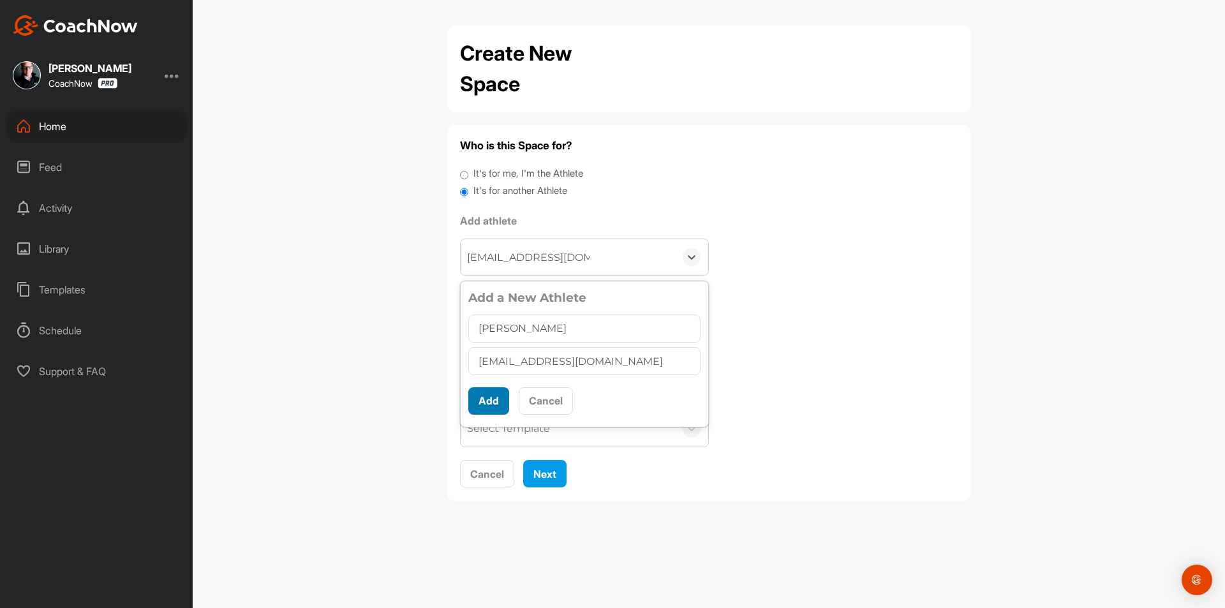
click at [489, 392] on button "Add" at bounding box center [488, 400] width 41 height 27
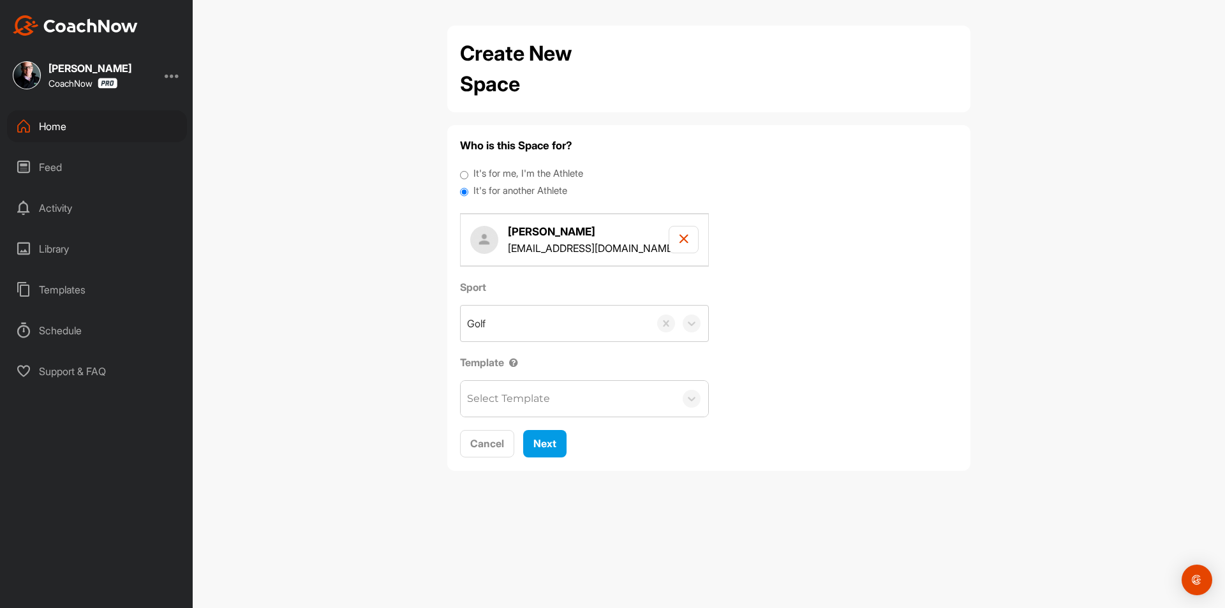
click at [497, 393] on div "Select Template" at bounding box center [508, 398] width 83 height 15
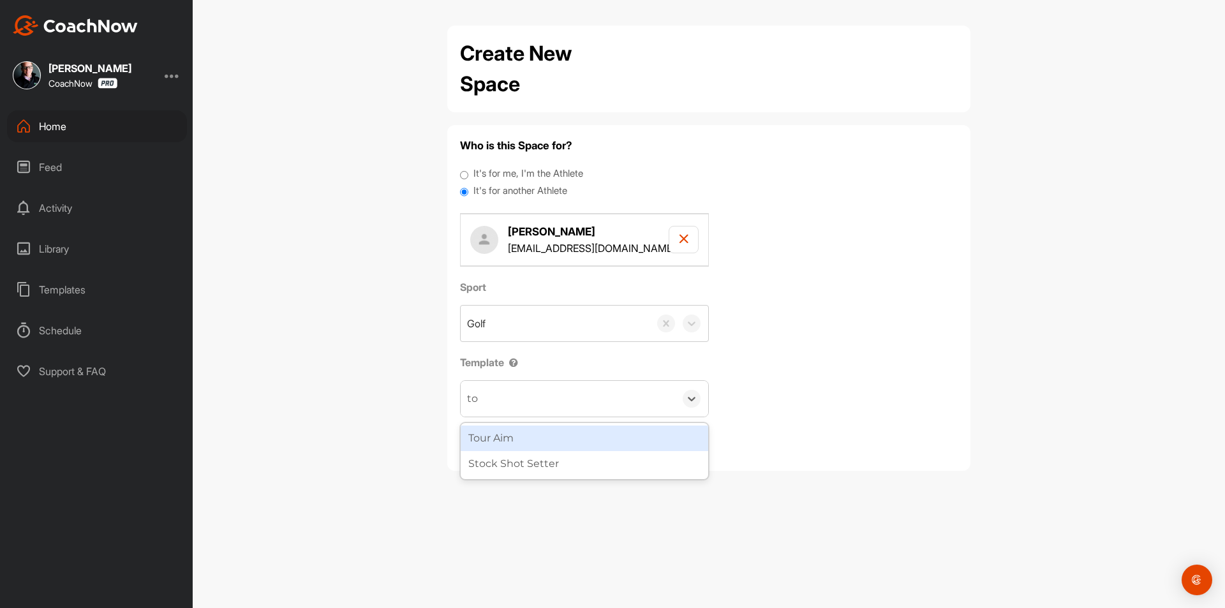
type input "tou"
click at [521, 441] on div "Tour Aim" at bounding box center [585, 438] width 248 height 26
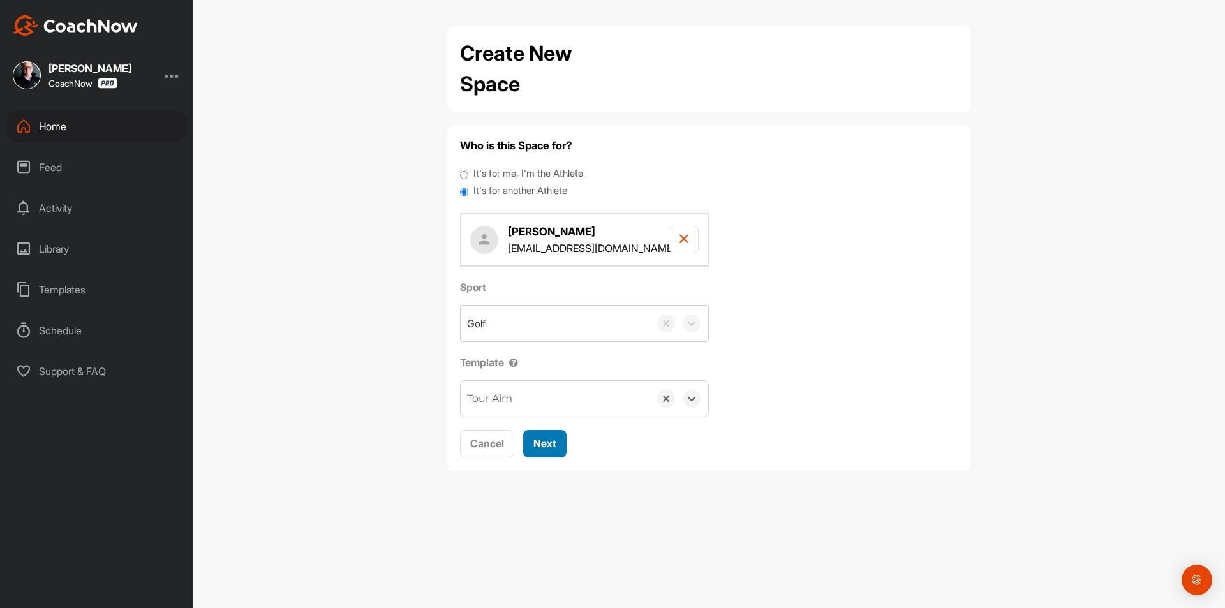
click at [559, 442] on button "Next" at bounding box center [544, 443] width 43 height 27
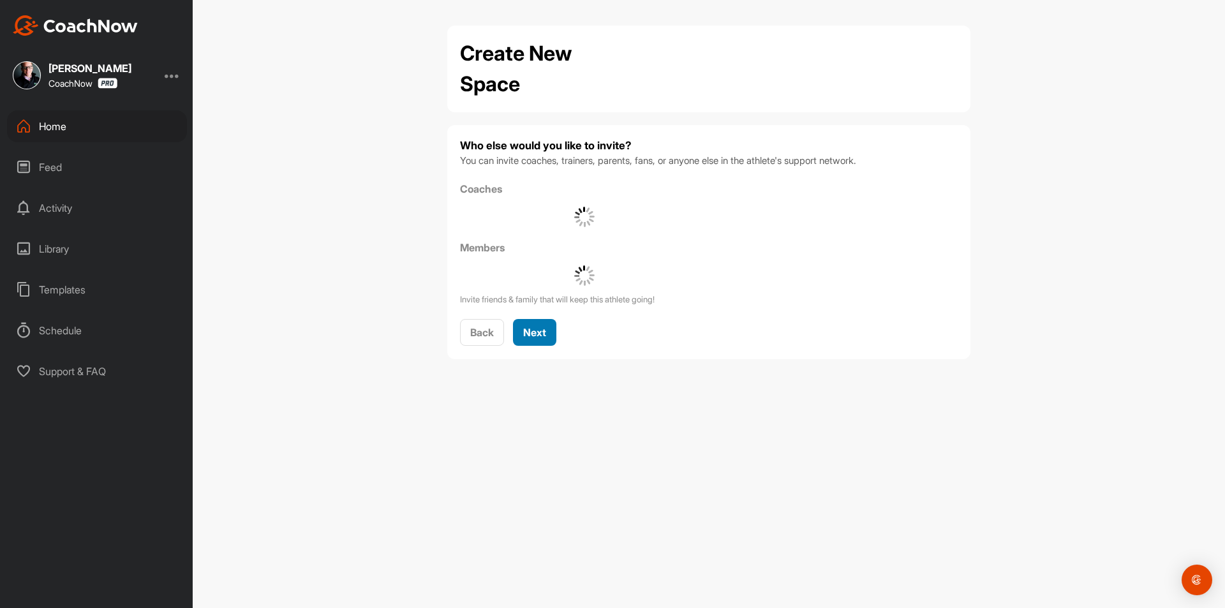
click at [536, 334] on span "Next" at bounding box center [534, 332] width 23 height 13
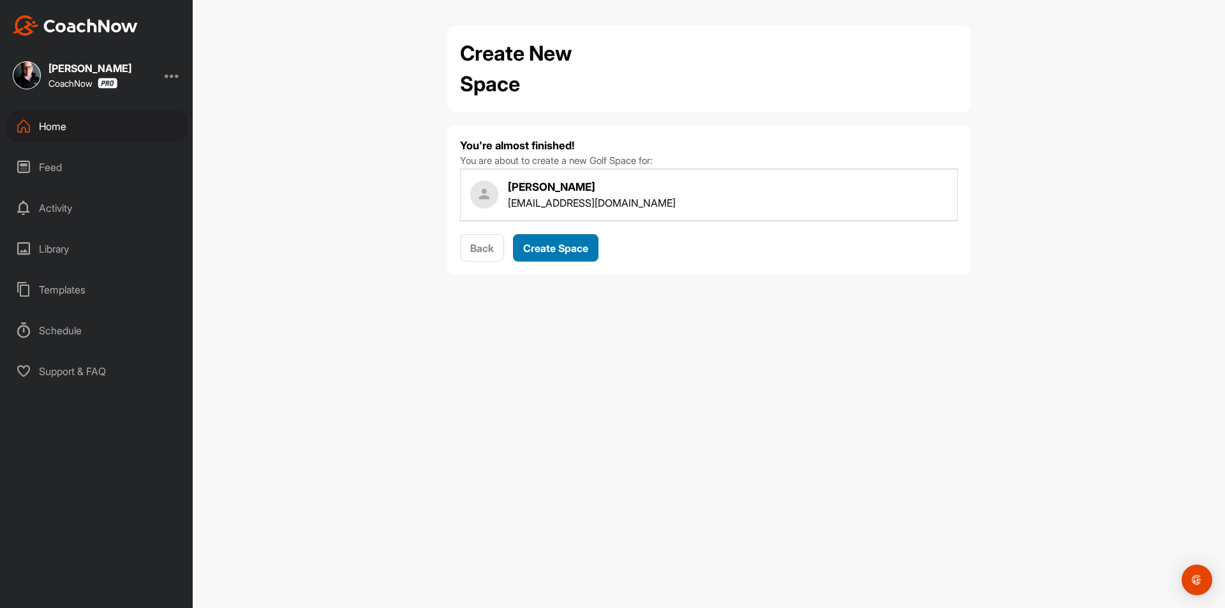
click at [540, 236] on button "Create Space" at bounding box center [555, 247] width 85 height 27
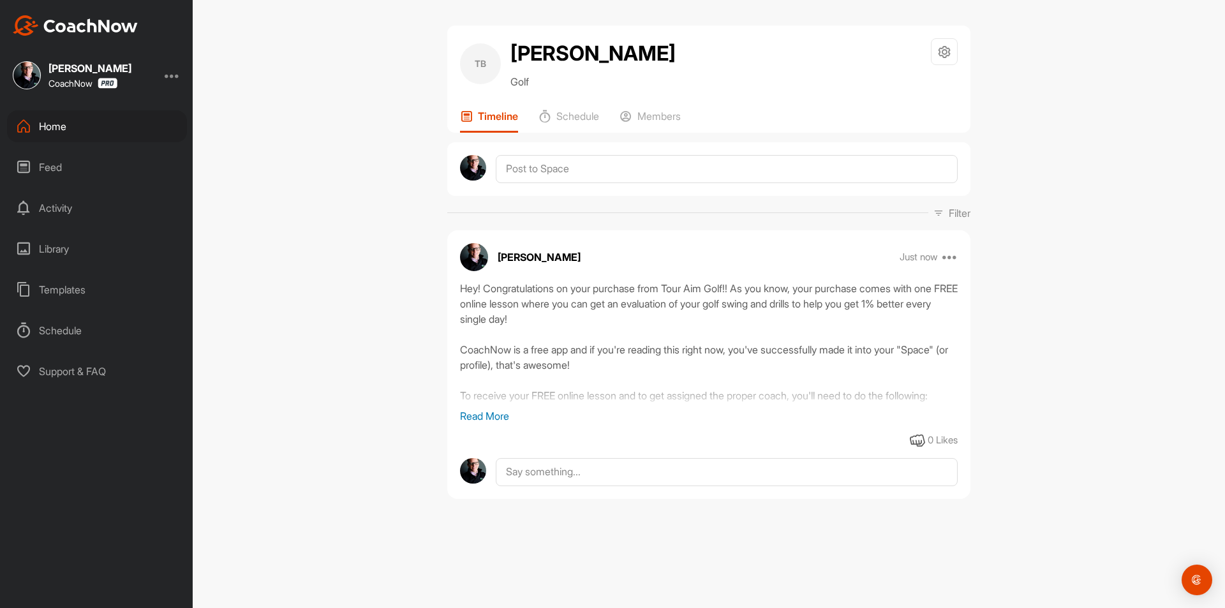
click at [104, 115] on div "Home" at bounding box center [97, 126] width 180 height 32
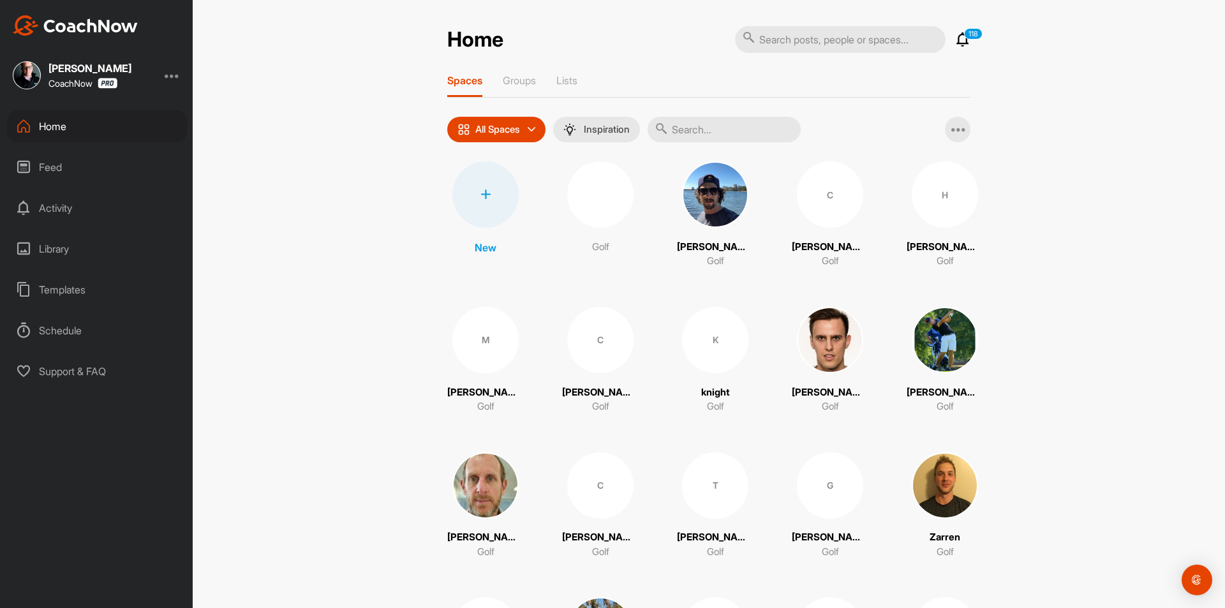
click at [467, 190] on div at bounding box center [485, 194] width 66 height 66
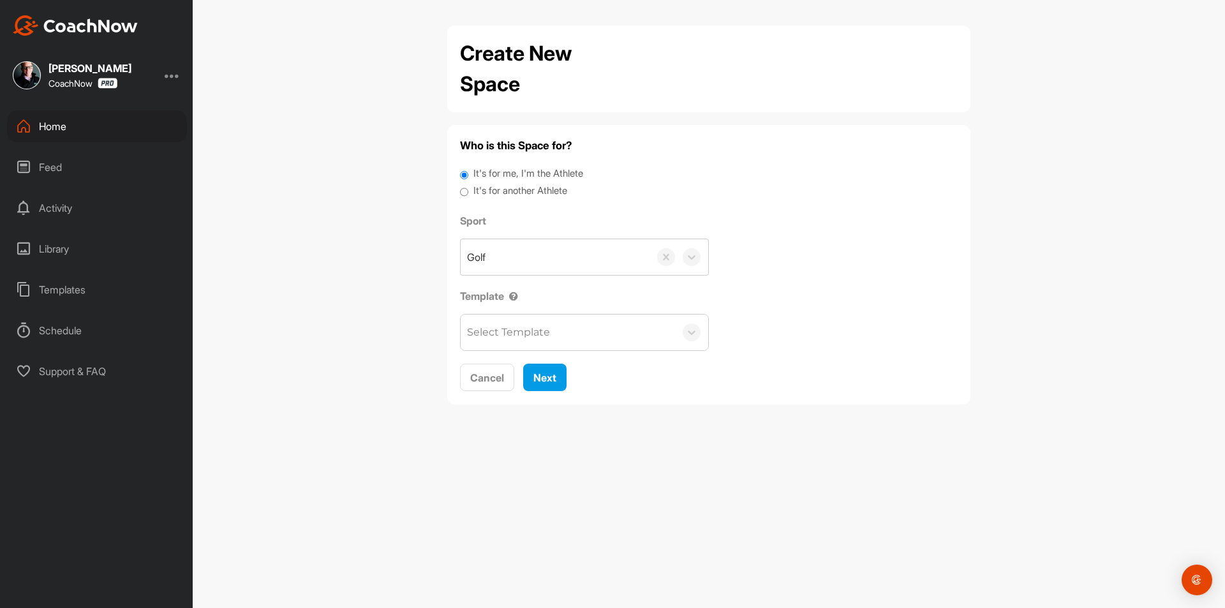
click at [529, 189] on label "It's for another Athlete" at bounding box center [520, 191] width 94 height 15
click at [468, 189] on input "It's for another Athlete" at bounding box center [464, 192] width 8 height 17
radio input "true"
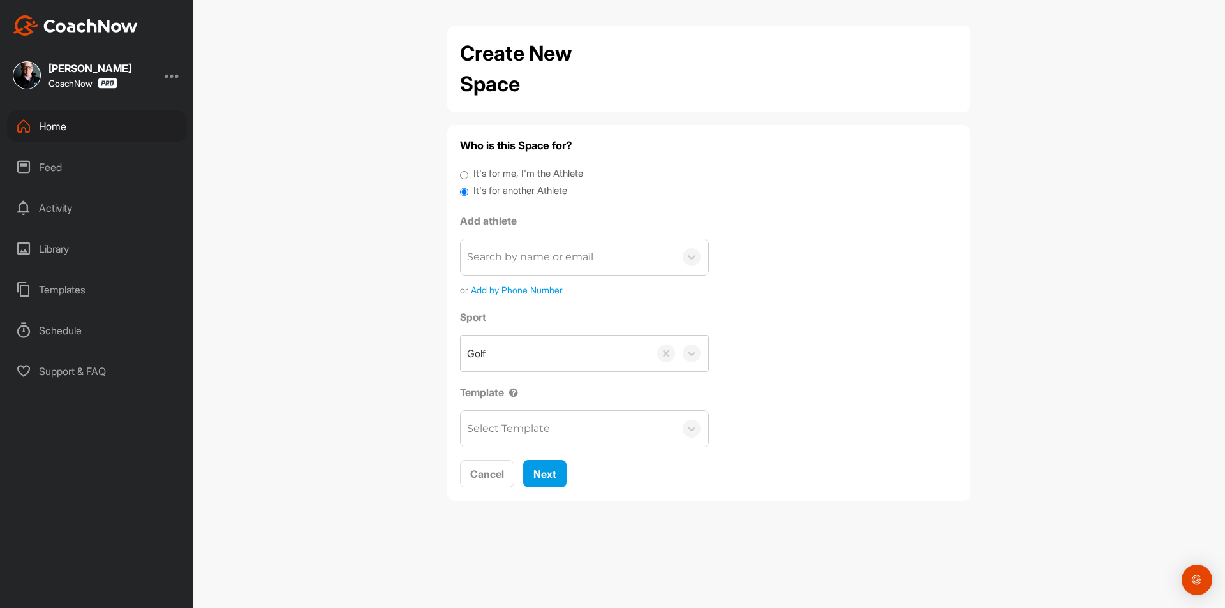
click at [538, 246] on div "Search by name or email" at bounding box center [568, 257] width 214 height 36
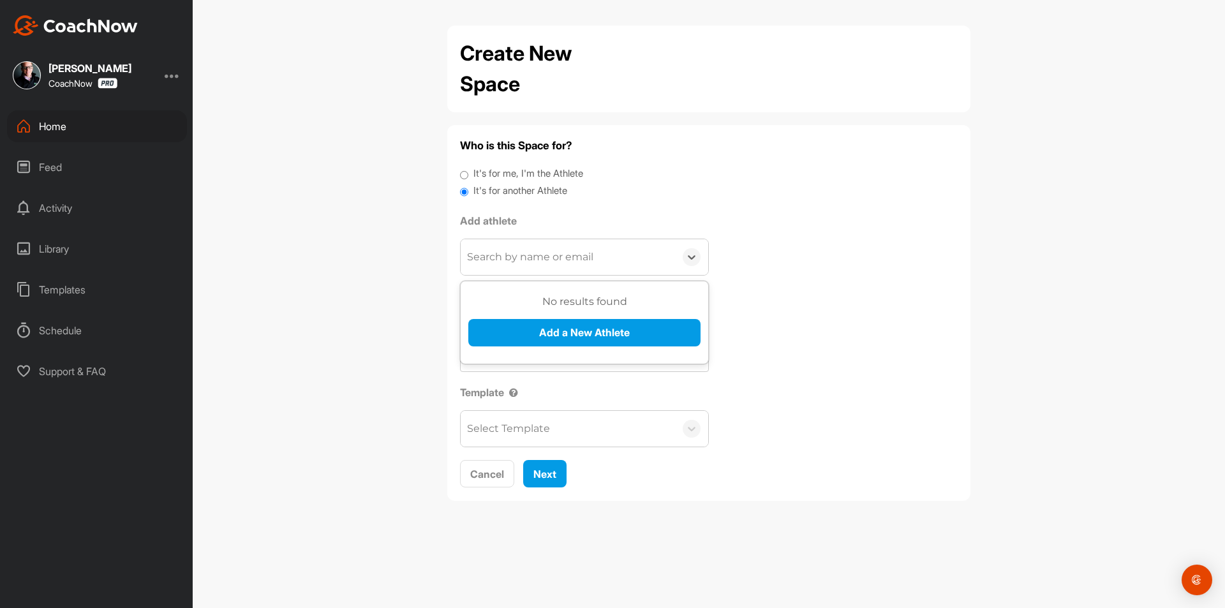
paste input "spar10fit@pm.me"
type input "spar10fit@pm.me"
click at [549, 330] on button "Add a New Athlete" at bounding box center [584, 332] width 232 height 27
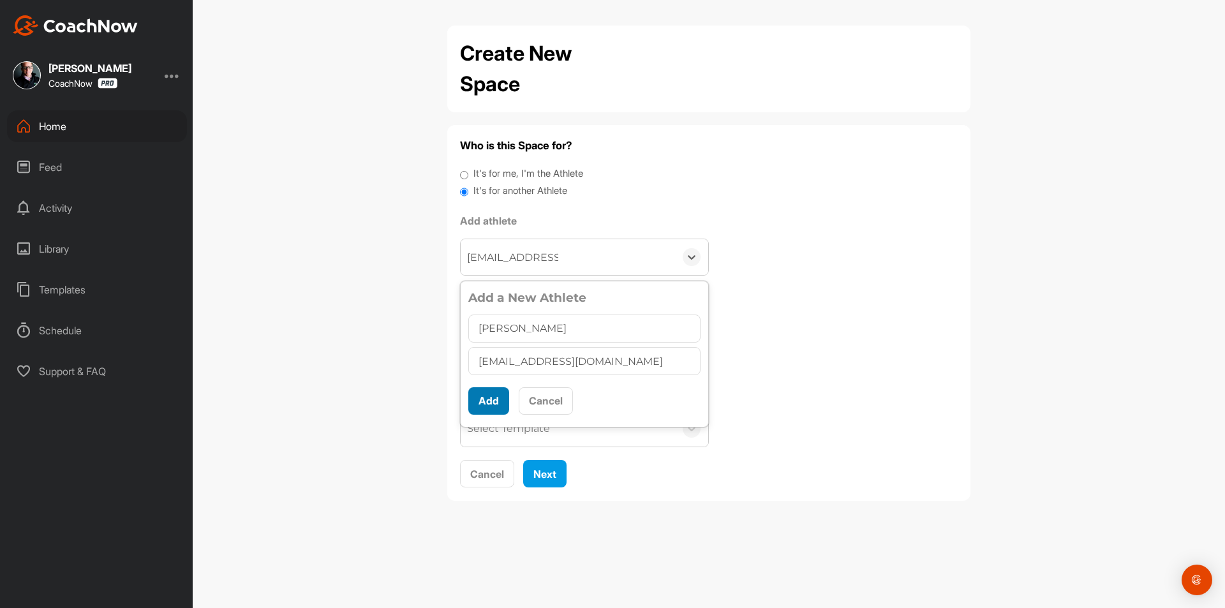
type input "Jonathan Kosier"
click at [497, 394] on button "Add" at bounding box center [488, 400] width 41 height 27
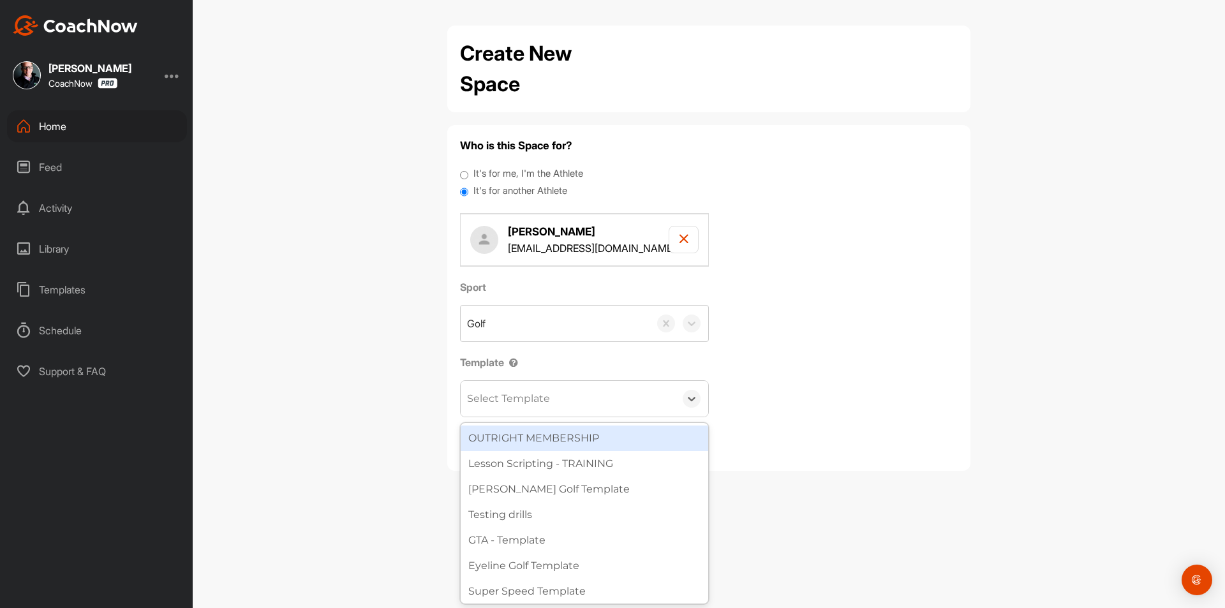
click at [498, 388] on div "Select Template" at bounding box center [568, 399] width 214 height 36
type input "tou"
click at [515, 446] on div "Tour Aim" at bounding box center [585, 438] width 248 height 26
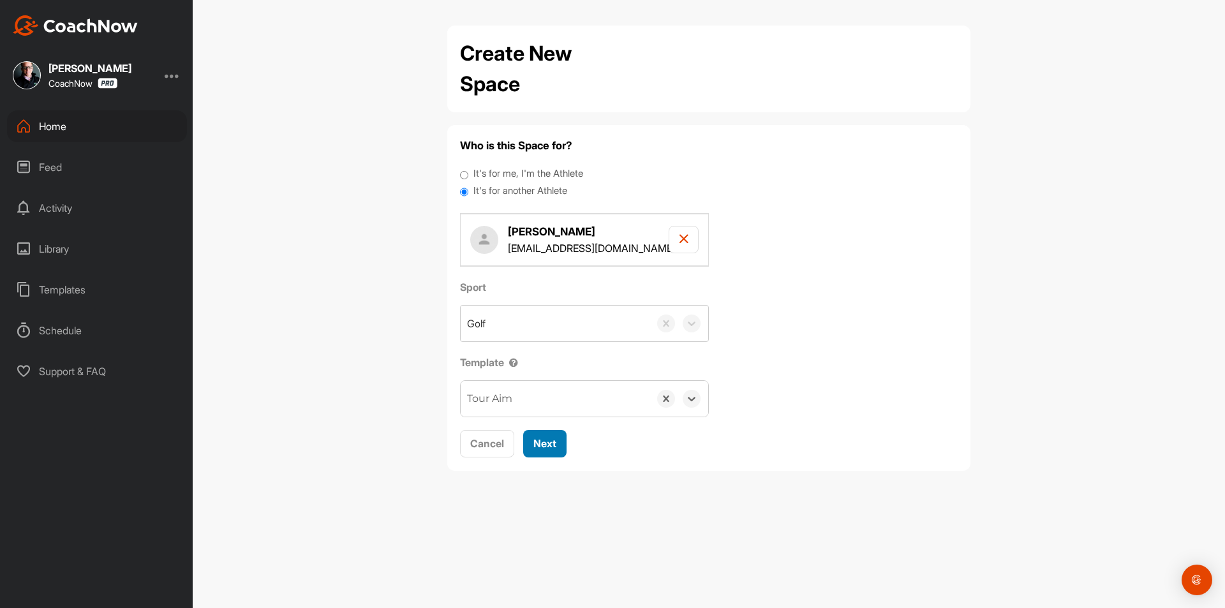
click at [549, 445] on span "Next" at bounding box center [544, 443] width 23 height 13
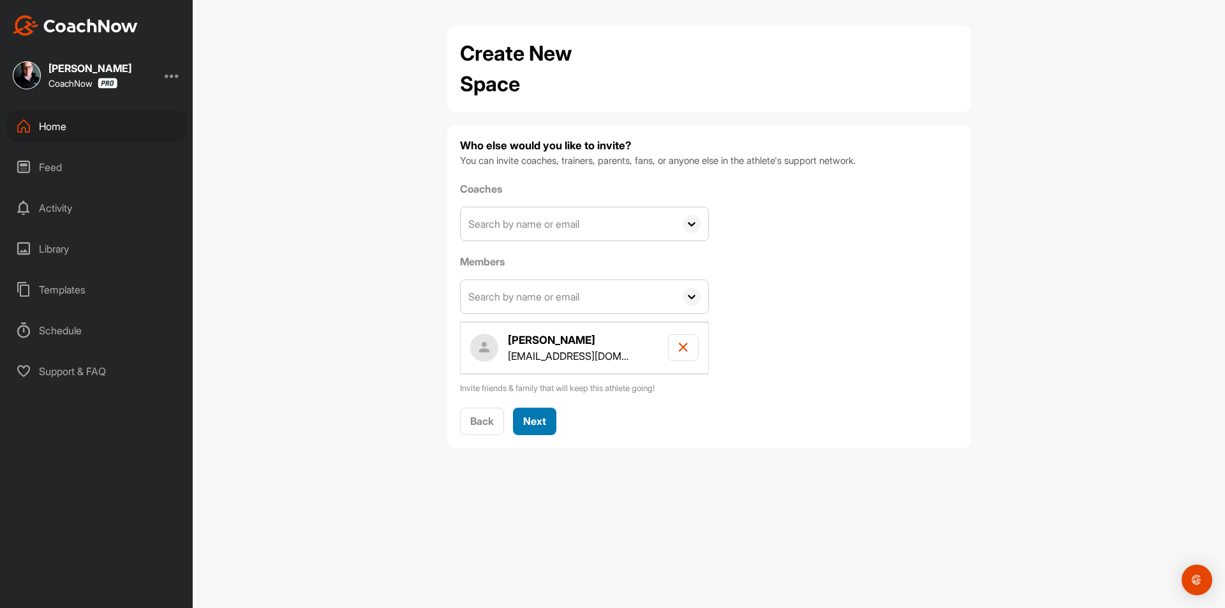
click at [554, 417] on button "Next" at bounding box center [534, 421] width 43 height 27
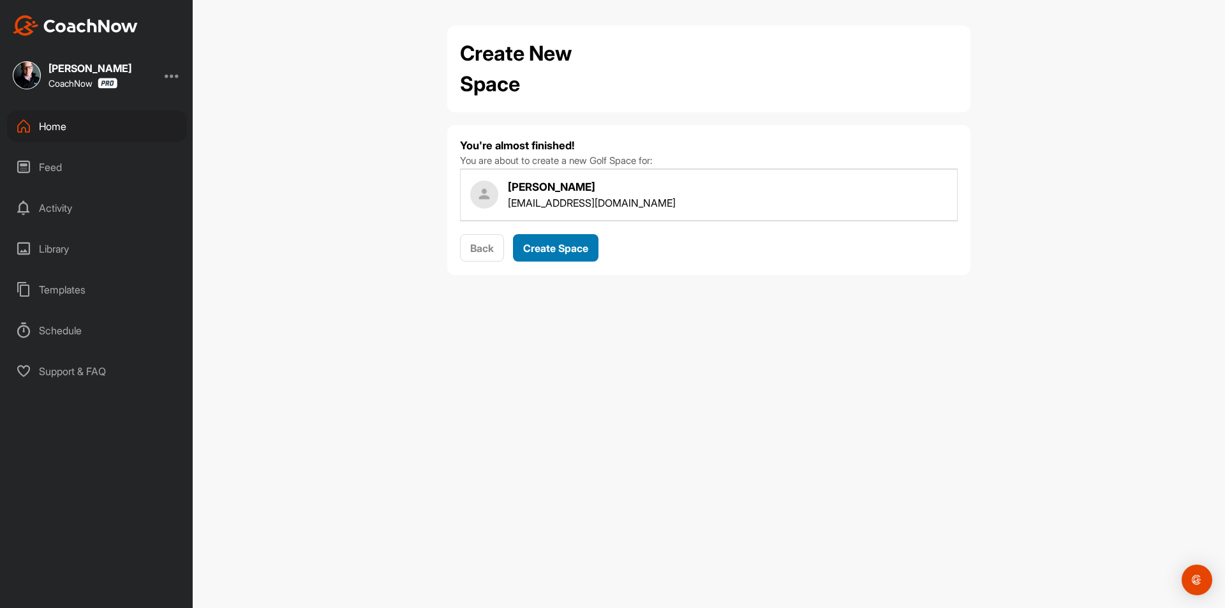
click at [566, 243] on span "Create Space" at bounding box center [555, 248] width 65 height 13
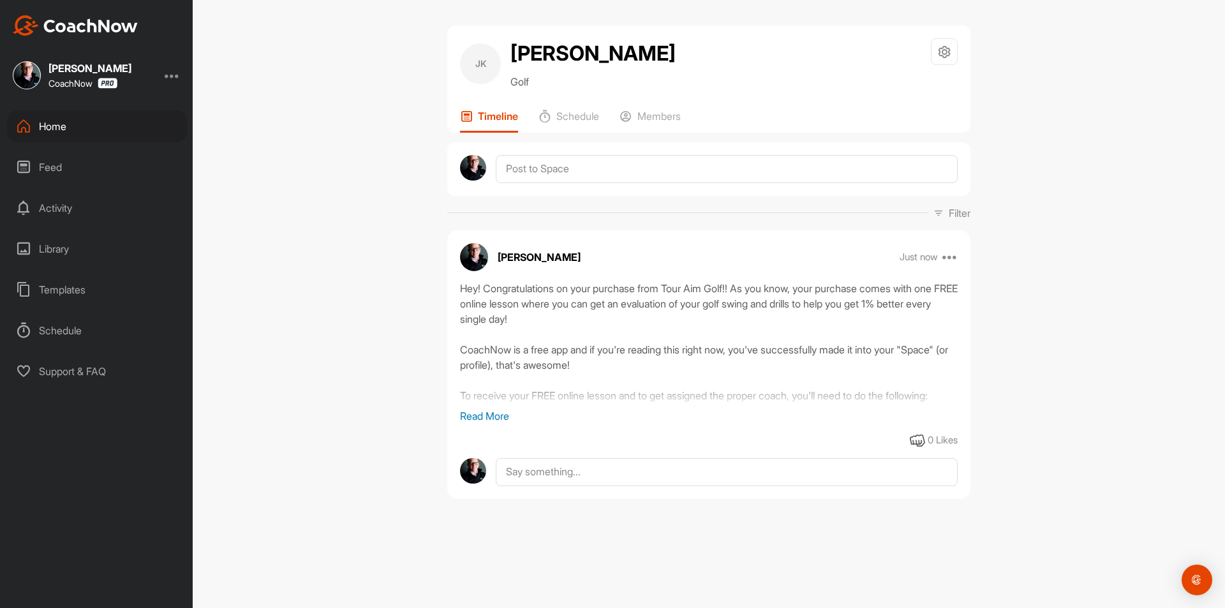
click at [108, 126] on div "Home" at bounding box center [97, 126] width 180 height 32
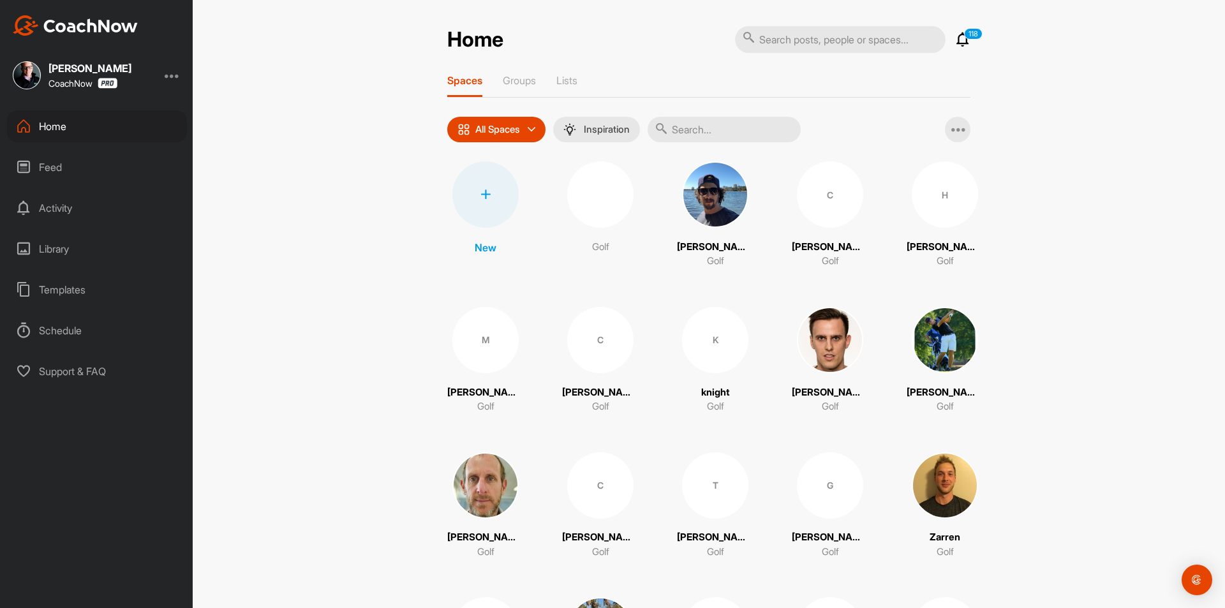
click at [482, 200] on div at bounding box center [485, 194] width 66 height 66
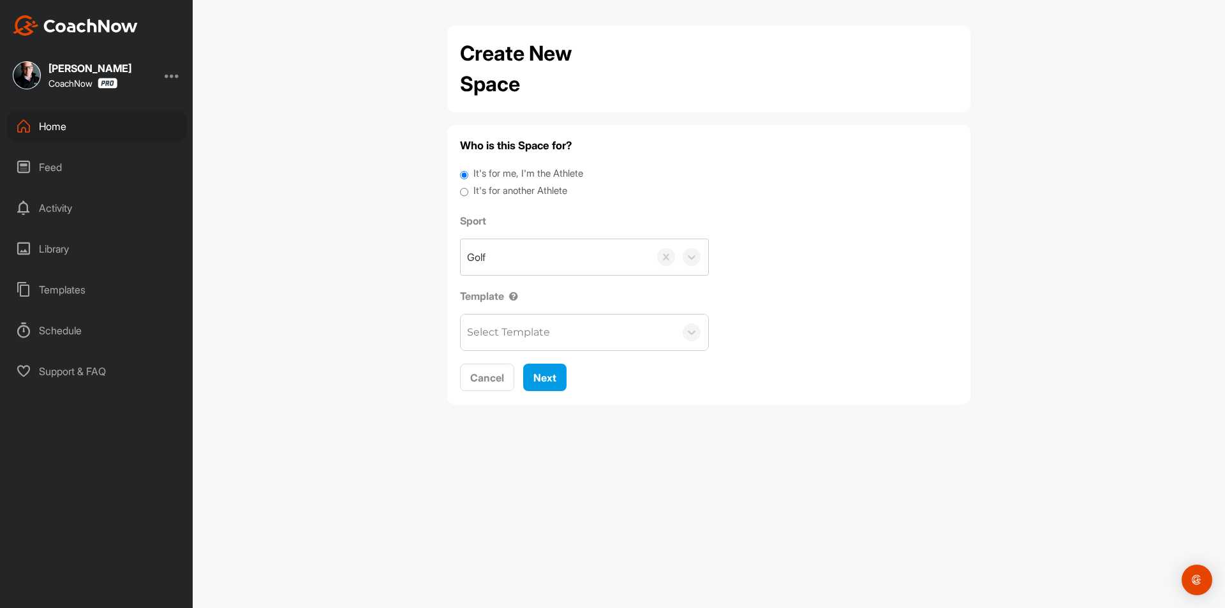
click at [505, 192] on label "It's for another Athlete" at bounding box center [520, 191] width 94 height 15
click at [468, 192] on input "It's for another Athlete" at bounding box center [464, 192] width 8 height 17
radio input "true"
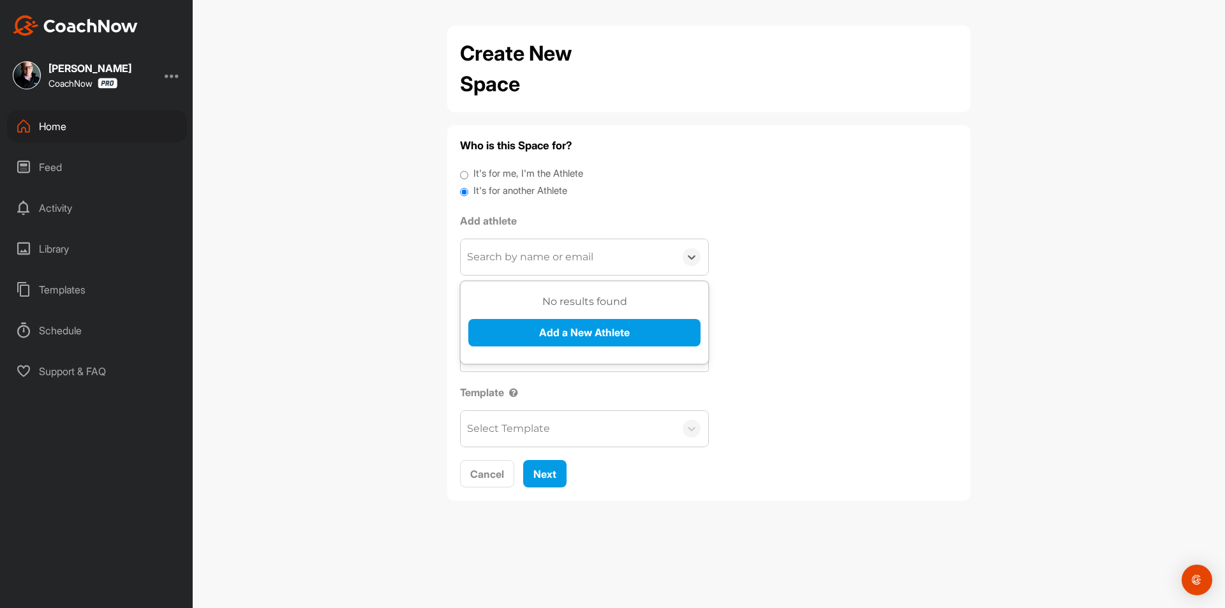
click at [519, 258] on div "Search by name or email" at bounding box center [530, 256] width 126 height 15
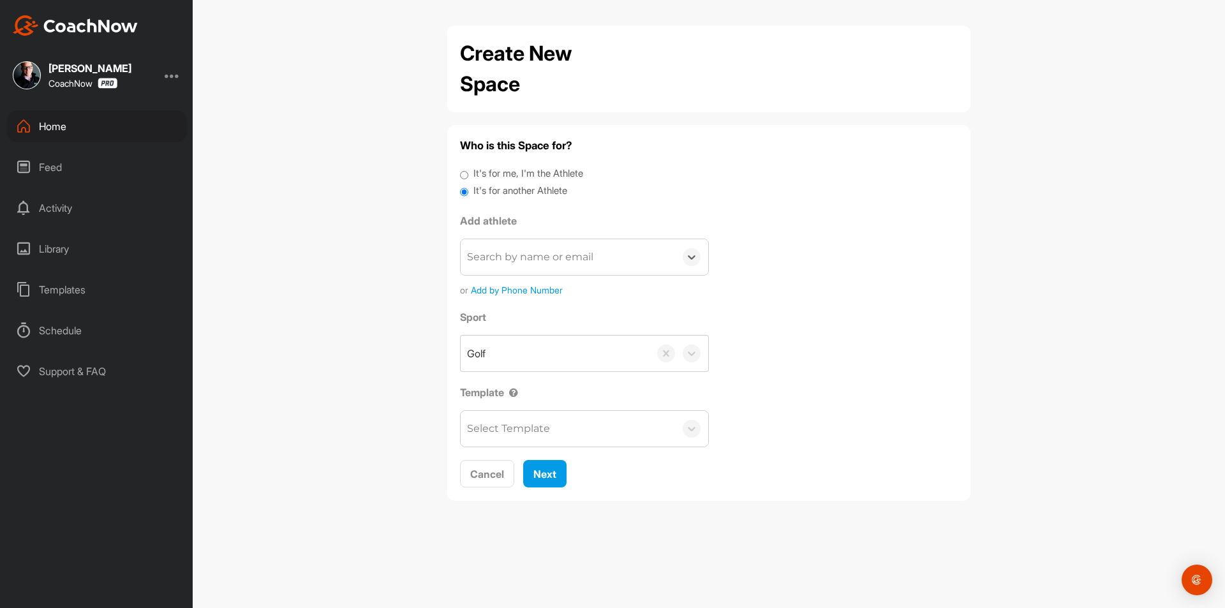
click at [519, 258] on div "Search by name or email" at bounding box center [530, 256] width 126 height 15
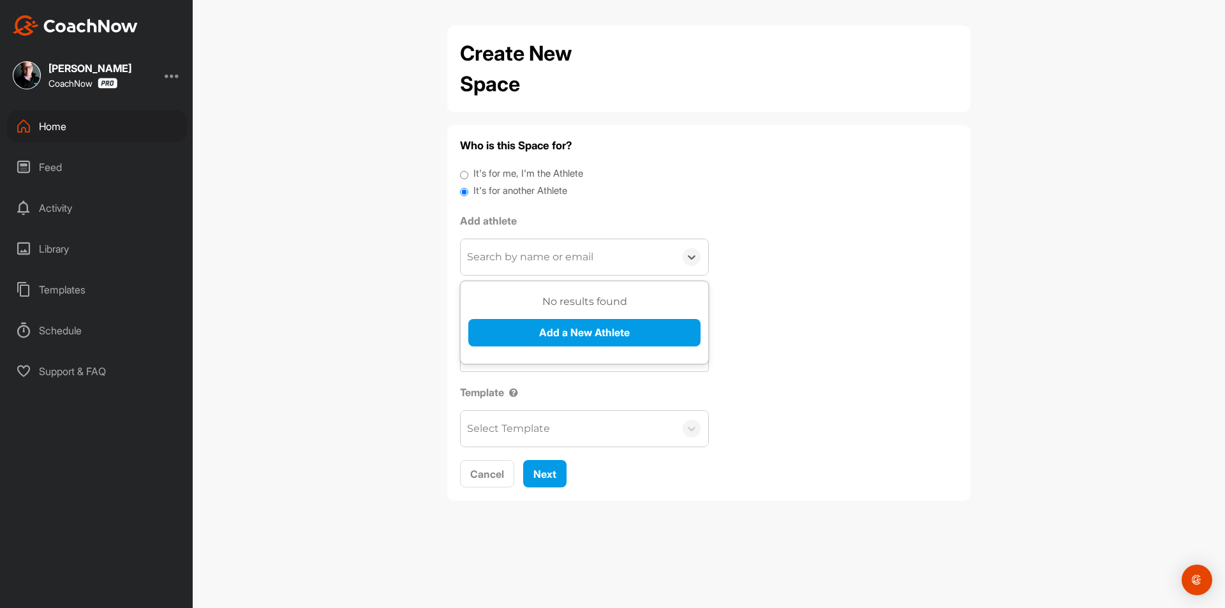
type input "tyler1950@gmail.com"
click at [534, 327] on button "Add a New Athlete" at bounding box center [584, 332] width 232 height 27
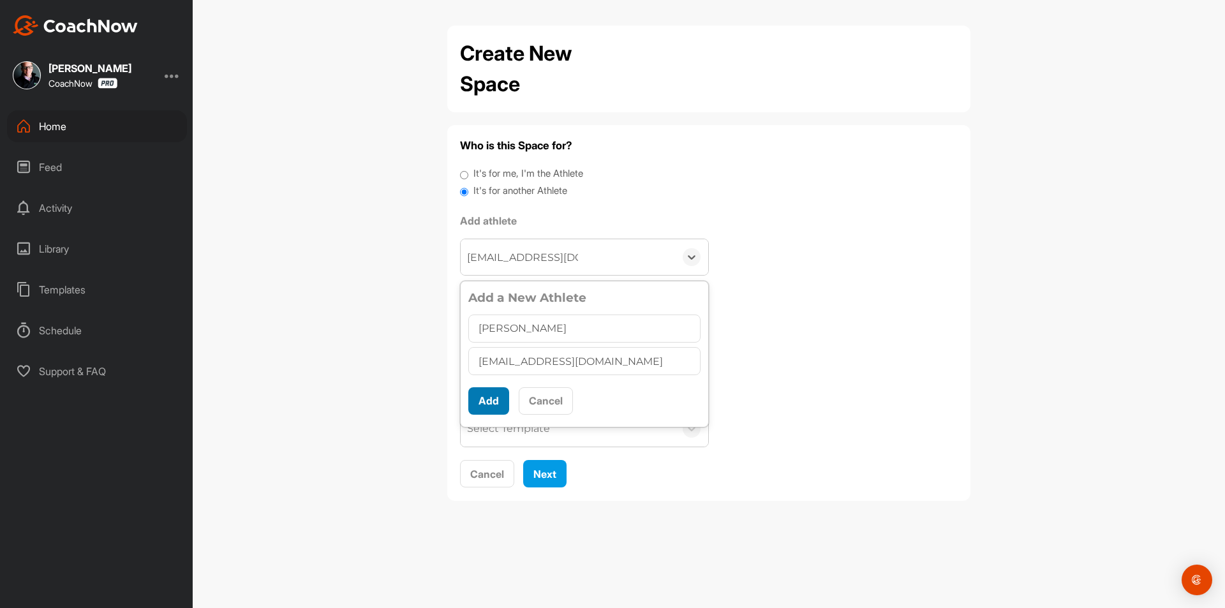
type input "Tyler Emery"
click at [485, 394] on button "Add" at bounding box center [488, 400] width 41 height 27
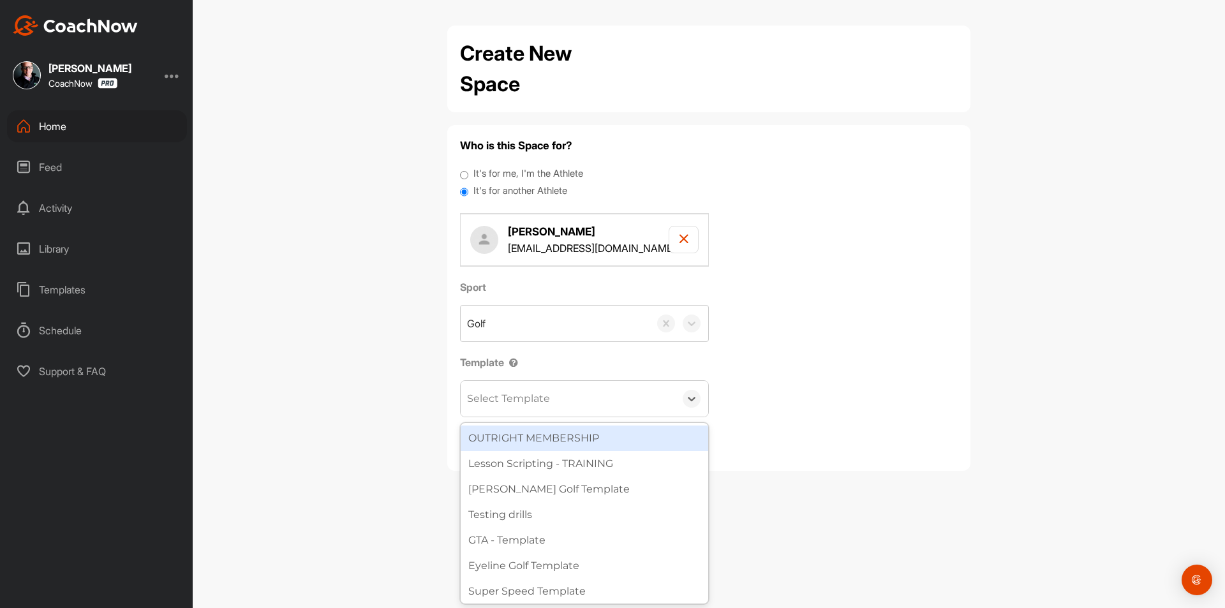
click at [502, 392] on div "Select Template" at bounding box center [508, 398] width 83 height 15
type input "tou"
click at [508, 438] on div "Tour Aim" at bounding box center [585, 438] width 248 height 26
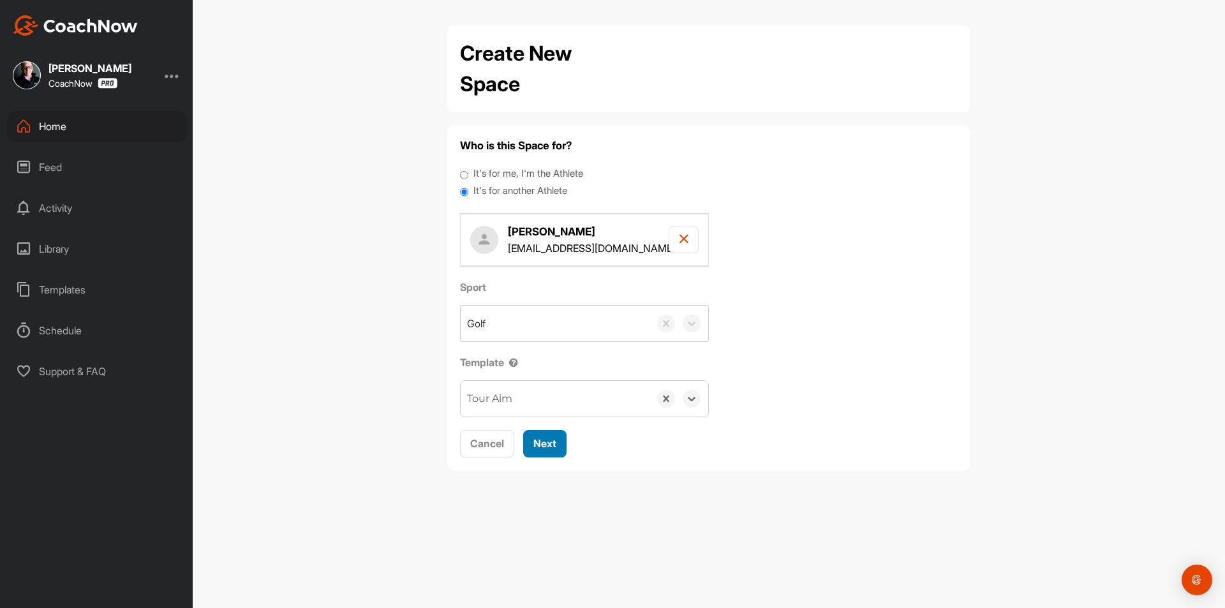
click at [540, 440] on span "Next" at bounding box center [544, 443] width 23 height 13
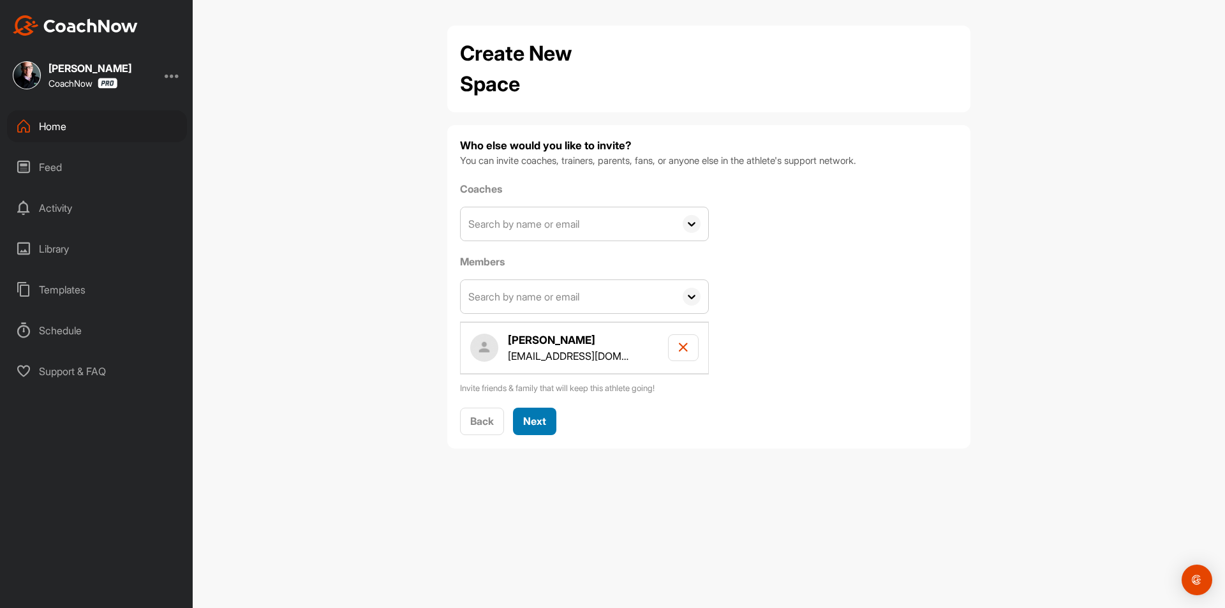
click at [537, 424] on span "Next" at bounding box center [534, 421] width 23 height 13
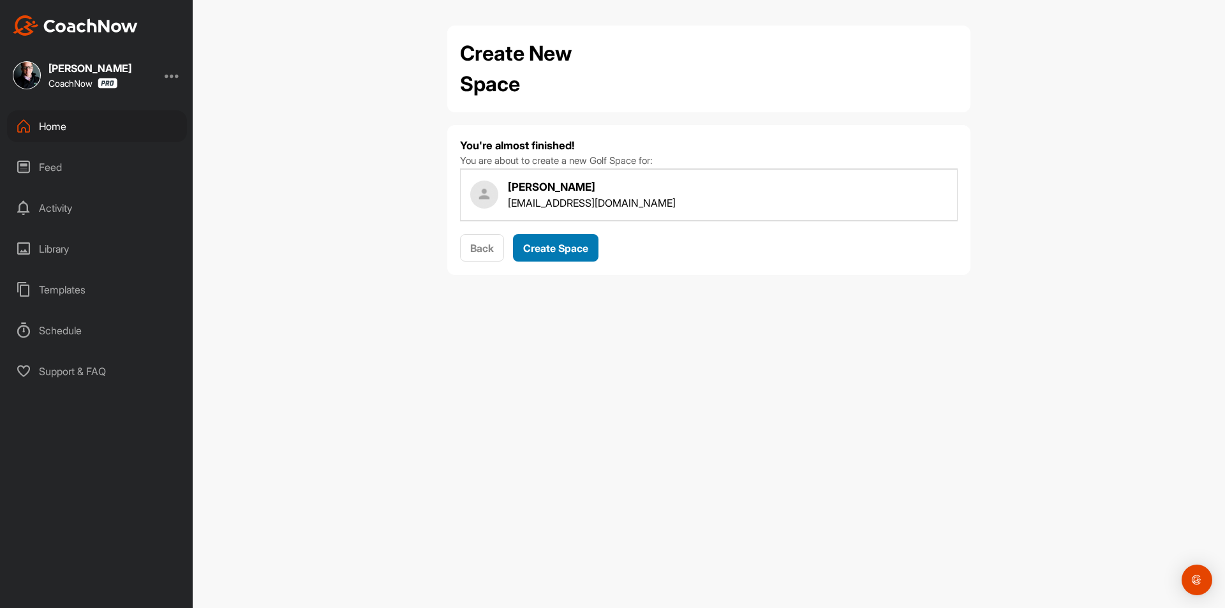
click at [567, 254] on span "Create Space" at bounding box center [555, 248] width 65 height 13
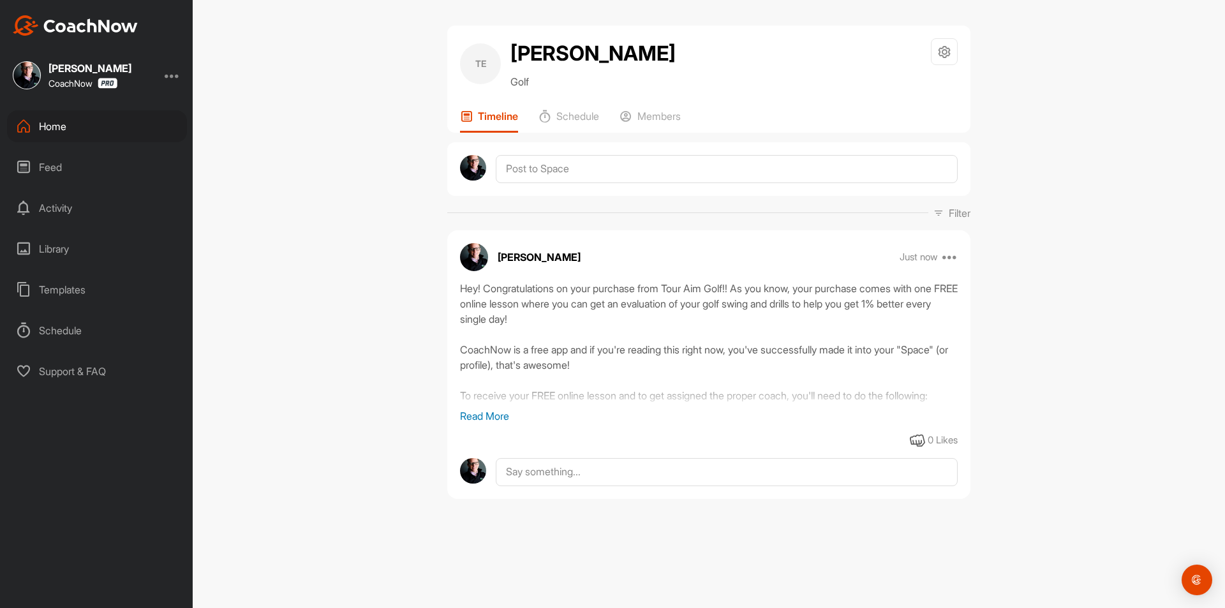
click at [144, 121] on div "Home" at bounding box center [97, 126] width 180 height 32
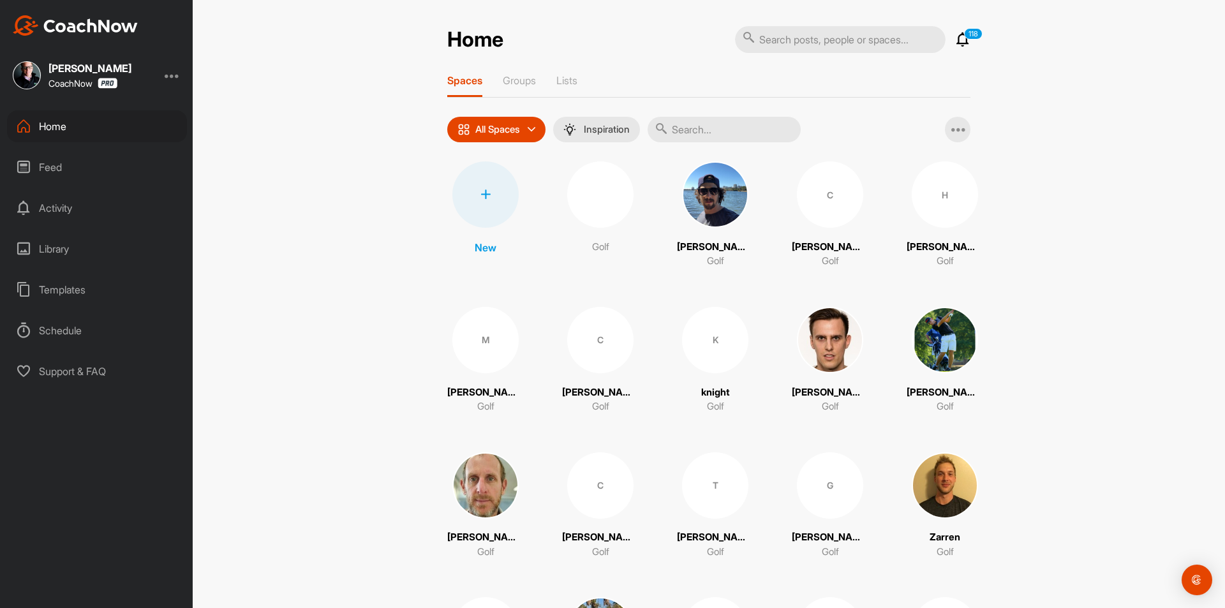
click at [490, 203] on div at bounding box center [485, 194] width 66 height 66
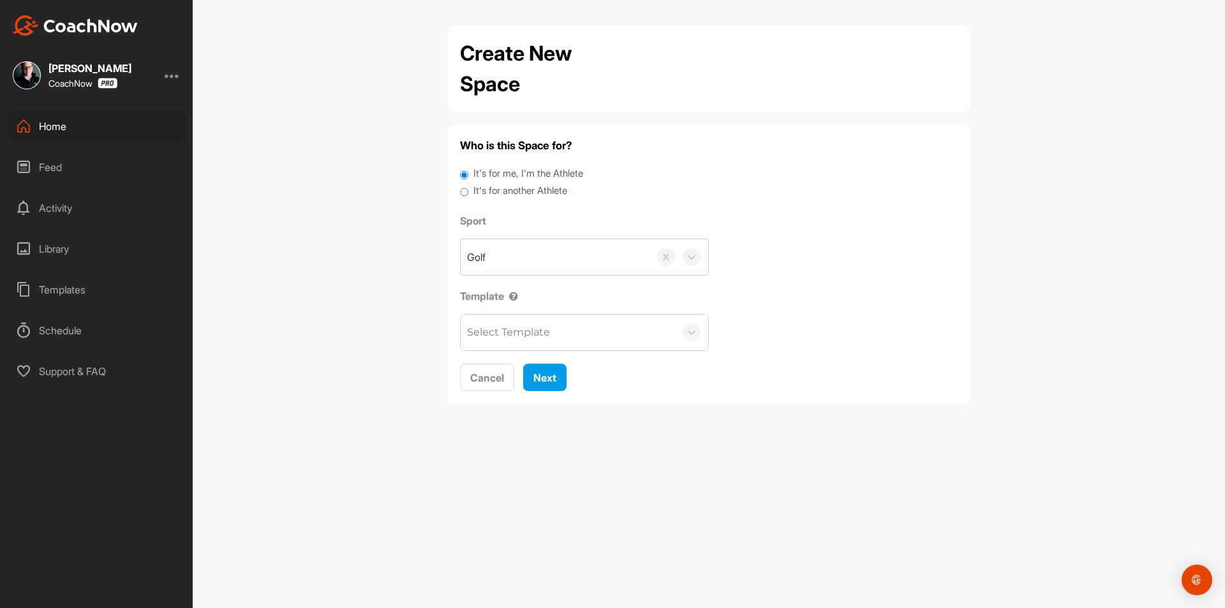
click at [503, 189] on label "It's for another Athlete" at bounding box center [520, 191] width 94 height 15
click at [468, 189] on input "It's for another Athlete" at bounding box center [464, 192] width 8 height 17
radio input "true"
click at [510, 192] on label "It's for another Athlete" at bounding box center [520, 191] width 94 height 15
click at [468, 192] on input "It's for another Athlete" at bounding box center [464, 192] width 8 height 17
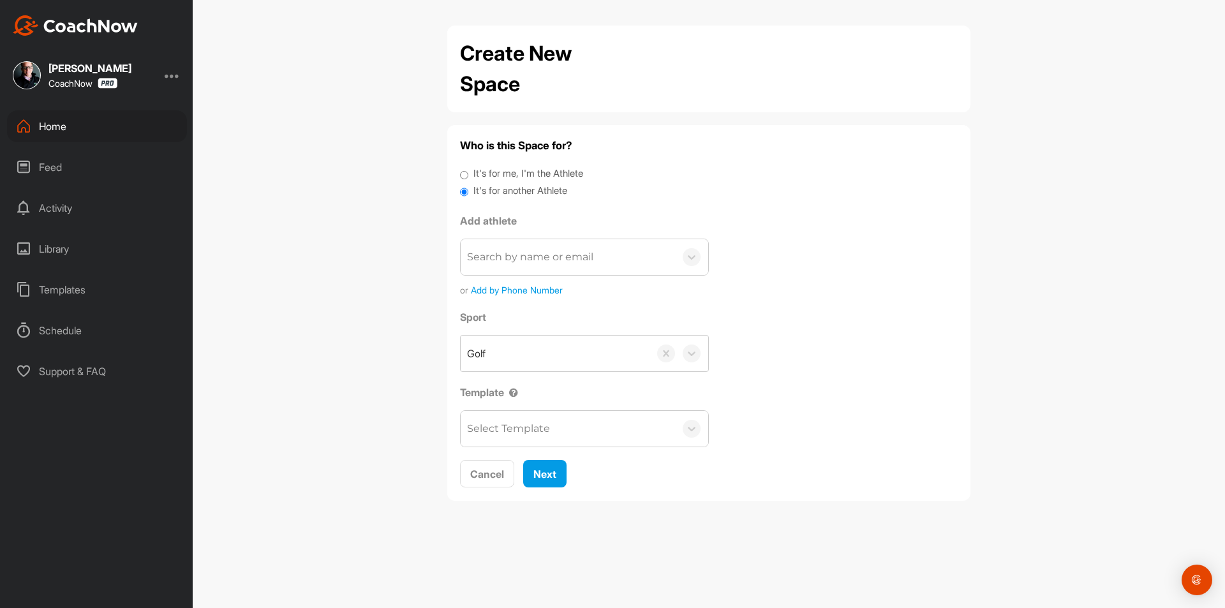
click at [508, 260] on div "Search by name or email" at bounding box center [530, 256] width 126 height 15
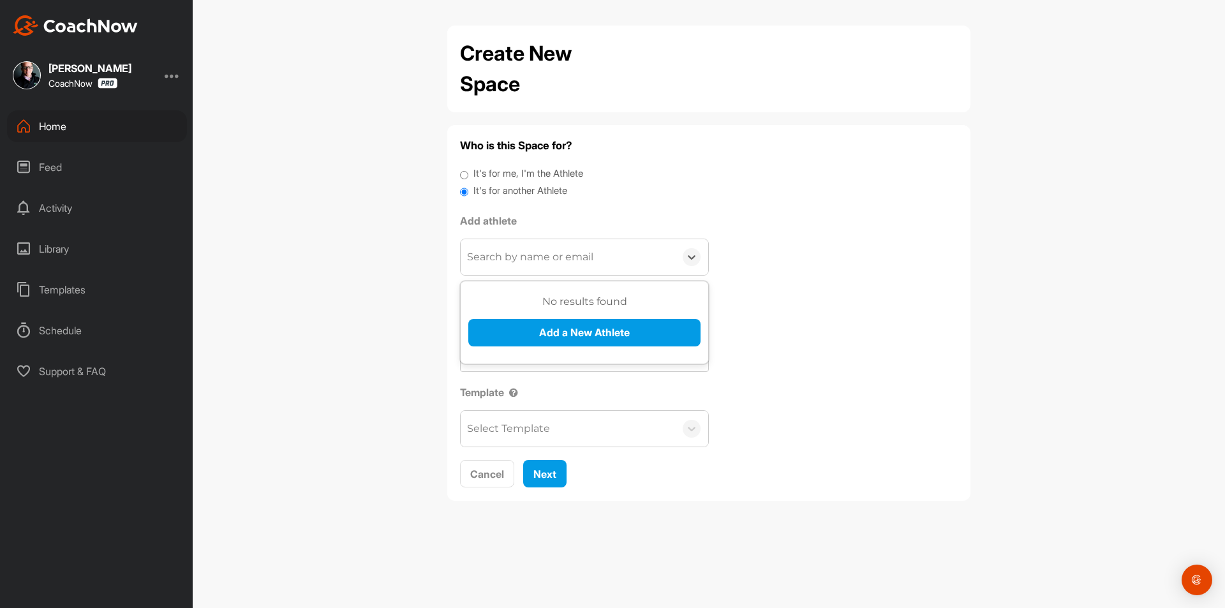
paste input "[EMAIL_ADDRESS][DOMAIN_NAME]"
type input "[EMAIL_ADDRESS][DOMAIN_NAME]"
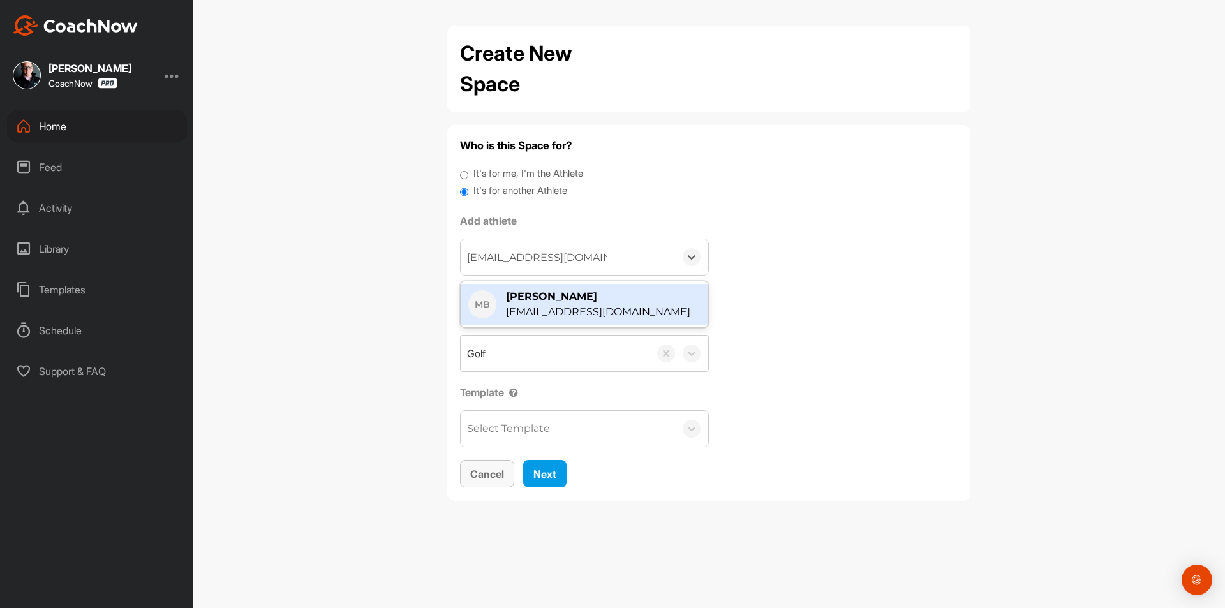
click at [488, 481] on div "Cancel" at bounding box center [487, 473] width 34 height 15
